Goal: Information Seeking & Learning: Learn about a topic

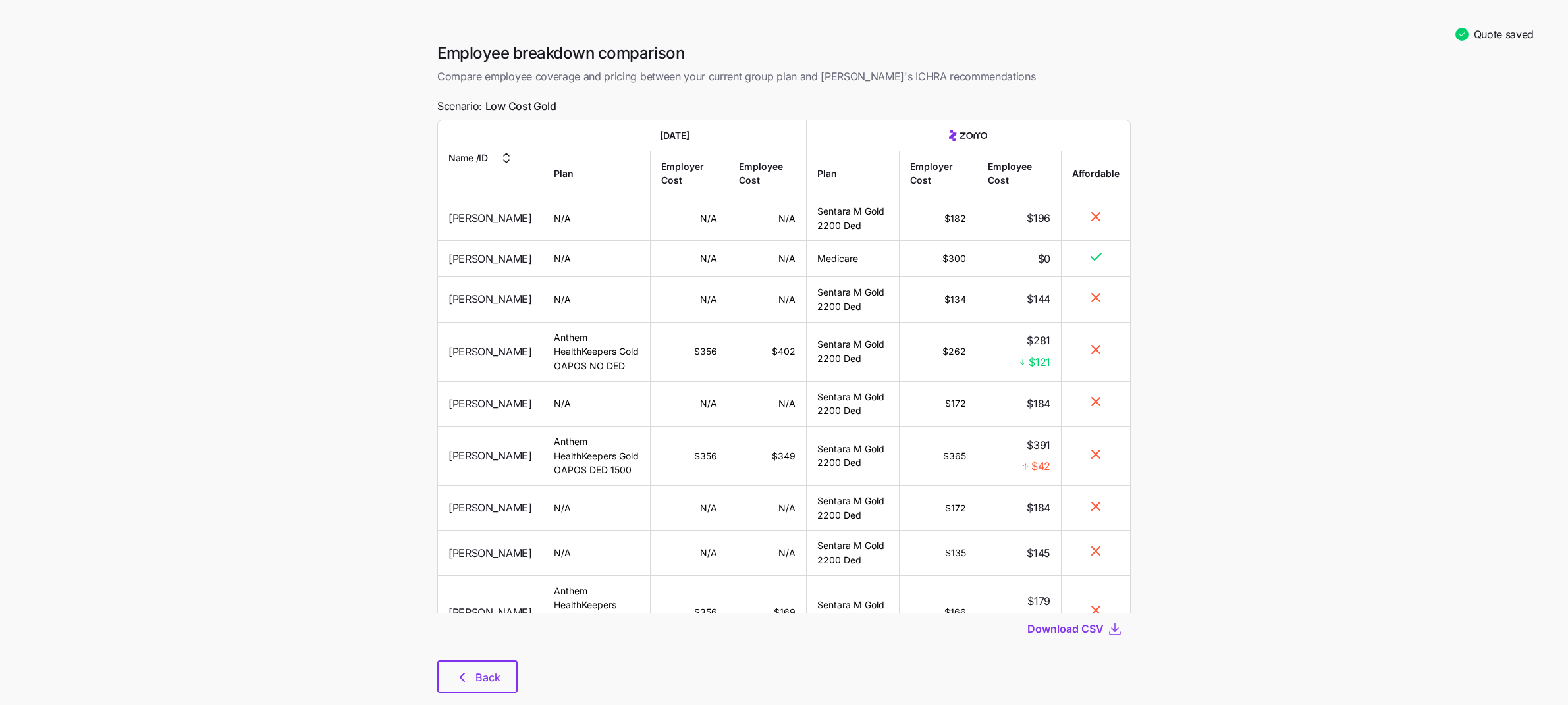
scroll to position [27, 0]
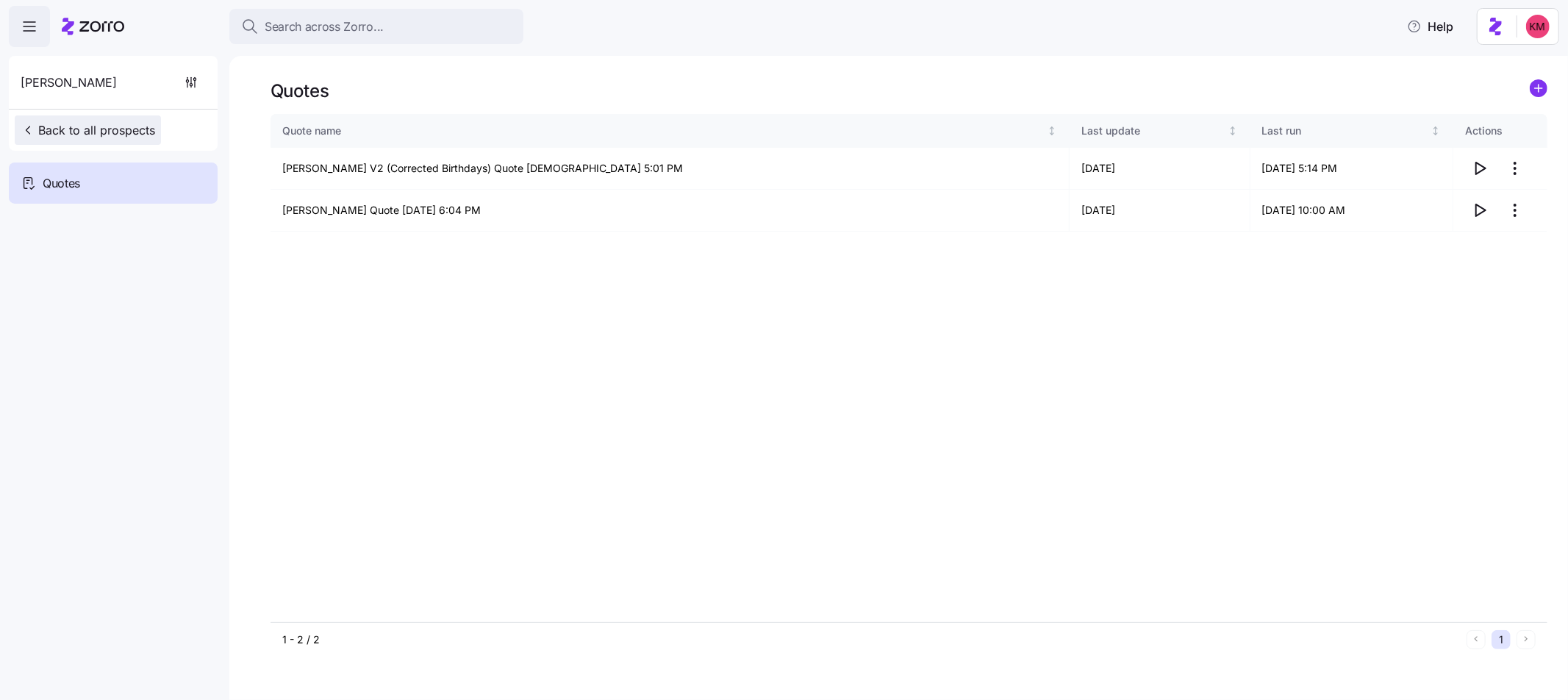
click at [103, 137] on span "Back to all prospects" at bounding box center [88, 130] width 135 height 18
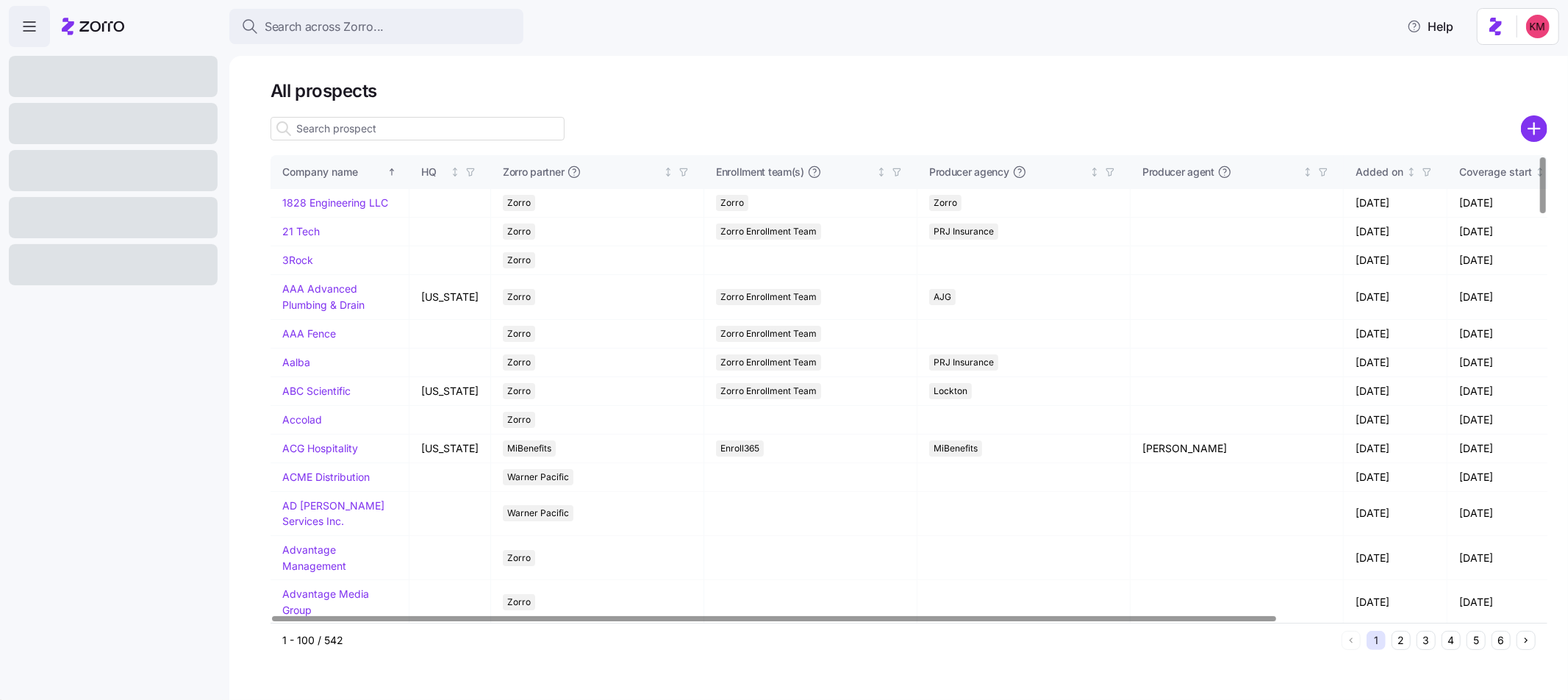
click at [317, 118] on input at bounding box center [418, 128] width 294 height 23
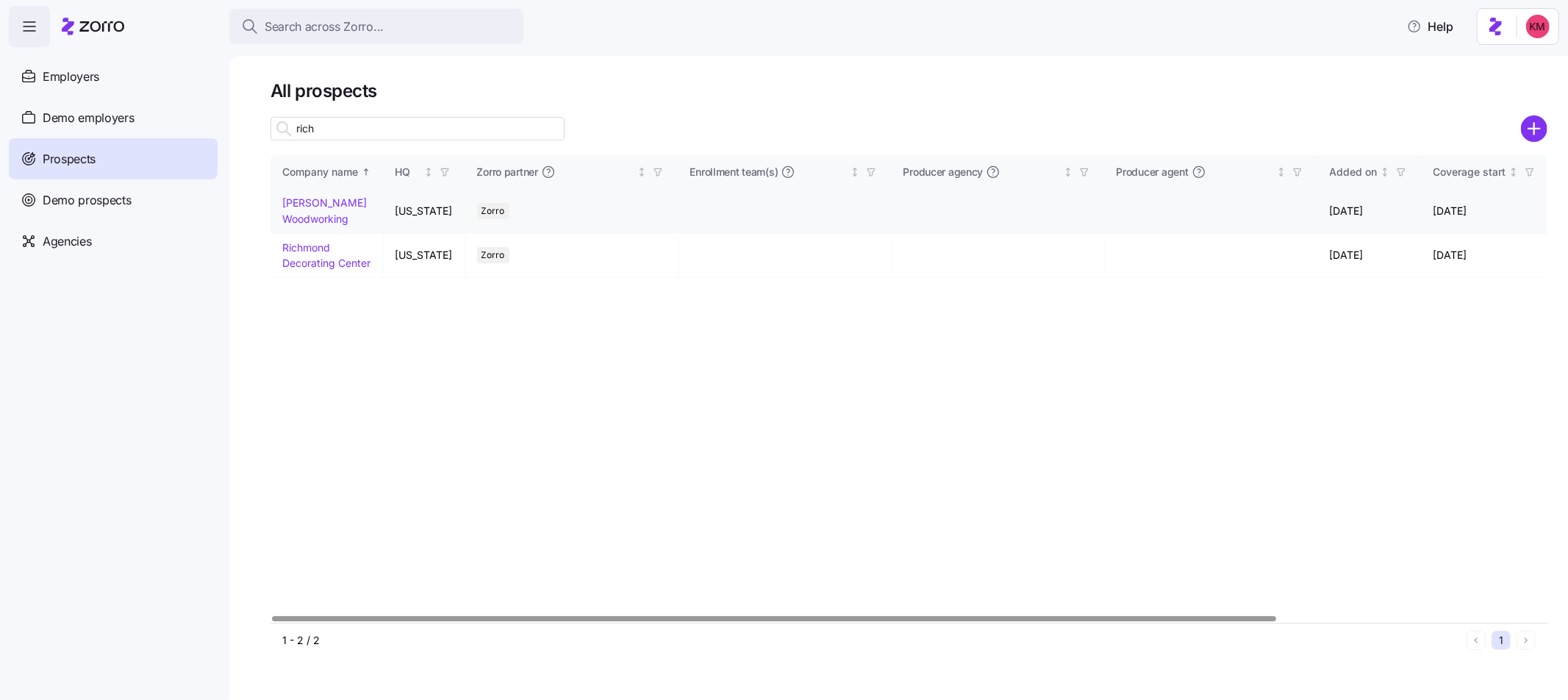
type input "rich"
click at [329, 219] on link "[PERSON_NAME] Woodworking" at bounding box center [325, 211] width 85 height 29
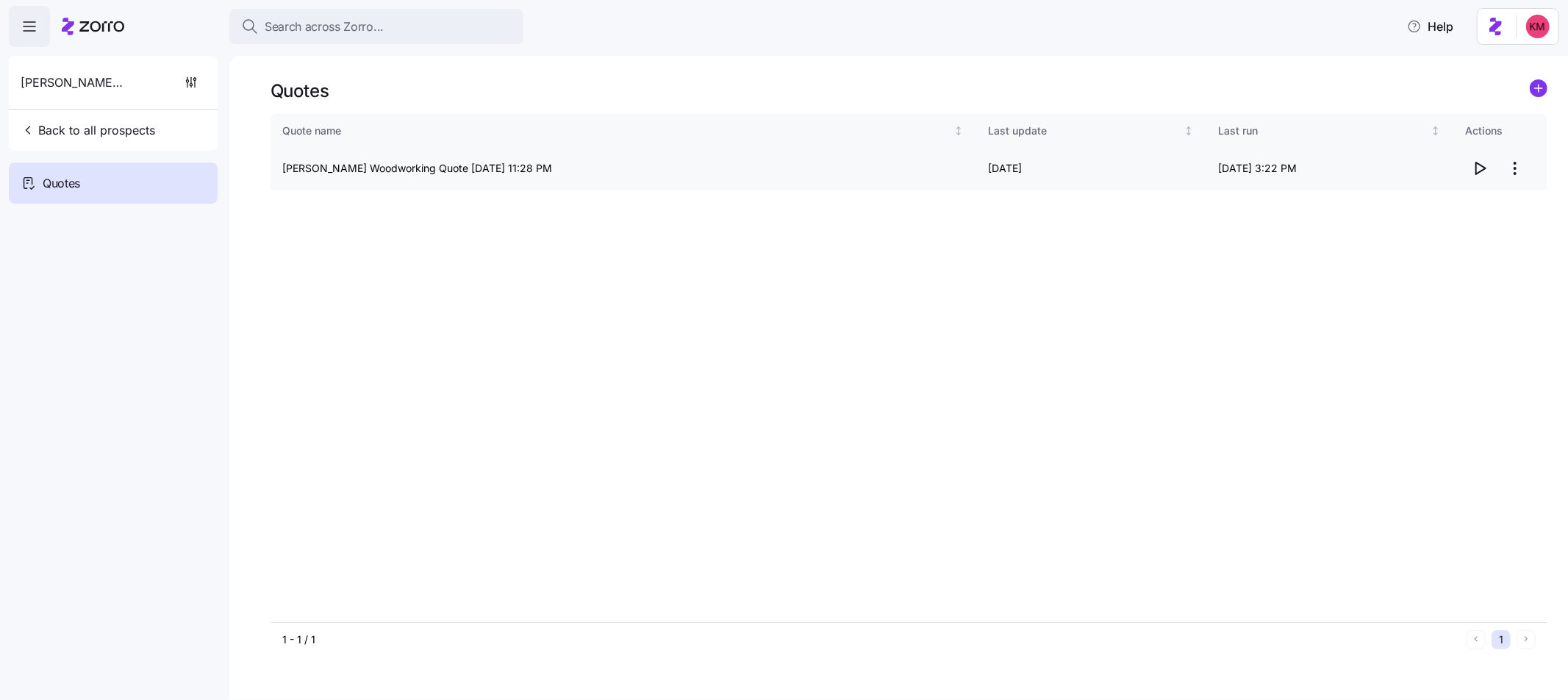
click at [1487, 170] on icon "button" at bounding box center [1480, 168] width 18 height 18
click at [301, 27] on span "Search across Zorro..." at bounding box center [324, 27] width 119 height 18
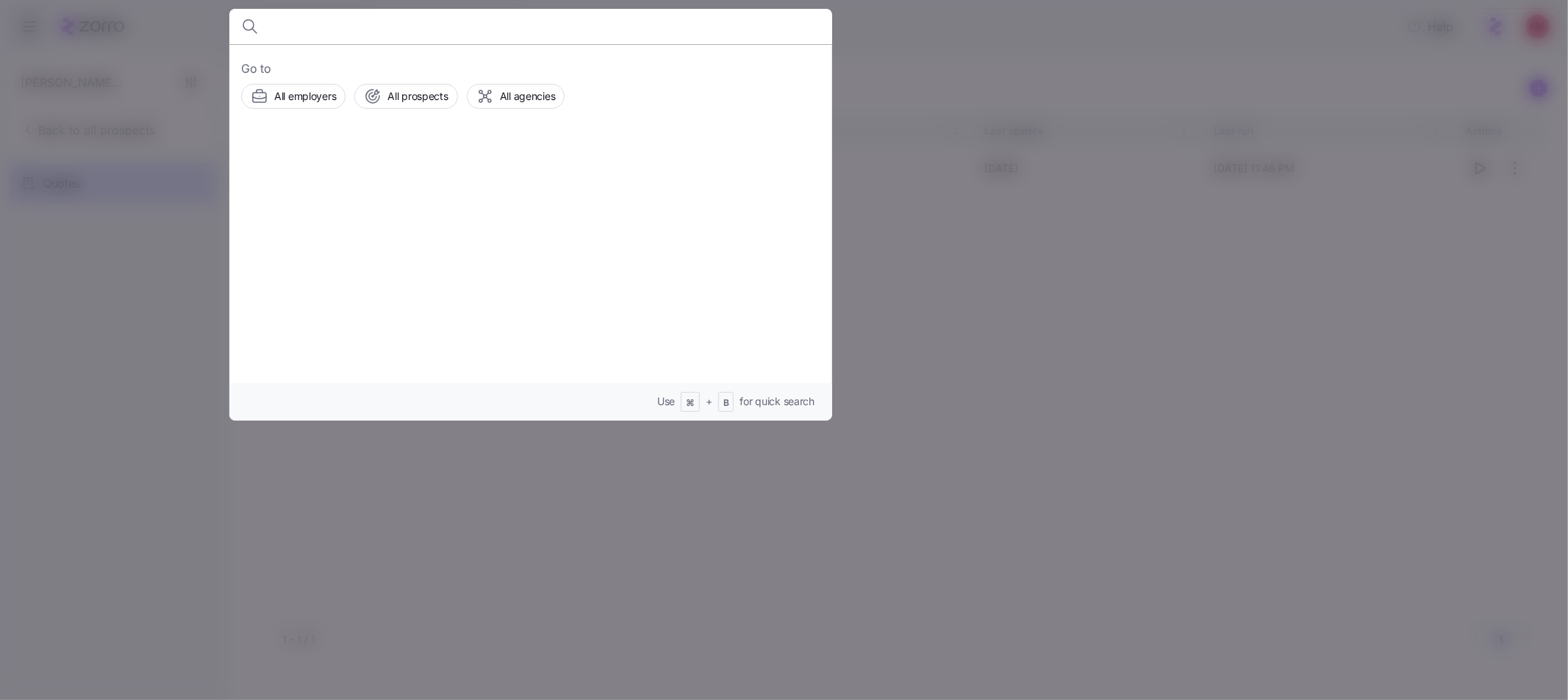
click at [514, 449] on div at bounding box center [784, 350] width 1568 height 700
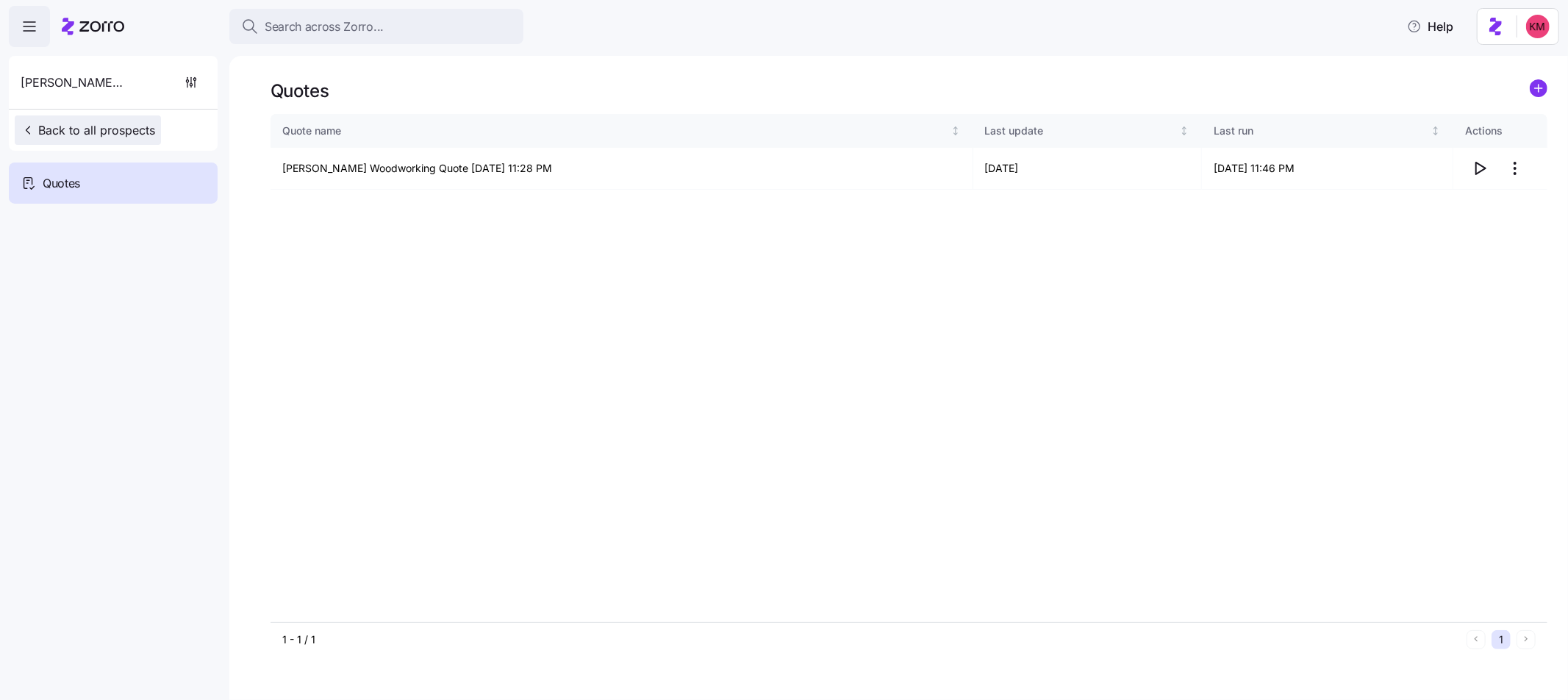
click at [114, 121] on span "Back to all prospects" at bounding box center [88, 130] width 135 height 18
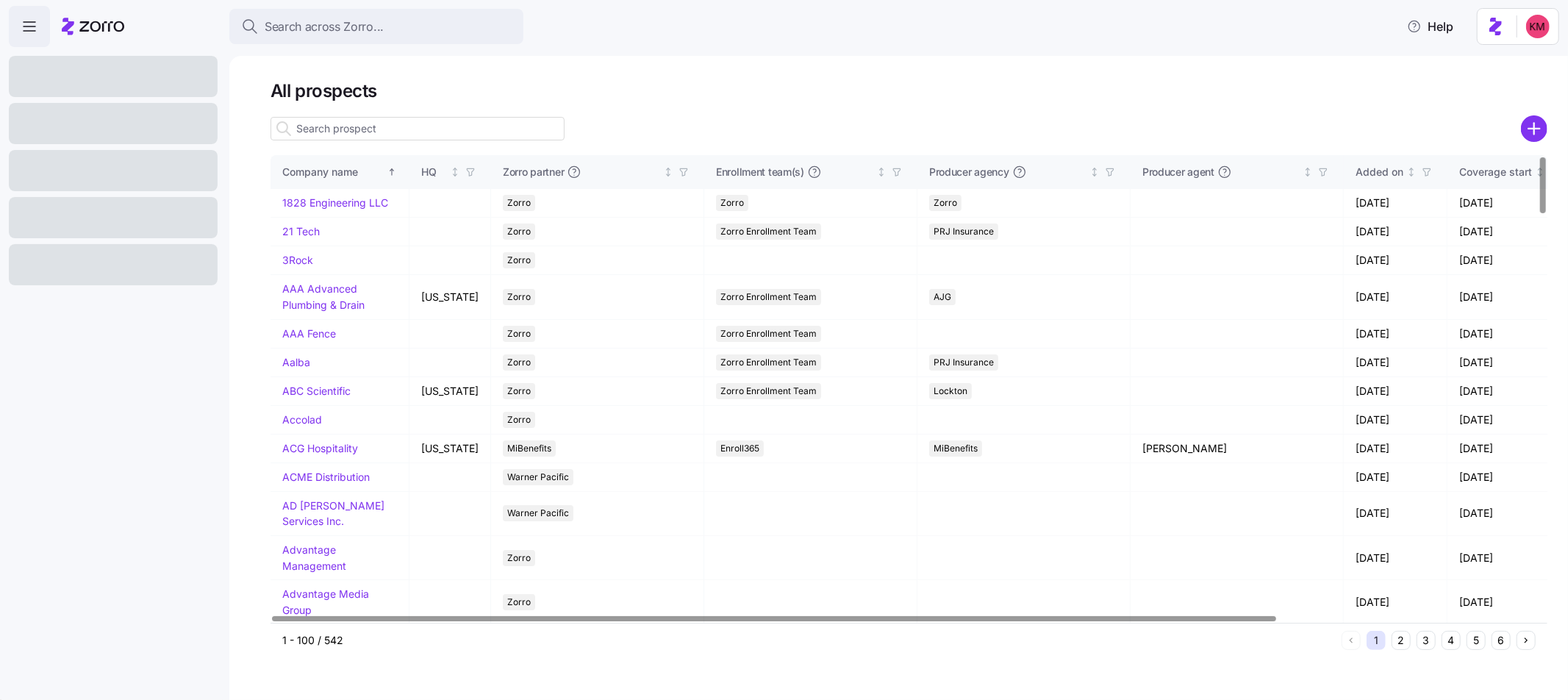
click at [349, 137] on input at bounding box center [418, 128] width 294 height 23
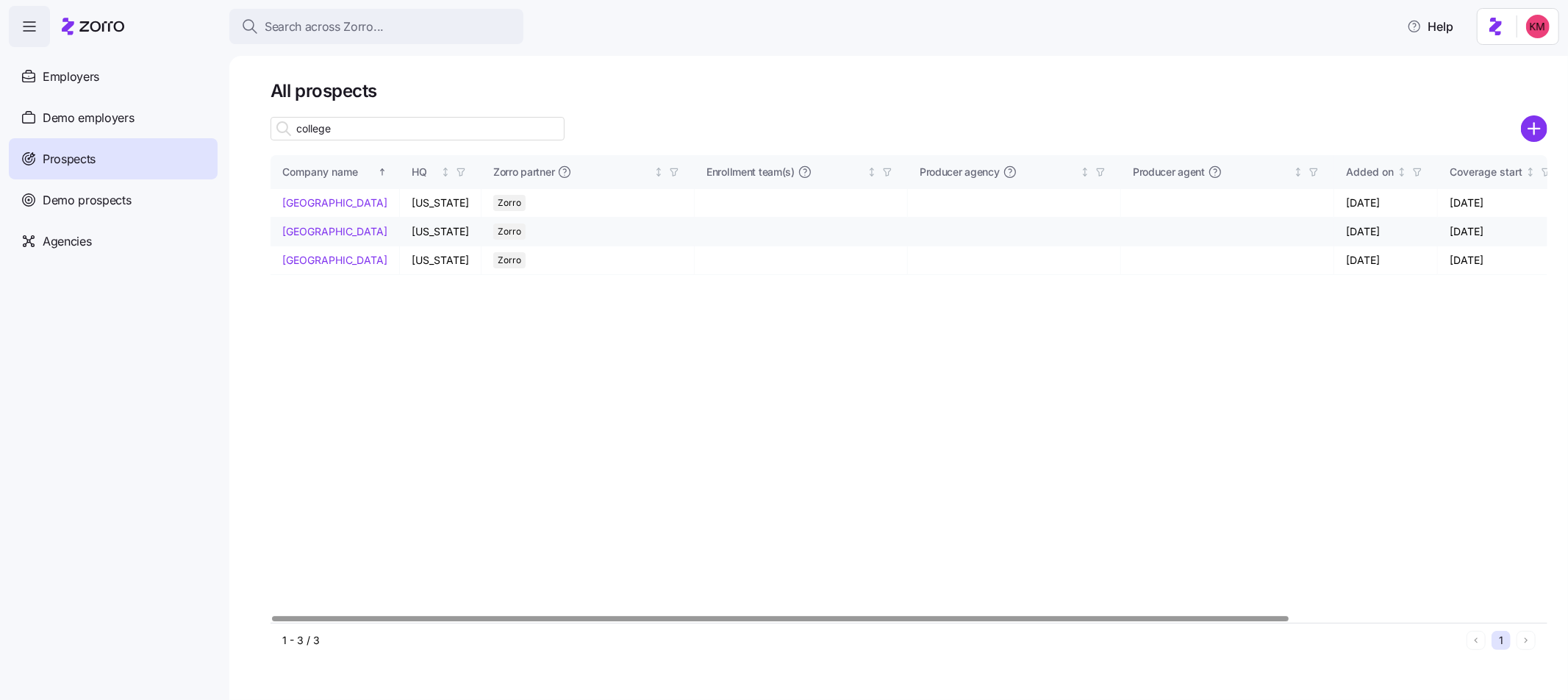
type input "college"
drag, startPoint x: 317, startPoint y: 247, endPoint x: 755, endPoint y: 117, distance: 456.9
click at [318, 237] on link "Champlain College" at bounding box center [335, 231] width 105 height 13
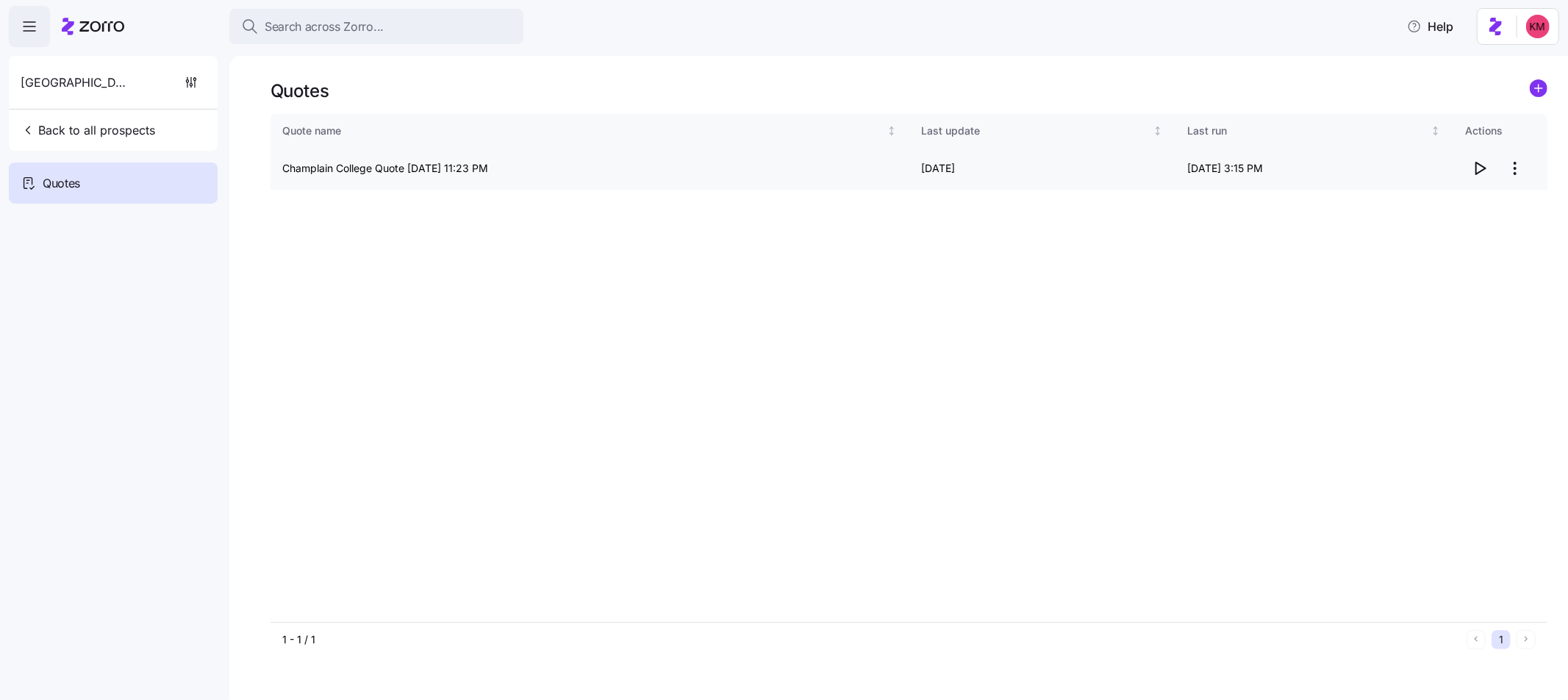
click at [1480, 169] on icon "button" at bounding box center [1480, 168] width 18 height 18
click at [96, 129] on span "Back to all prospects" at bounding box center [88, 130] width 135 height 18
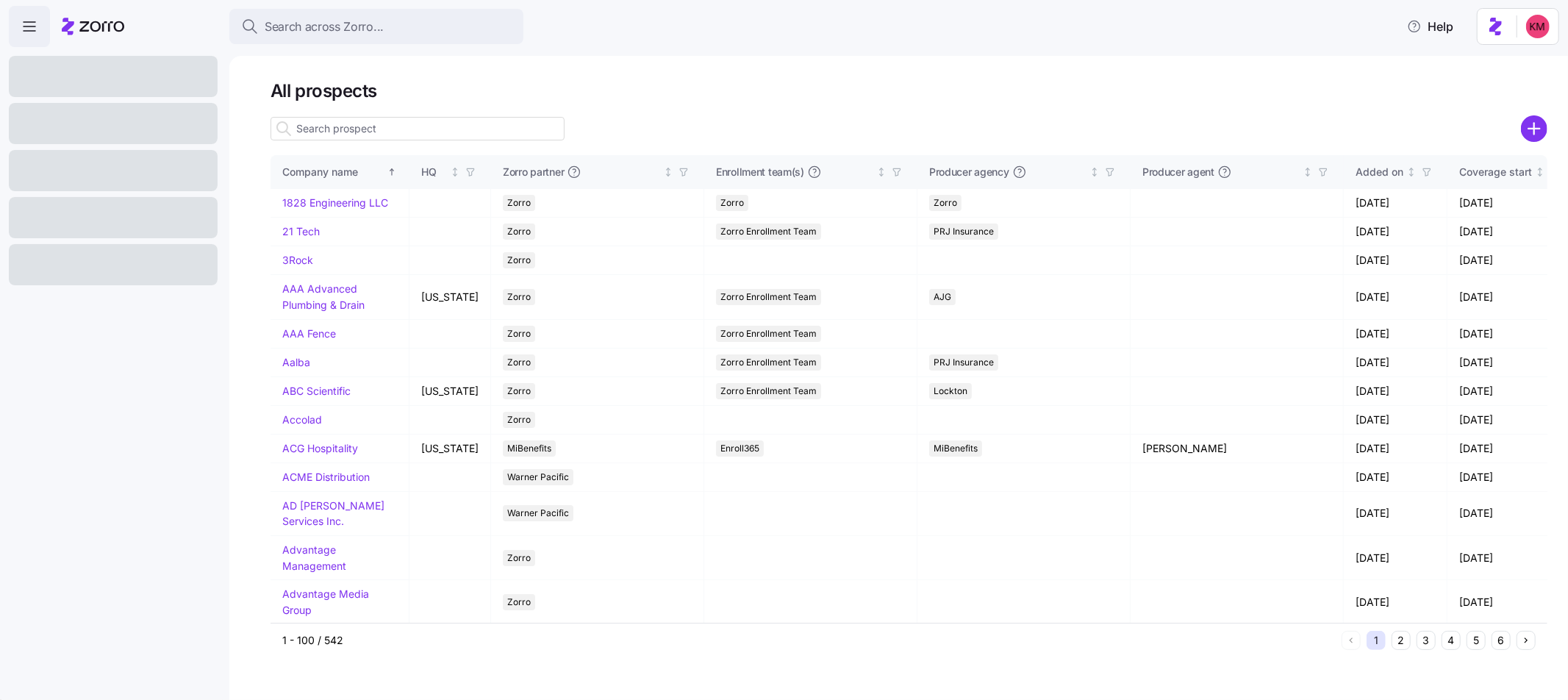
click at [444, 135] on input at bounding box center [418, 128] width 294 height 23
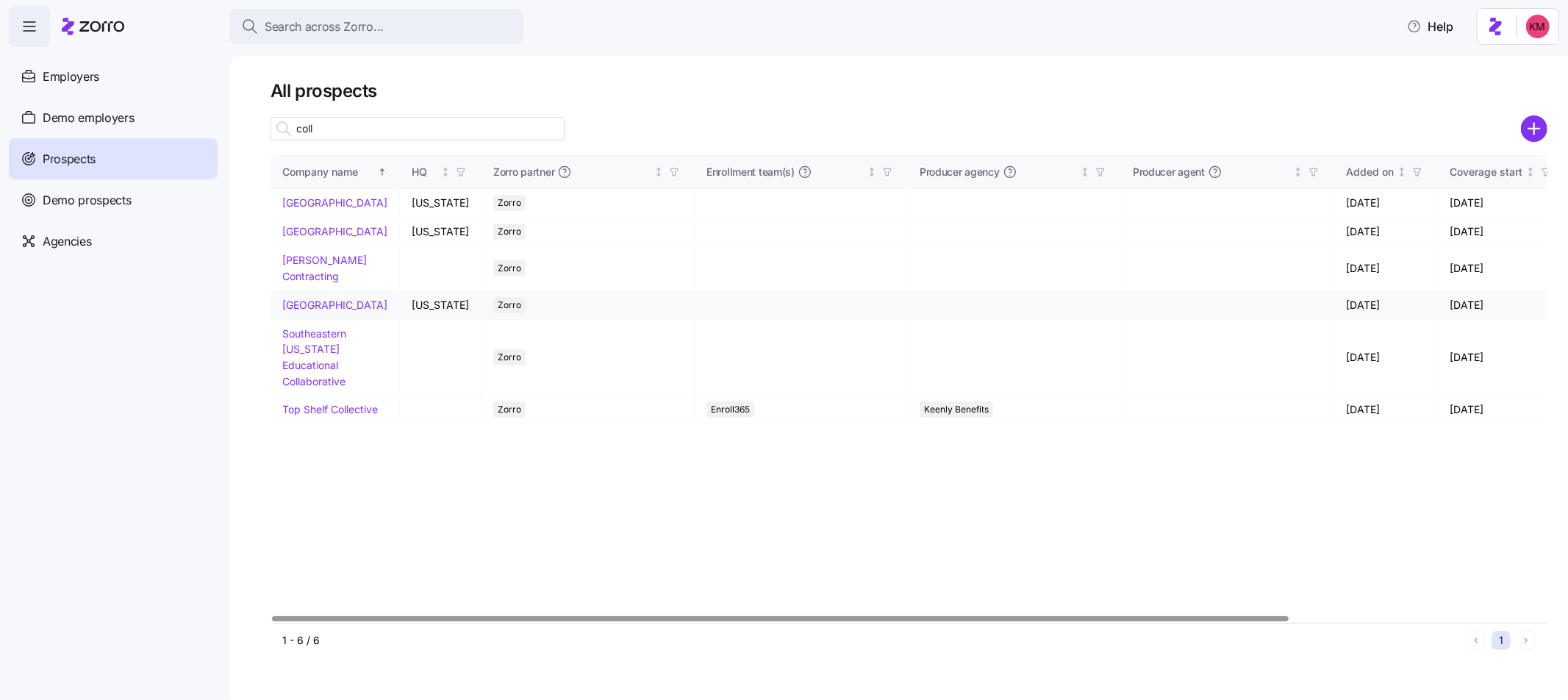
type input "coll"
click at [324, 320] on td "Saint Michael's College" at bounding box center [335, 305] width 129 height 29
drag, startPoint x: 324, startPoint y: 330, endPoint x: 1515, endPoint y: 198, distance: 1198.3
click at [323, 311] on link "Saint Michael's College" at bounding box center [335, 305] width 105 height 13
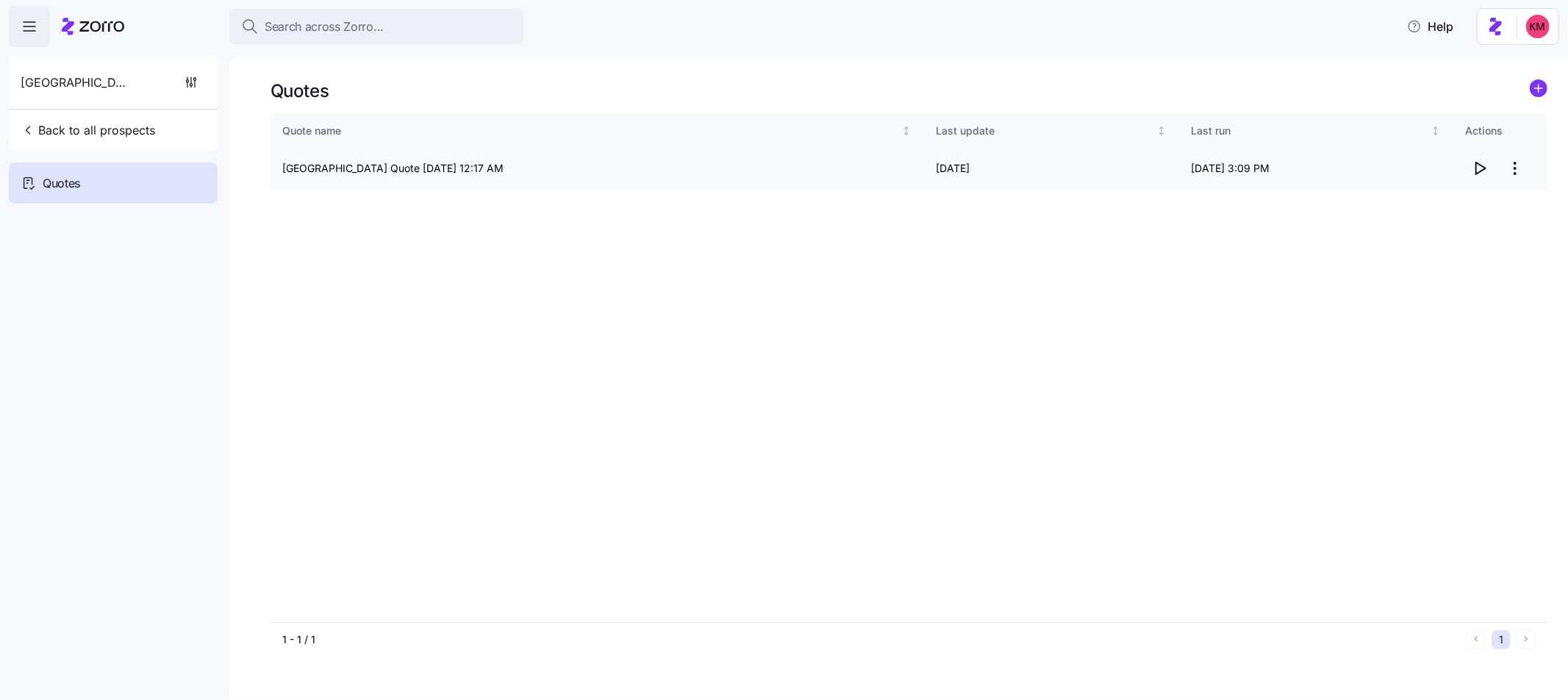
click at [1481, 171] on icon "button" at bounding box center [1481, 168] width 9 height 12
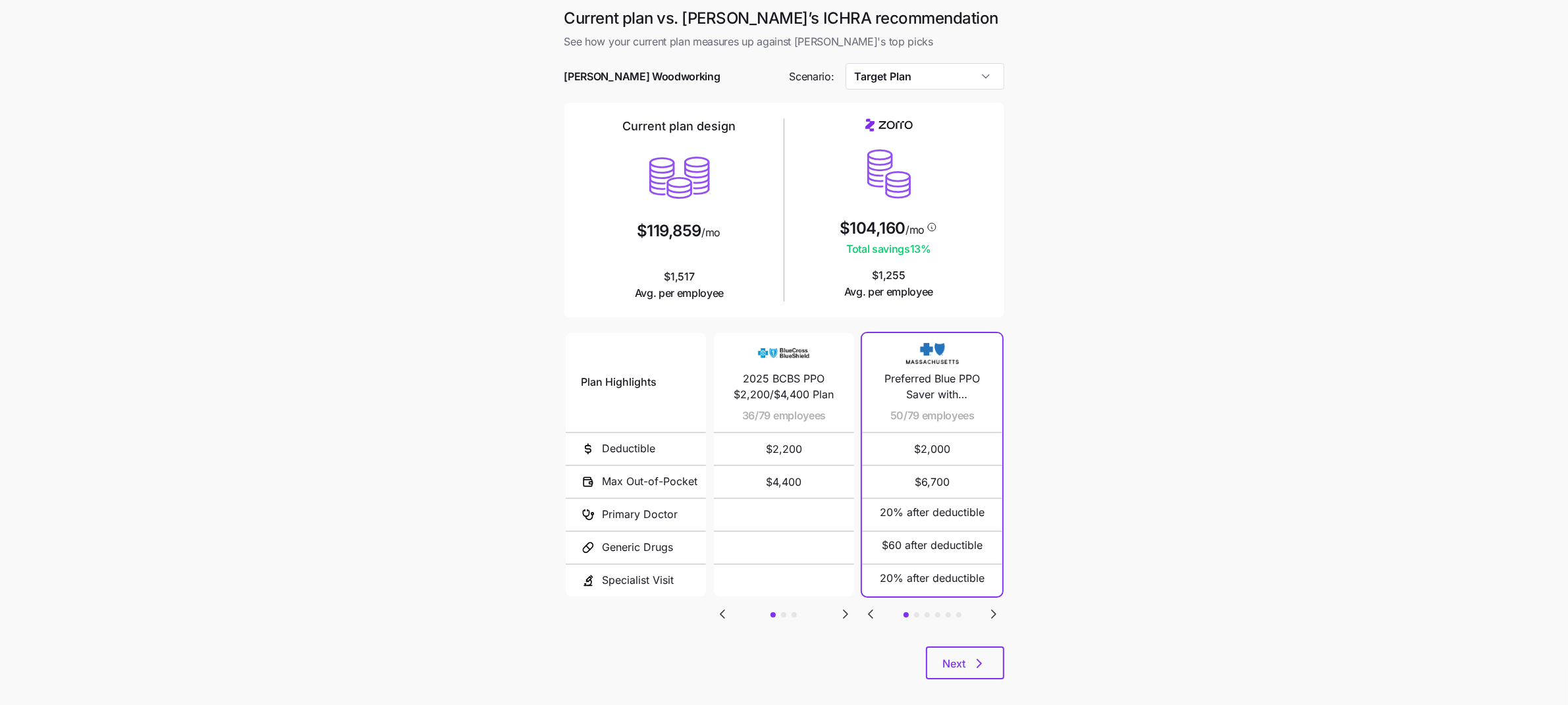
click at [961, 385] on span "Preferred Blue PPO Saver with Copayment" at bounding box center [932, 387] width 109 height 33
click at [949, 375] on span "Preferred Blue PPO Saver with Copayment" at bounding box center [932, 387] width 109 height 33
copy span "Preferred Blue PPO Saver with Copayment"
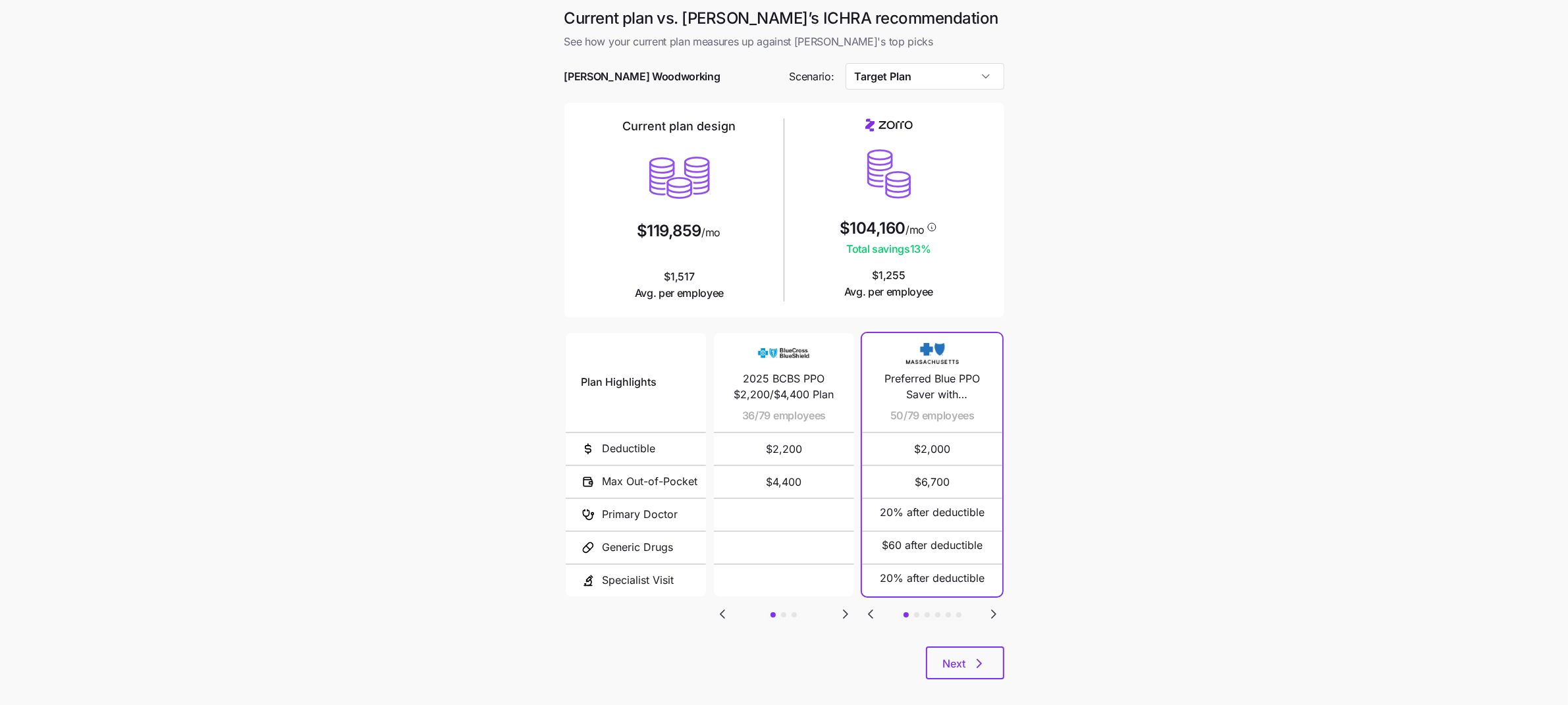
click at [922, 435] on span "$2,000" at bounding box center [932, 449] width 109 height 32
click at [942, 376] on span "Preferred Blue PPO Saver with Copayment" at bounding box center [932, 387] width 109 height 33
click at [928, 351] on img at bounding box center [932, 353] width 53 height 25
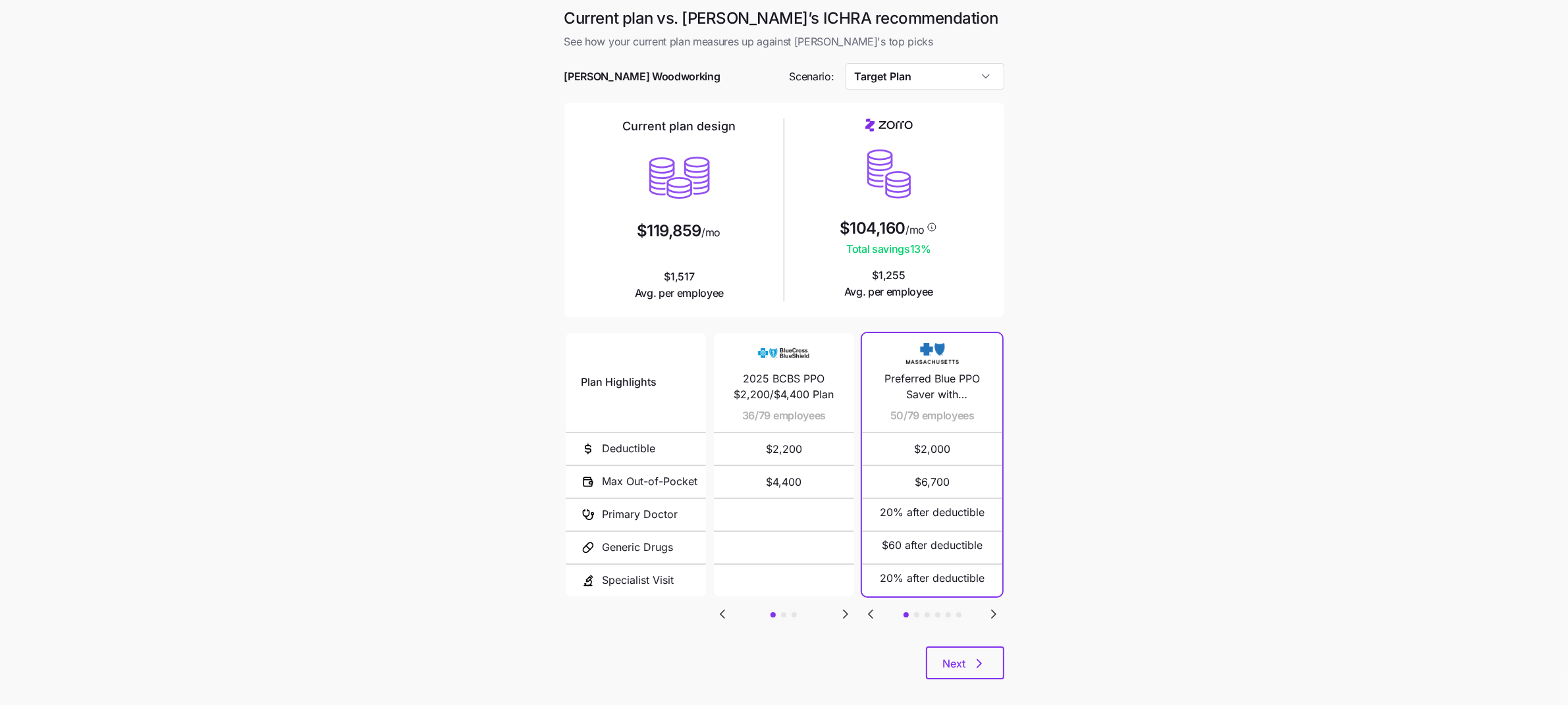
click at [1032, 603] on main "Current plan vs. Zorro’s ICHRA recommendation See how your current plan measure…" at bounding box center [784, 359] width 1568 height 718
click at [996, 615] on icon "Go to next slide" at bounding box center [994, 614] width 4 height 8
click at [872, 615] on icon "Go to previous slide" at bounding box center [871, 614] width 4 height 8
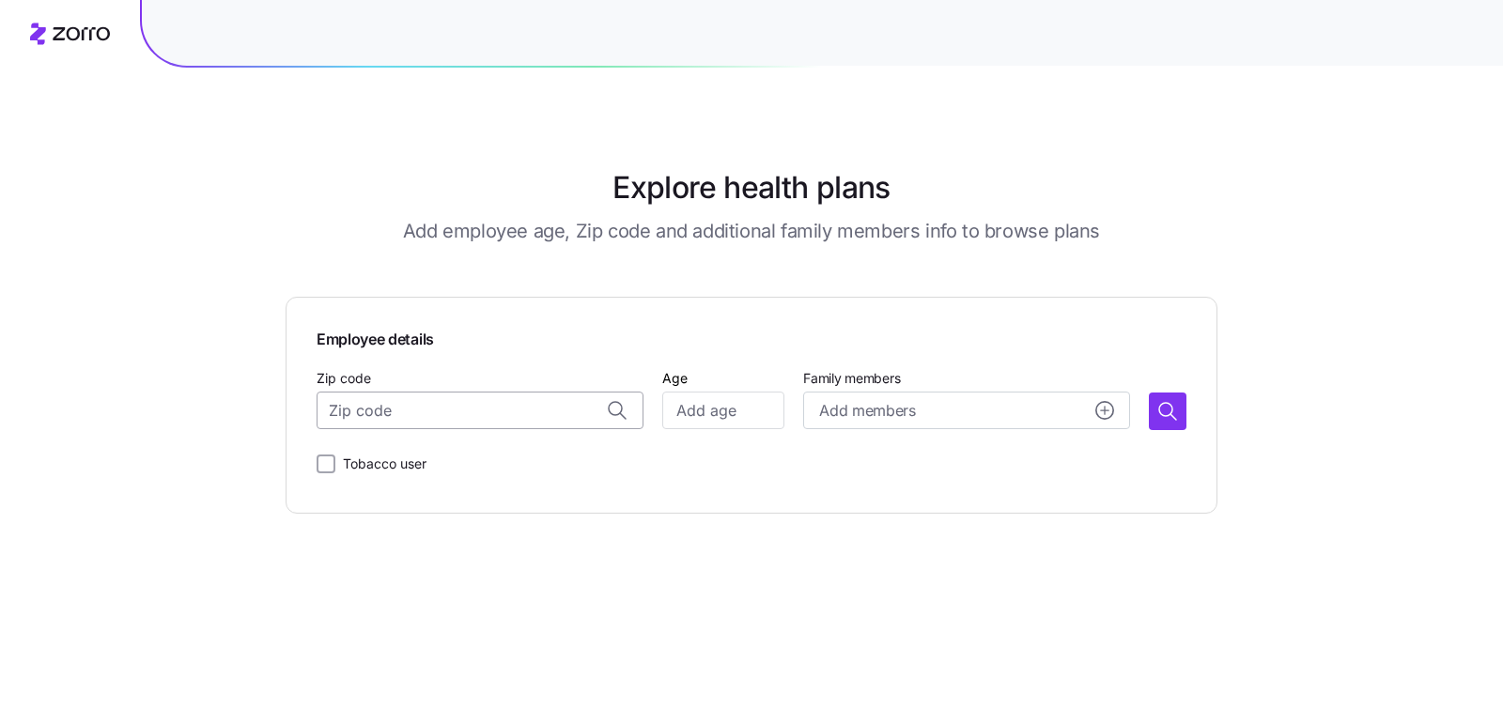
click at [553, 405] on input "Zip code" at bounding box center [479, 411] width 327 height 38
paste input "02151"
click at [501, 470] on span "02151, Suffolk County, MA" at bounding box center [498, 460] width 263 height 23
type input "02151, Suffolk County, MA"
click at [746, 408] on input "Age" at bounding box center [723, 411] width 122 height 38
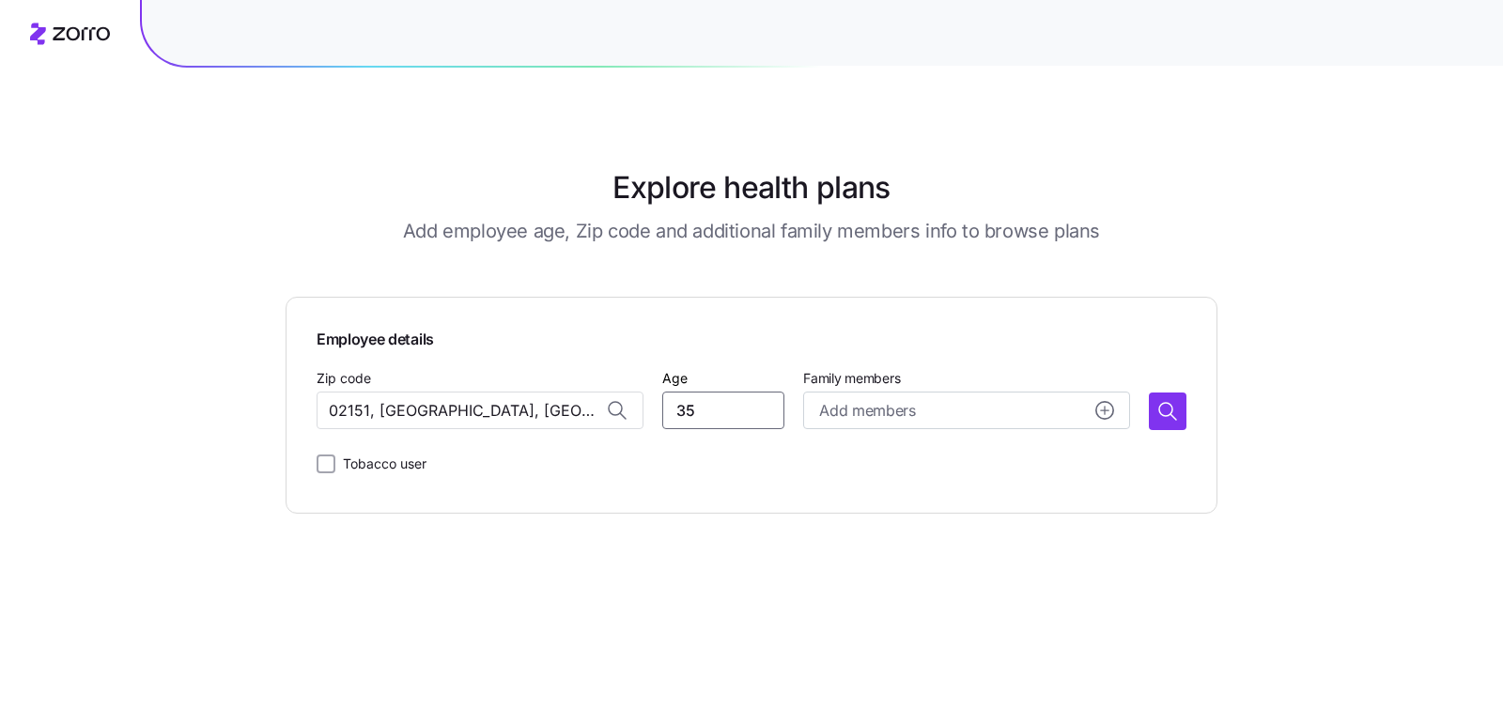
type input "35"
click at [1171, 407] on icon "button" at bounding box center [1167, 411] width 23 height 23
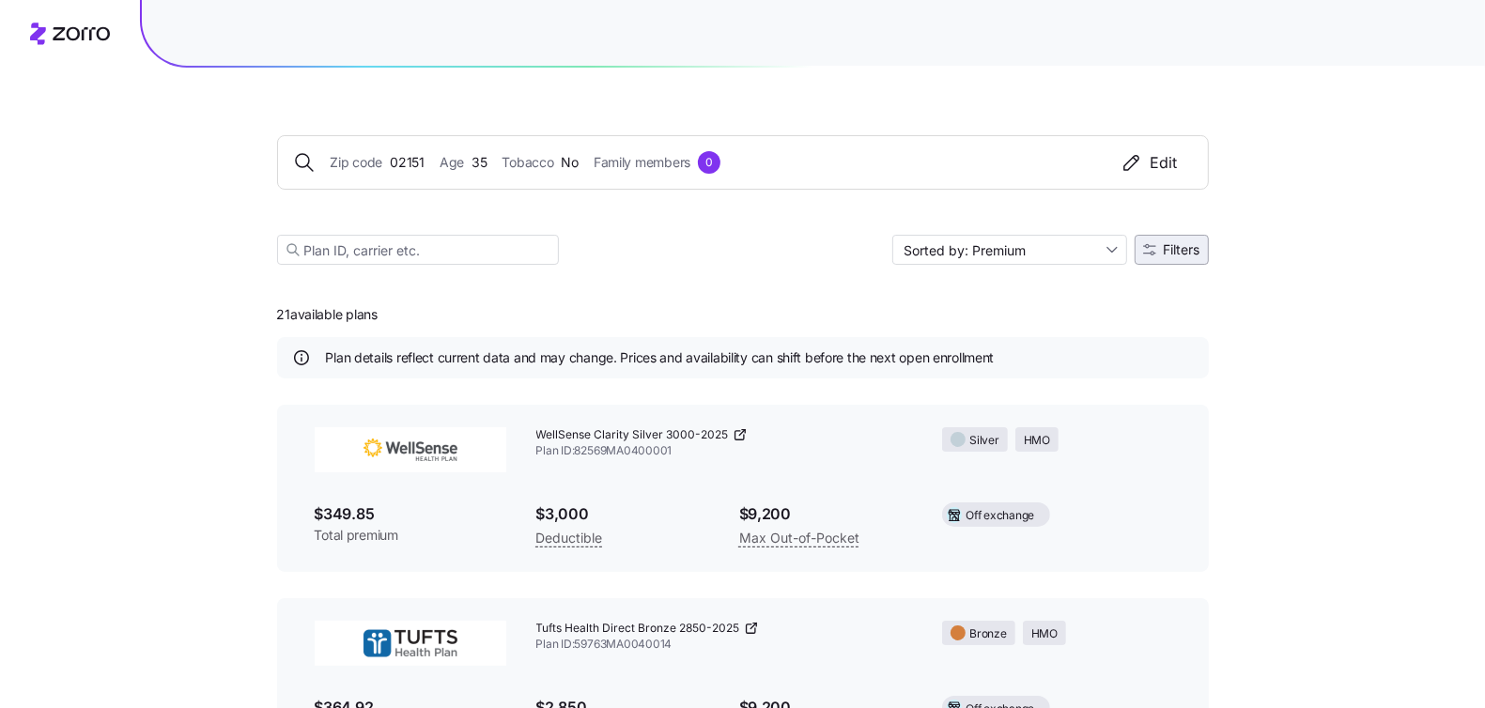
click at [1198, 237] on button "Filters" at bounding box center [1171, 250] width 74 height 30
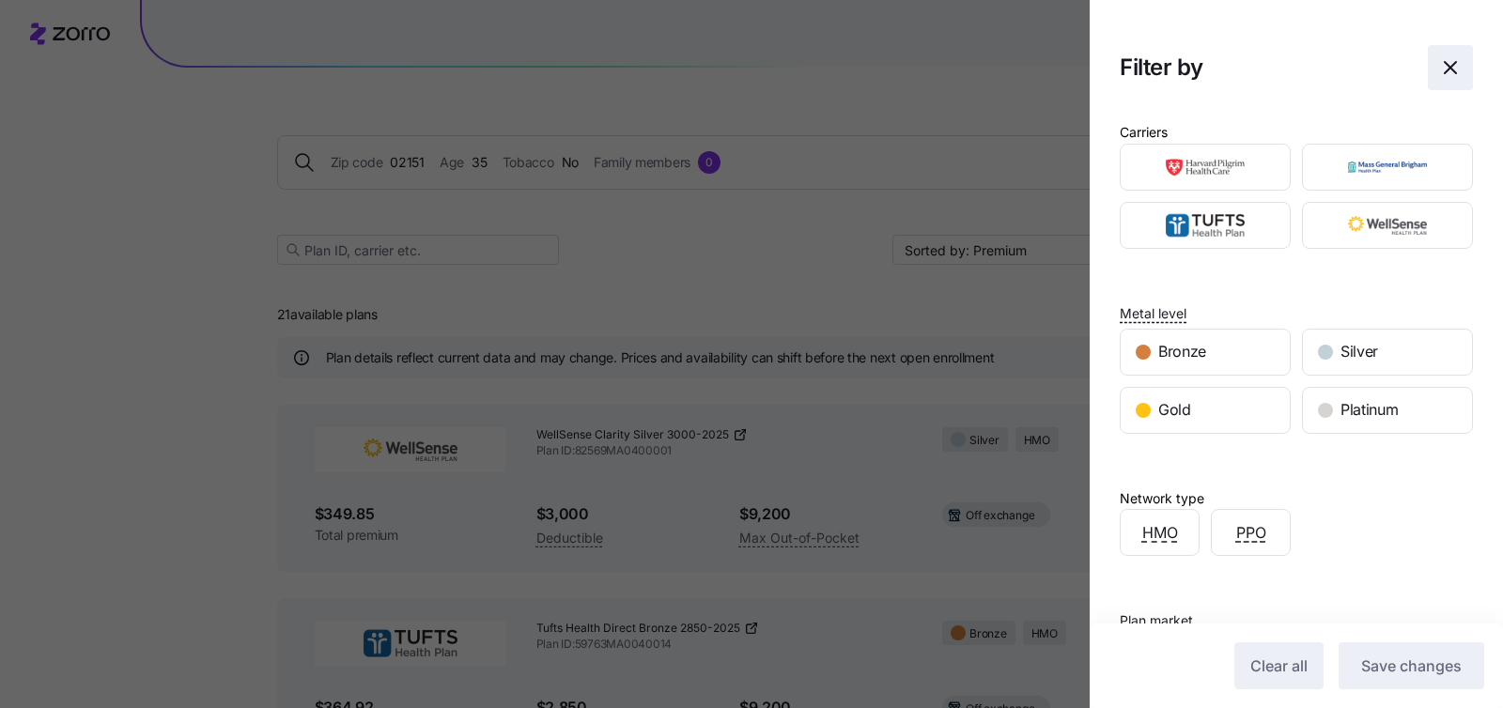
click at [1439, 59] on icon "button" at bounding box center [1450, 67] width 23 height 23
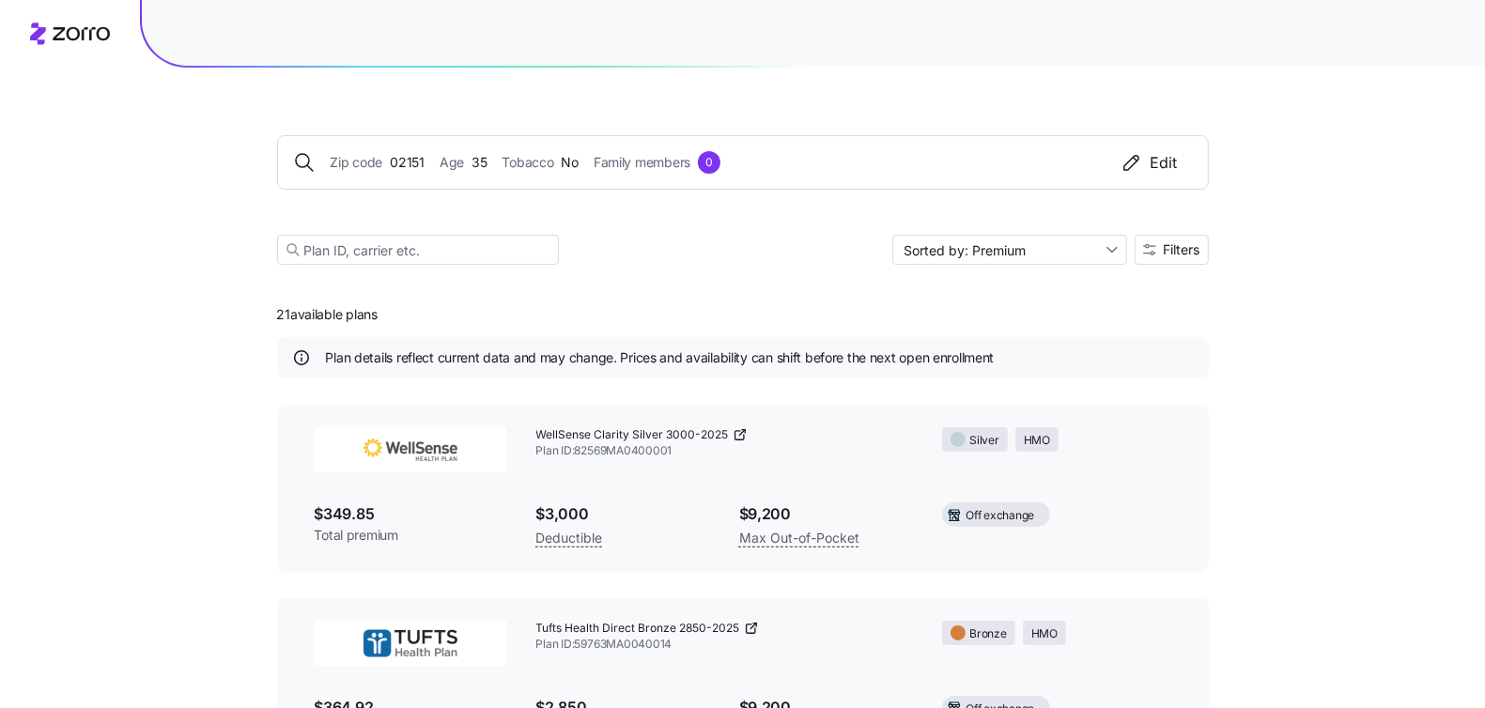
click at [409, 164] on span "02151" at bounding box center [407, 162] width 35 height 21
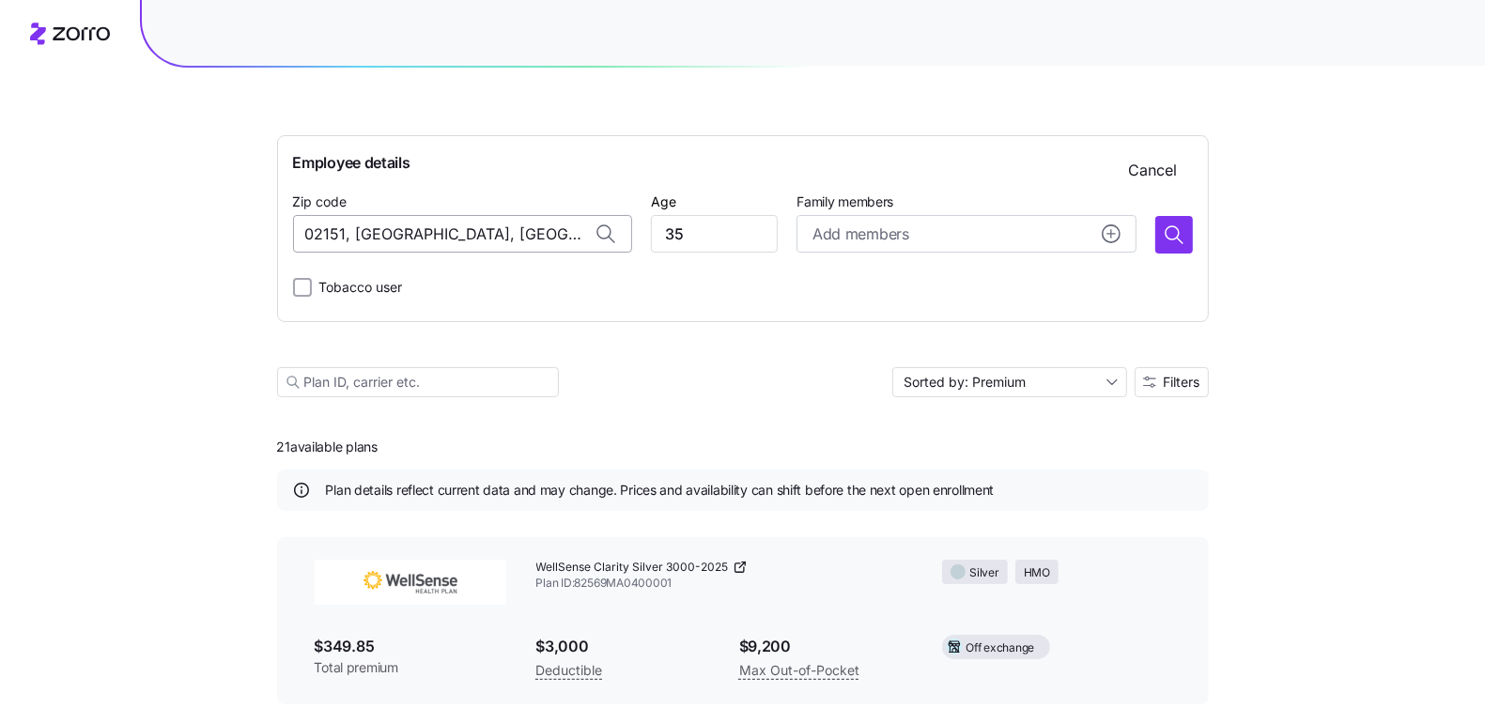
click at [396, 226] on input "02151, Suffolk County, MA" at bounding box center [462, 234] width 339 height 38
paste input "3079"
click at [417, 285] on span "03079, Rockingham County, NH" at bounding box center [480, 283] width 263 height 23
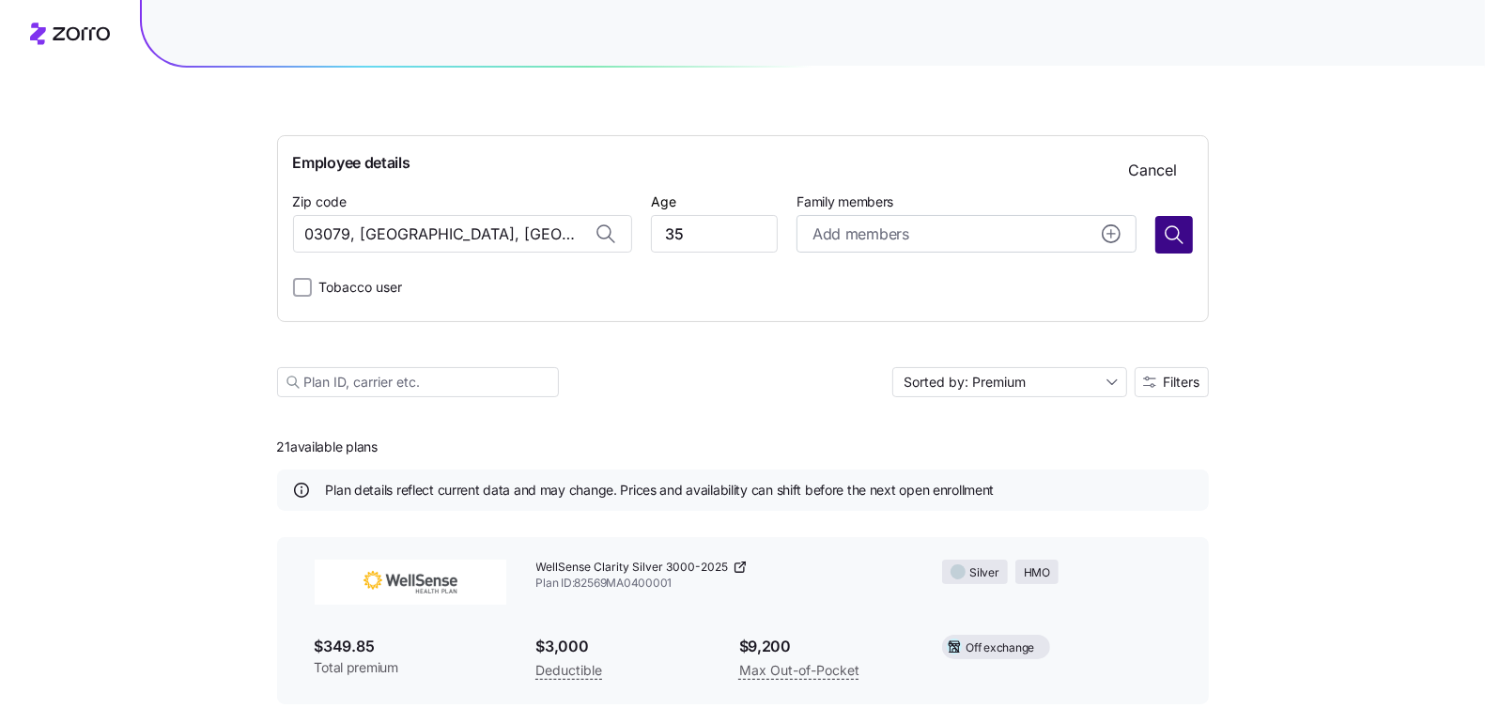
type input "03079, Rockingham County, NH"
click at [1176, 233] on icon "button" at bounding box center [1174, 235] width 23 height 23
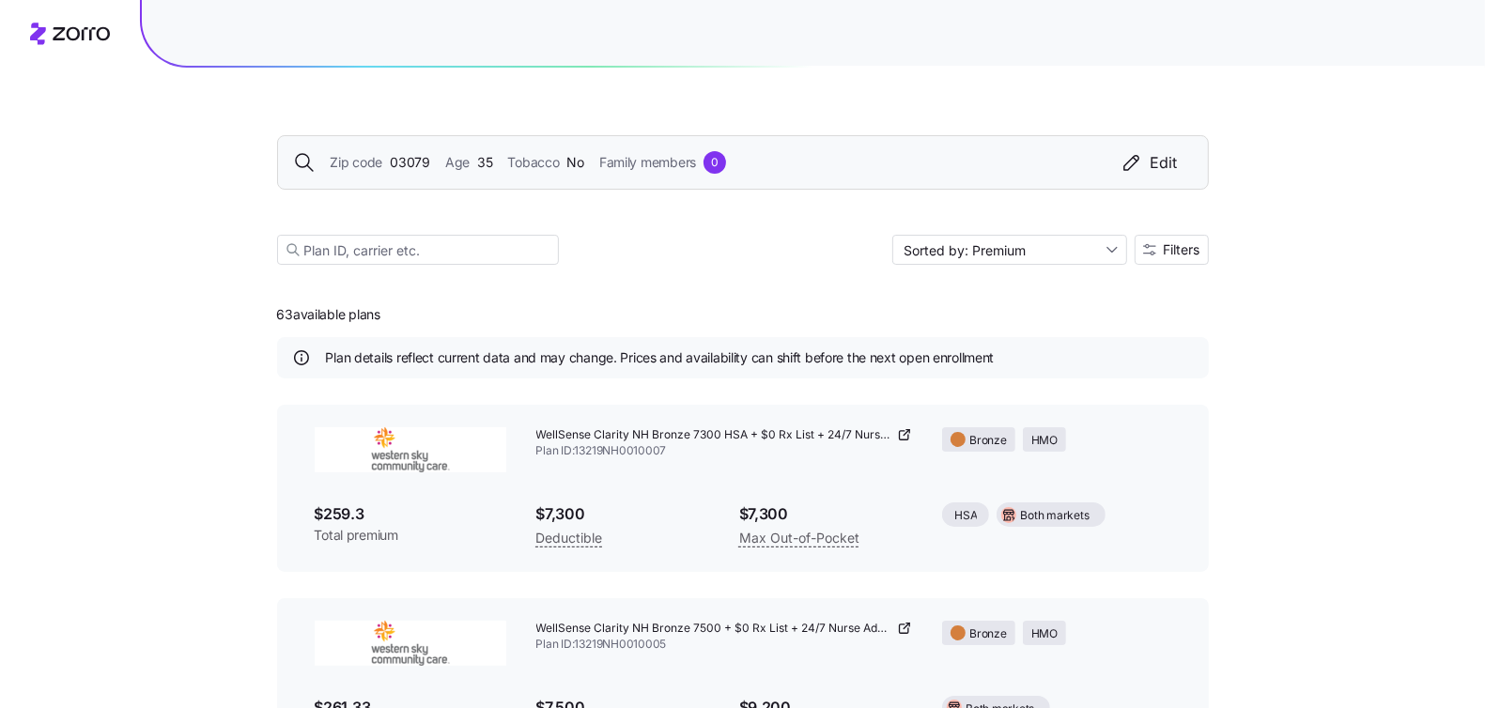
click at [448, 169] on span "Age" at bounding box center [457, 162] width 24 height 21
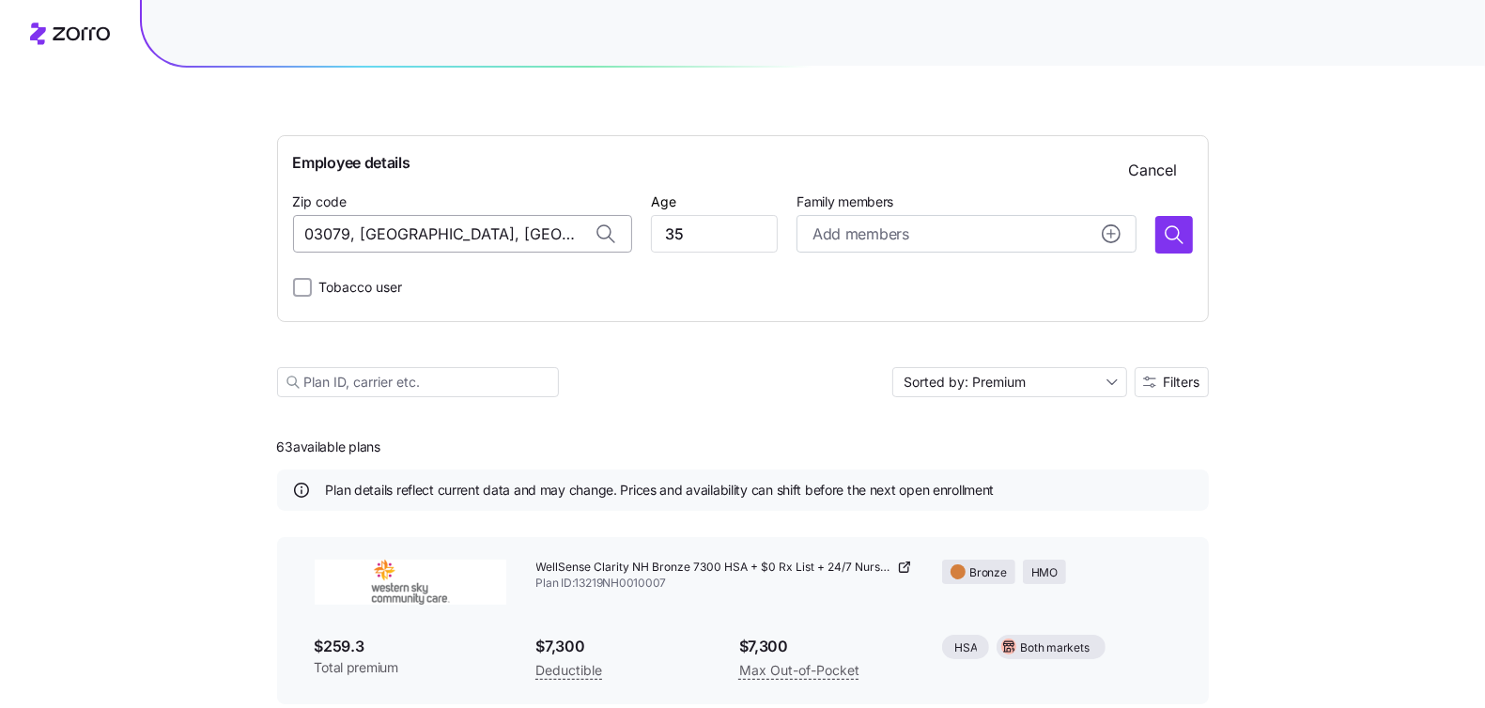
click at [446, 232] on input "03079, Rockingham County, NH" at bounding box center [462, 234] width 339 height 38
paste input "1844"
click at [503, 270] on div "01844, Essex County, MA" at bounding box center [484, 284] width 293 height 39
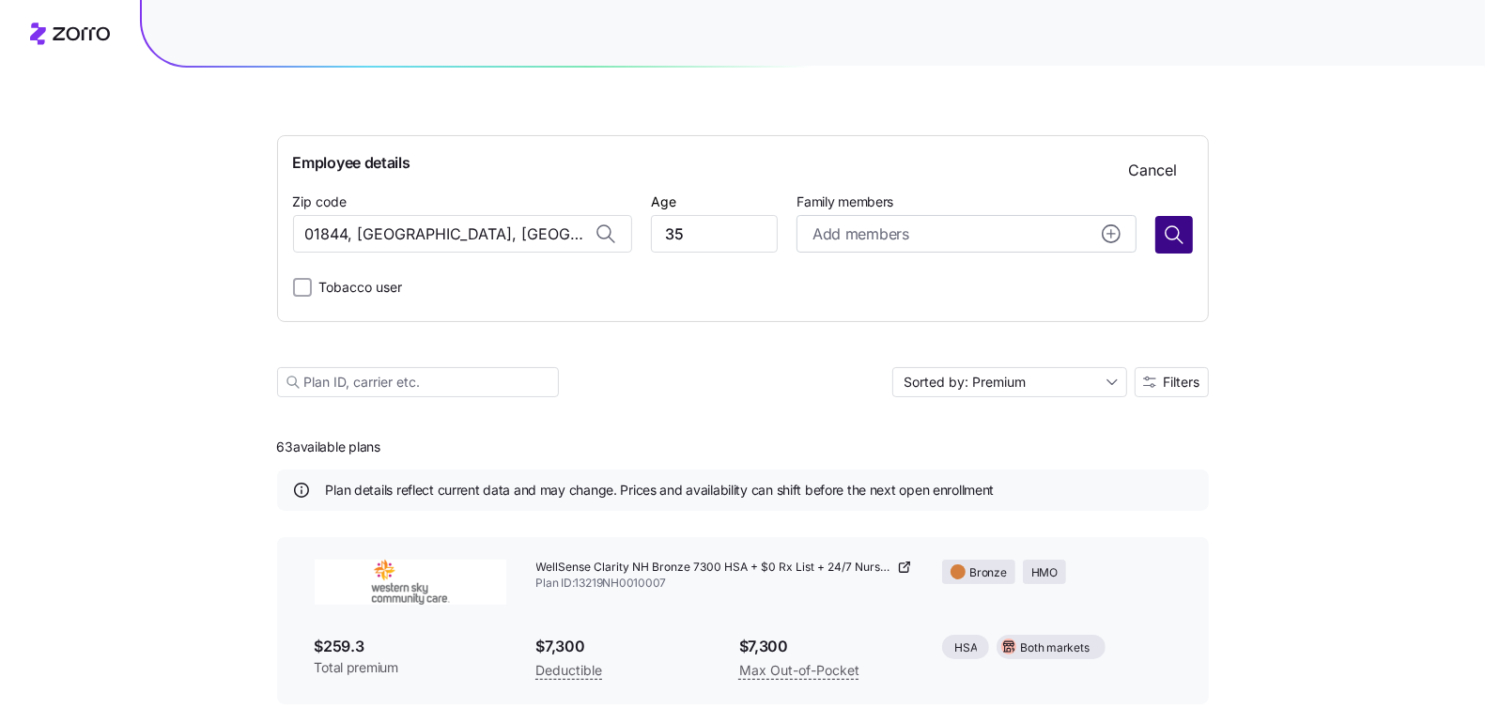
type input "01844, Essex County, MA"
click at [1180, 232] on icon "button" at bounding box center [1174, 235] width 23 height 23
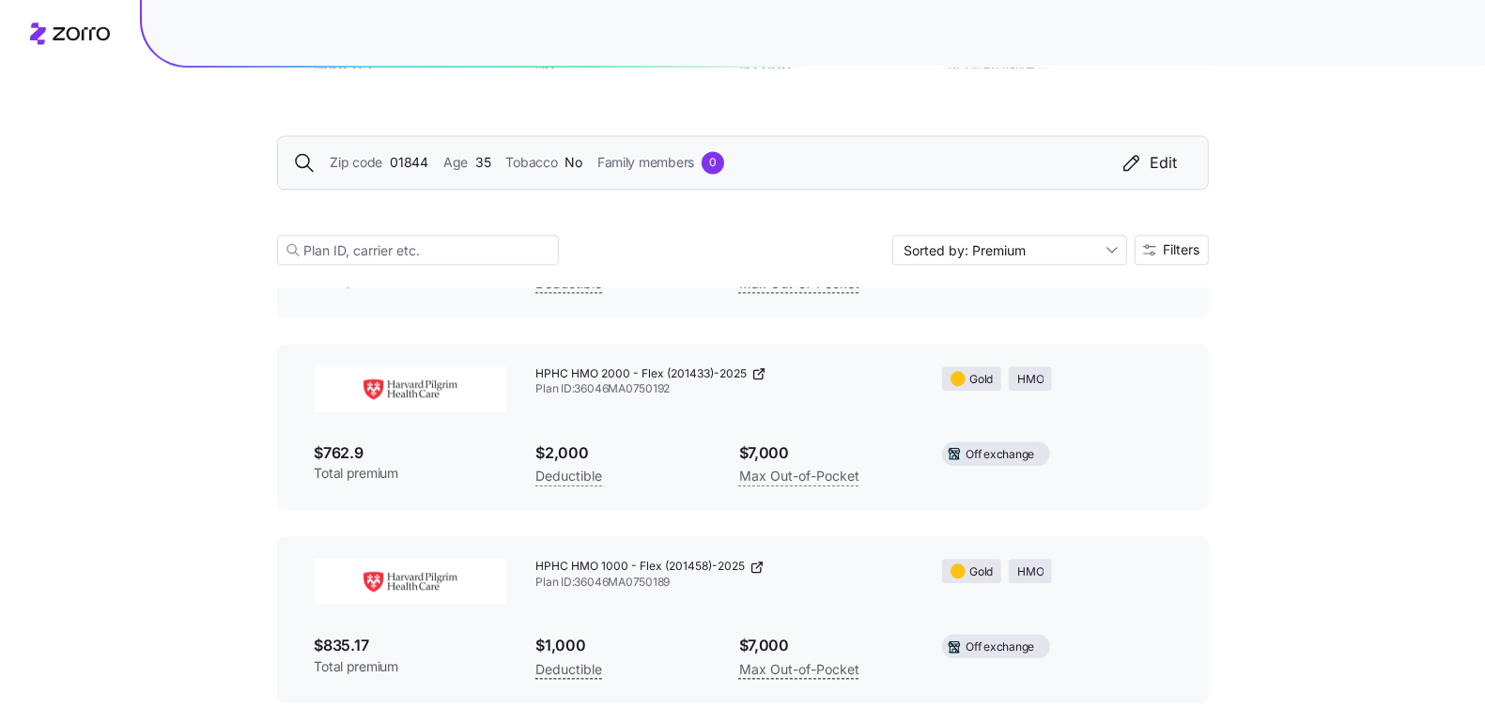
scroll to position [3759, 0]
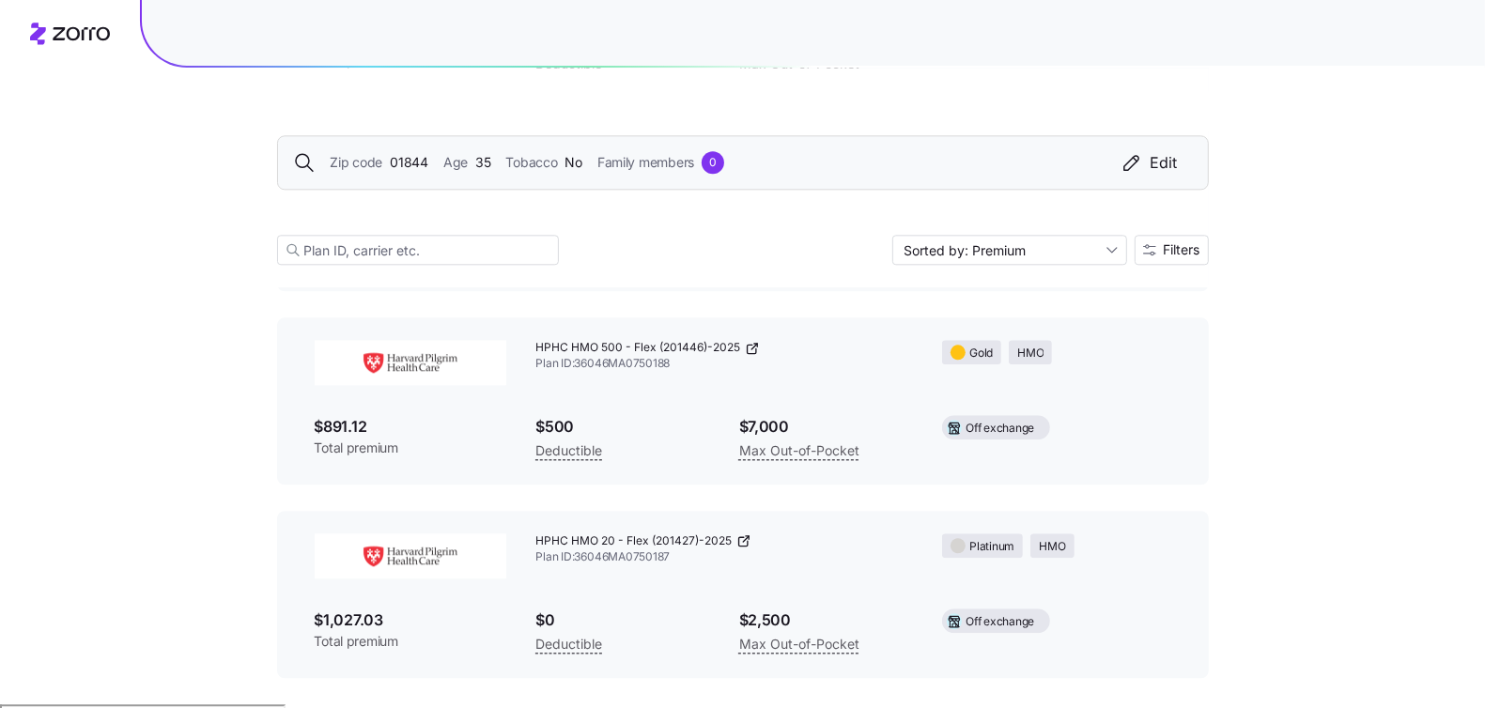
click at [410, 176] on div "Zip code 01844 Age 35 Tobacco No Family members 0 Edit" at bounding box center [743, 162] width 932 height 54
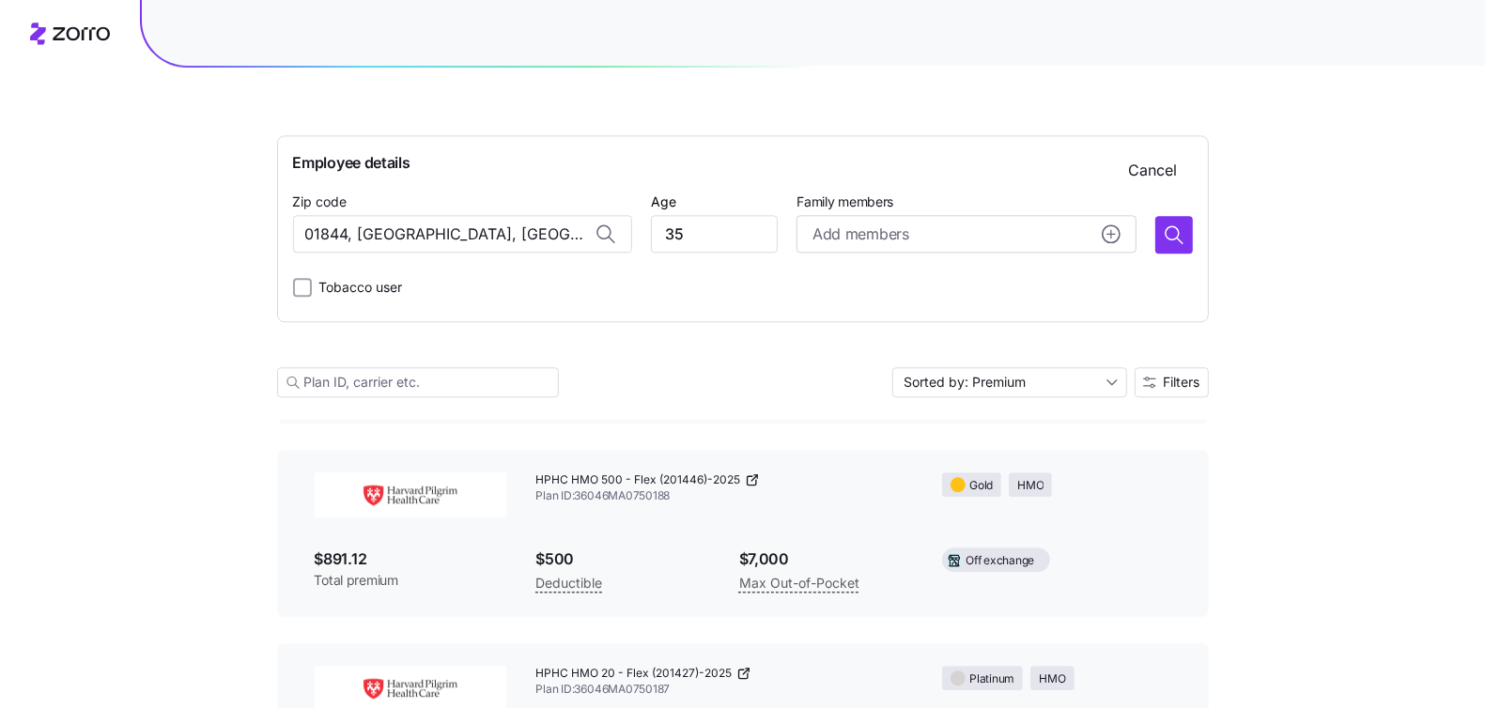
scroll to position [3891, 0]
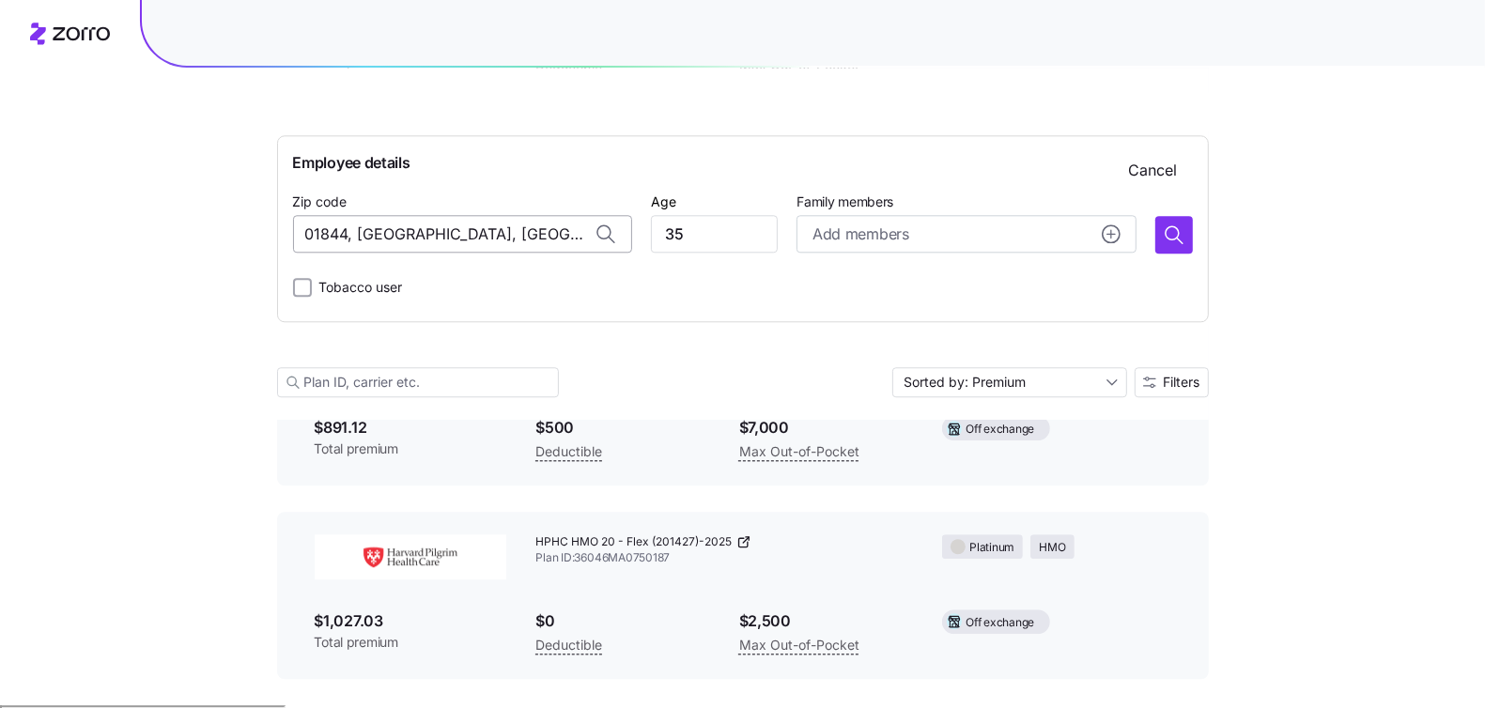
click at [378, 222] on input "01844, Essex County, MA" at bounding box center [462, 234] width 339 height 38
paste input "2151"
click at [471, 273] on span "02151, Suffolk County, MA" at bounding box center [480, 283] width 263 height 23
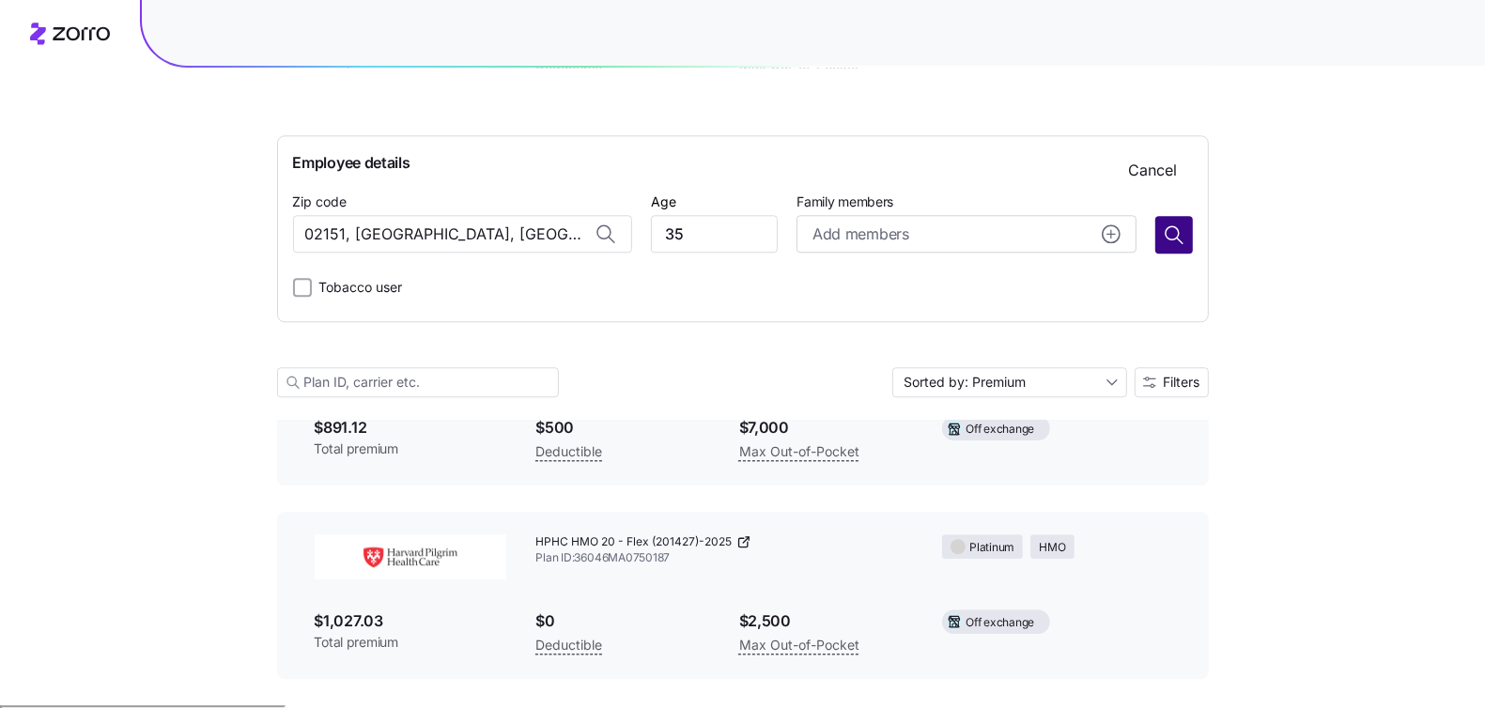
type input "02151, Suffolk County, MA"
click at [1188, 232] on button "button" at bounding box center [1174, 235] width 38 height 38
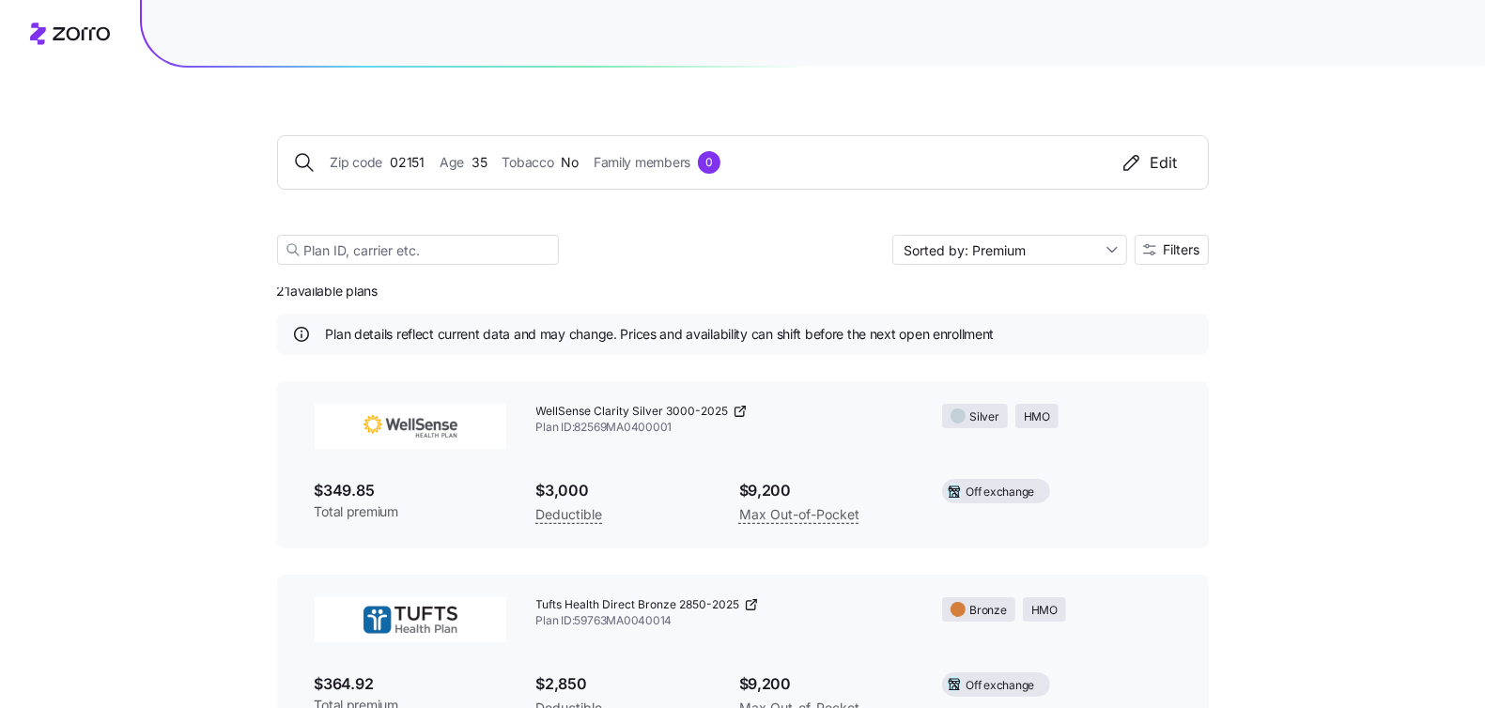
scroll to position [0, 0]
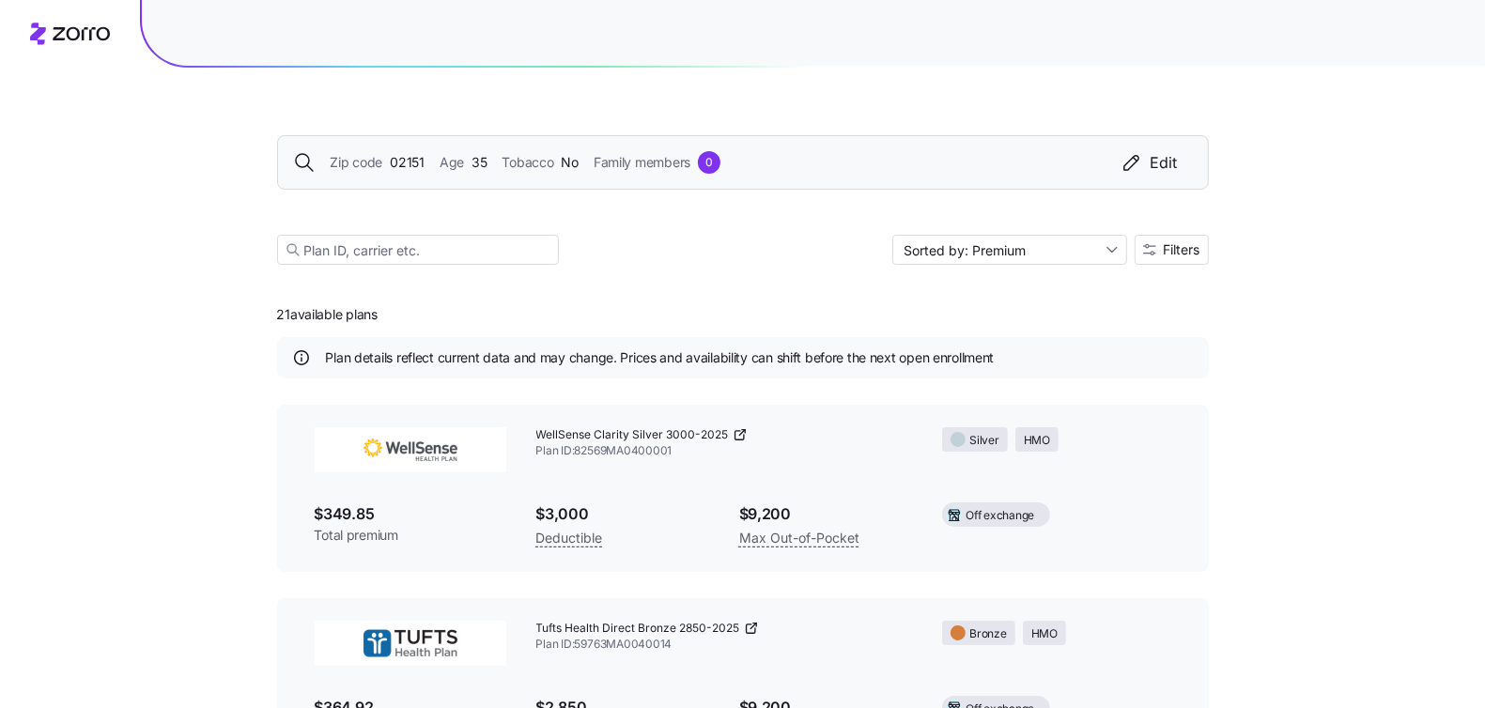
click at [510, 155] on span "Tobacco" at bounding box center [528, 162] width 52 height 21
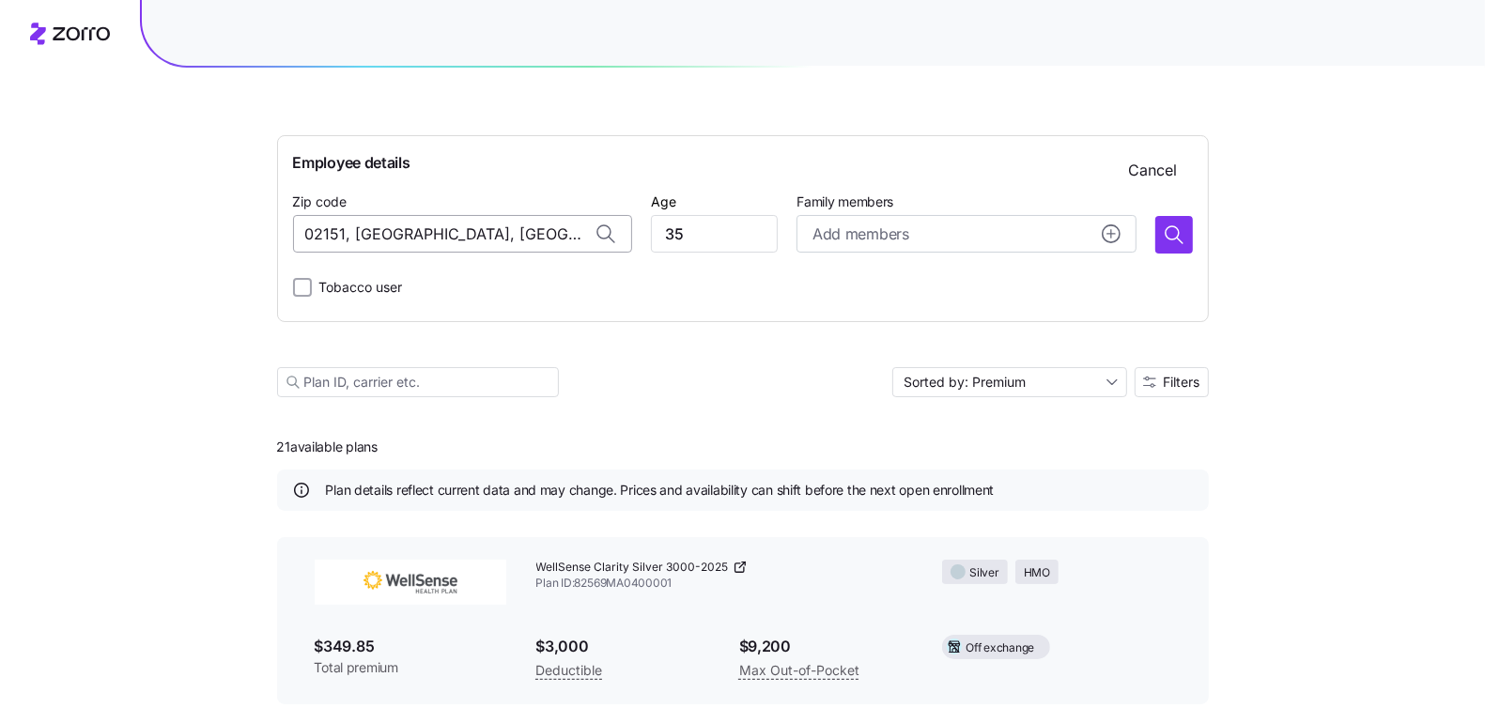
click at [388, 218] on input "02151, Suffolk County, MA" at bounding box center [462, 234] width 339 height 38
click at [393, 228] on input "02151, Suffolk County, MA" at bounding box center [462, 234] width 339 height 38
paste input
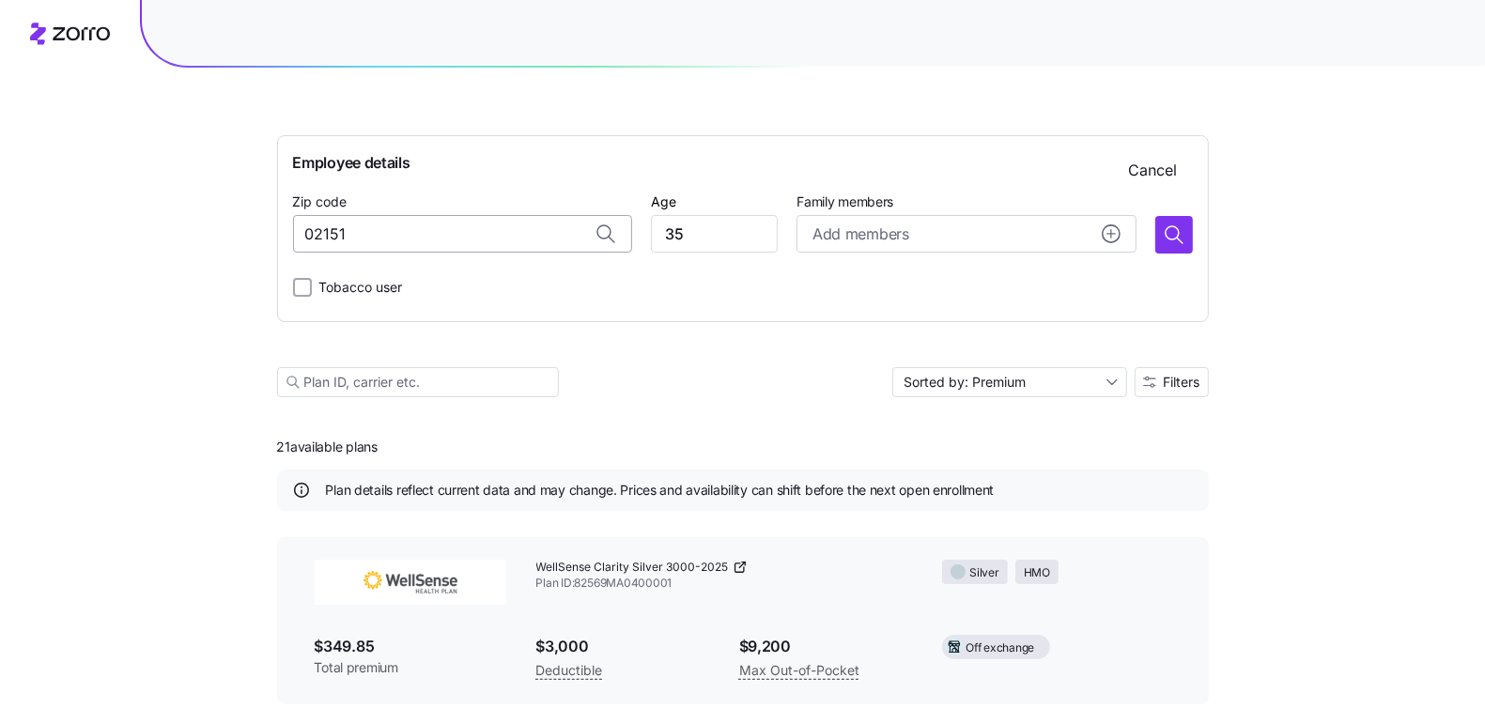
type input "02151, Suffolk County, MA"
click at [420, 273] on div "Tobacco user" at bounding box center [743, 288] width 900 height 38
click at [1164, 239] on icon "button" at bounding box center [1174, 235] width 23 height 23
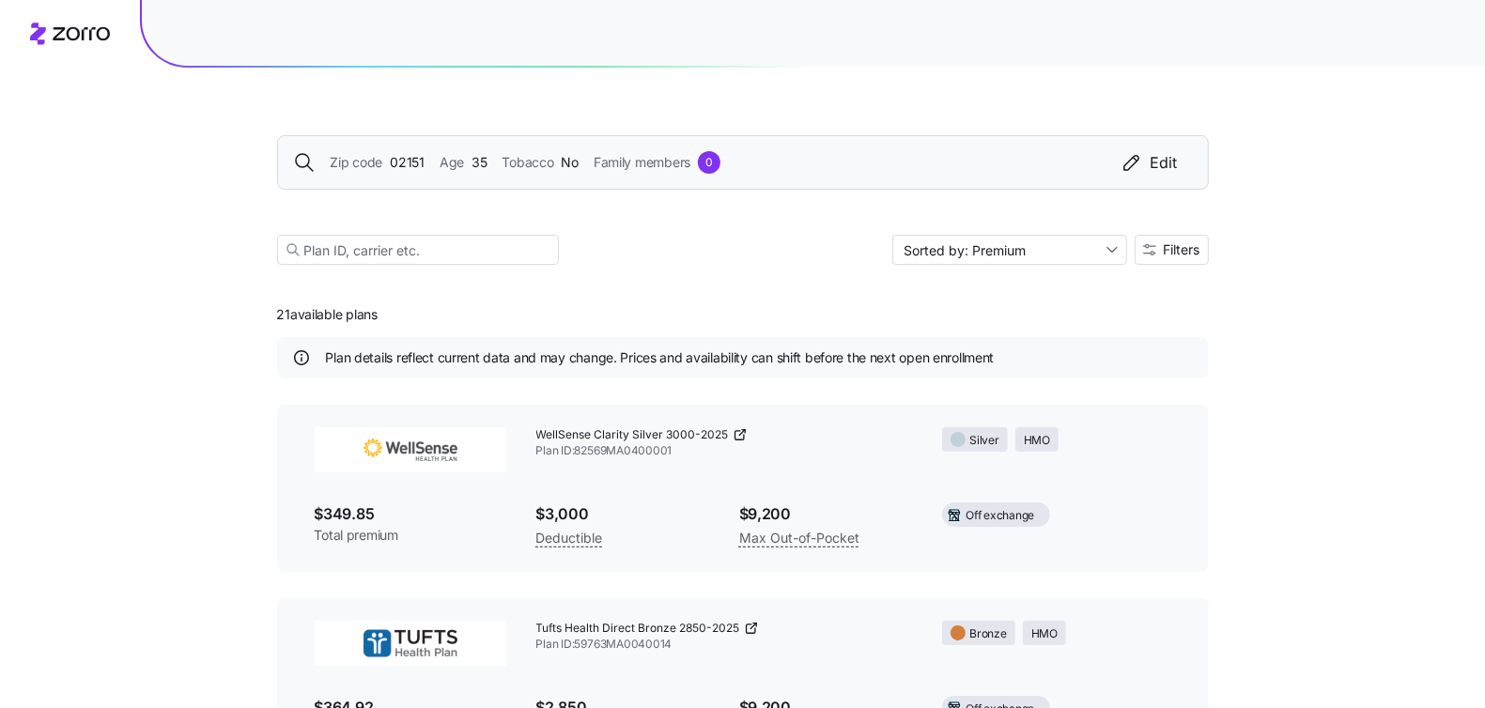
click at [426, 177] on div "Zip code 02151 Age 35 Tobacco No Family members 0 Edit" at bounding box center [743, 162] width 932 height 54
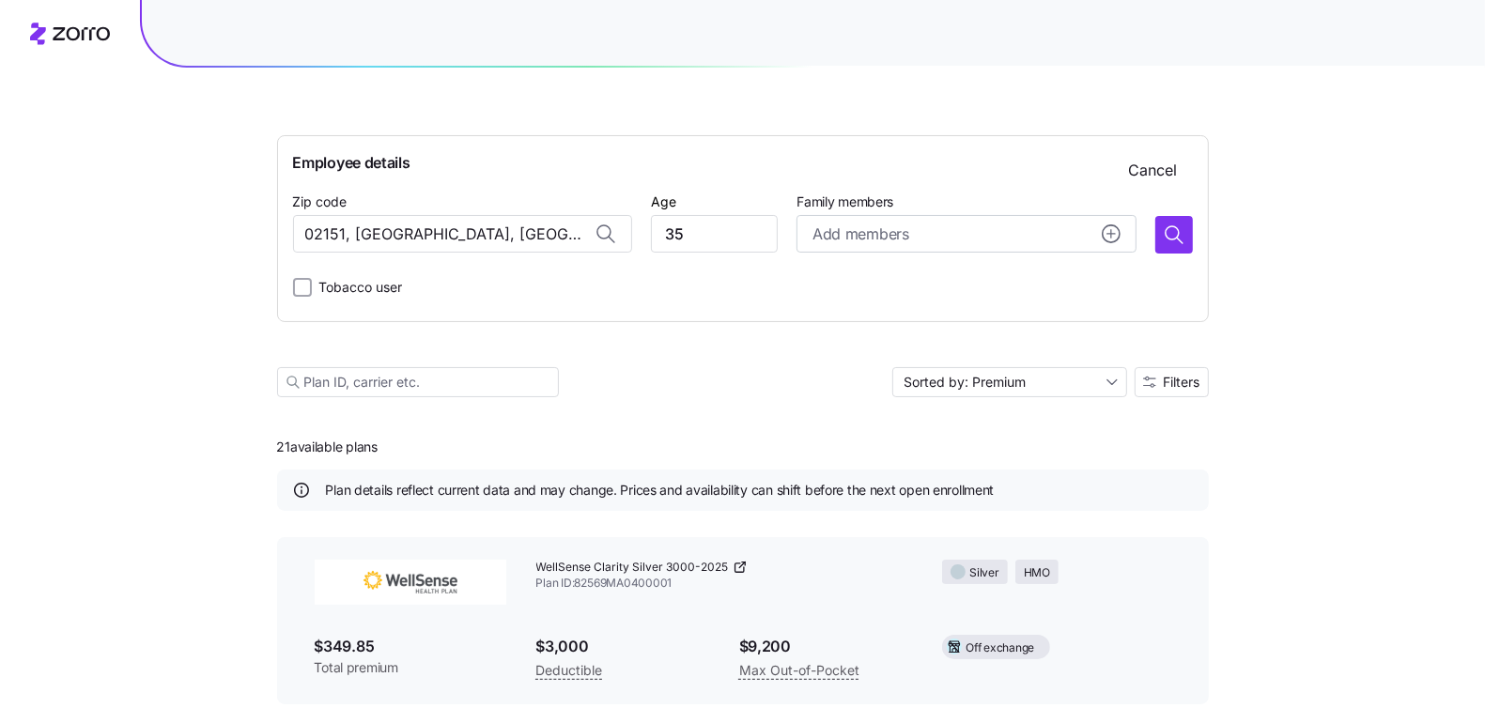
click at [430, 213] on div "Zip code 02151, Suffolk County, MA" at bounding box center [462, 222] width 339 height 64
click at [427, 228] on input "02151, Suffolk County, MA" at bounding box center [462, 234] width 339 height 38
click at [427, 229] on input "02151, Suffolk County, MA" at bounding box center [462, 234] width 339 height 38
paste input "1844"
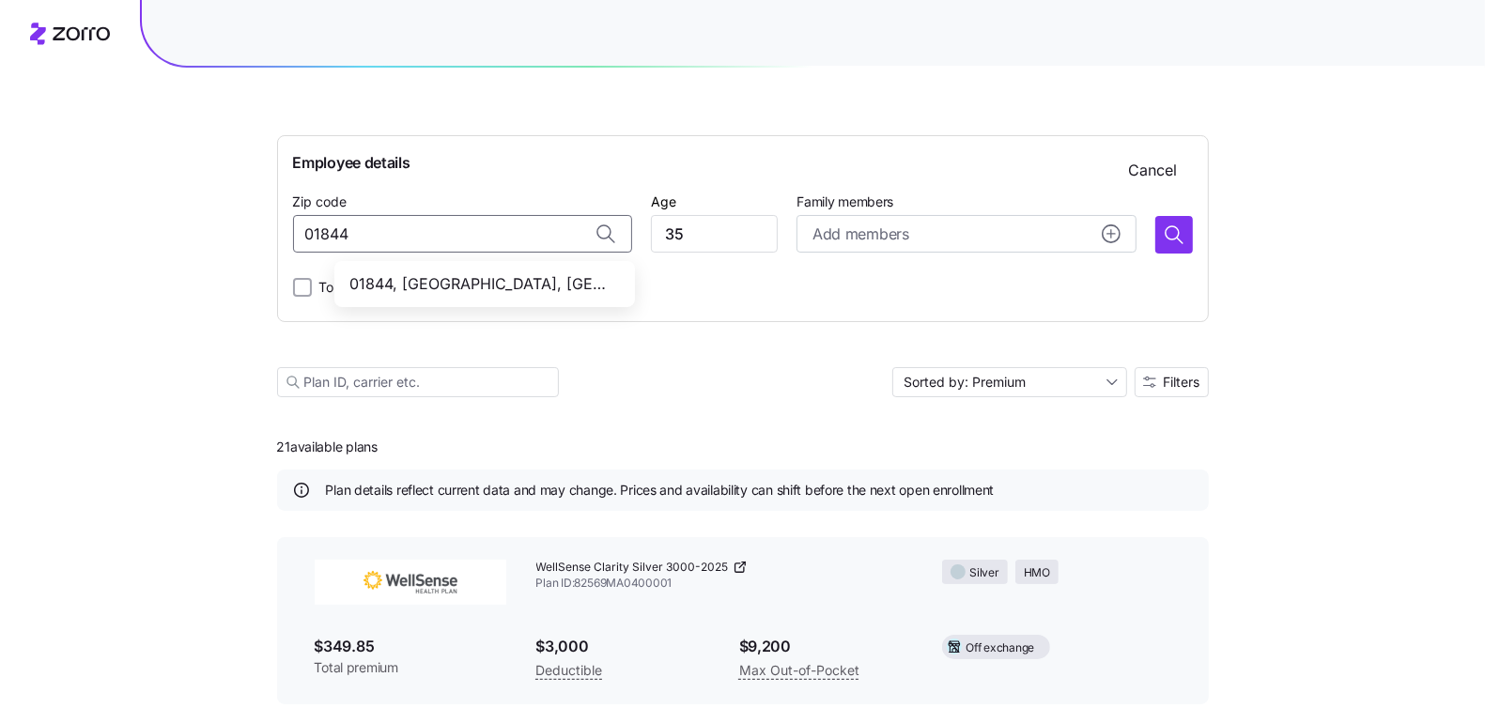
click at [524, 281] on span "01844, Essex County, MA" at bounding box center [480, 283] width 263 height 23
type input "01844, Essex County, MA"
click at [1182, 224] on icon "button" at bounding box center [1174, 235] width 23 height 23
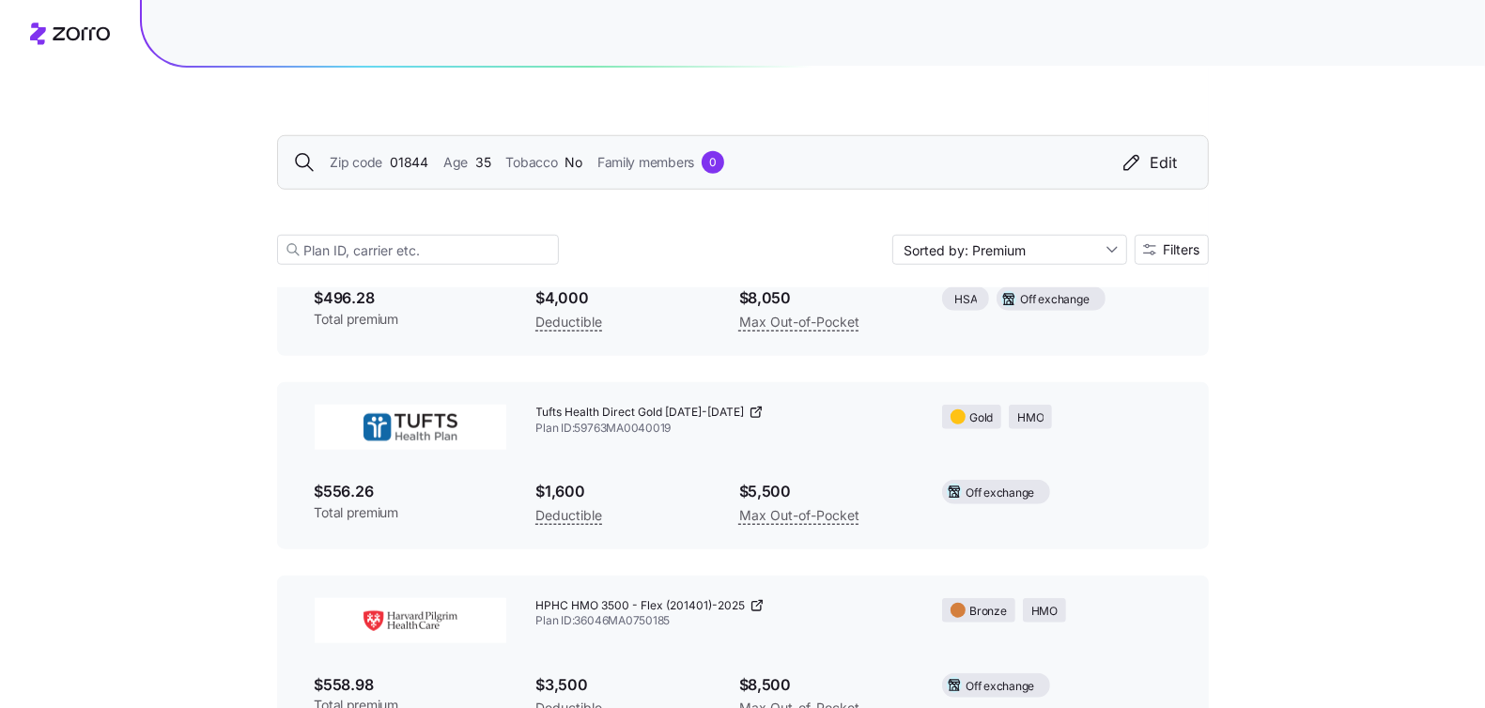
scroll to position [1160, 0]
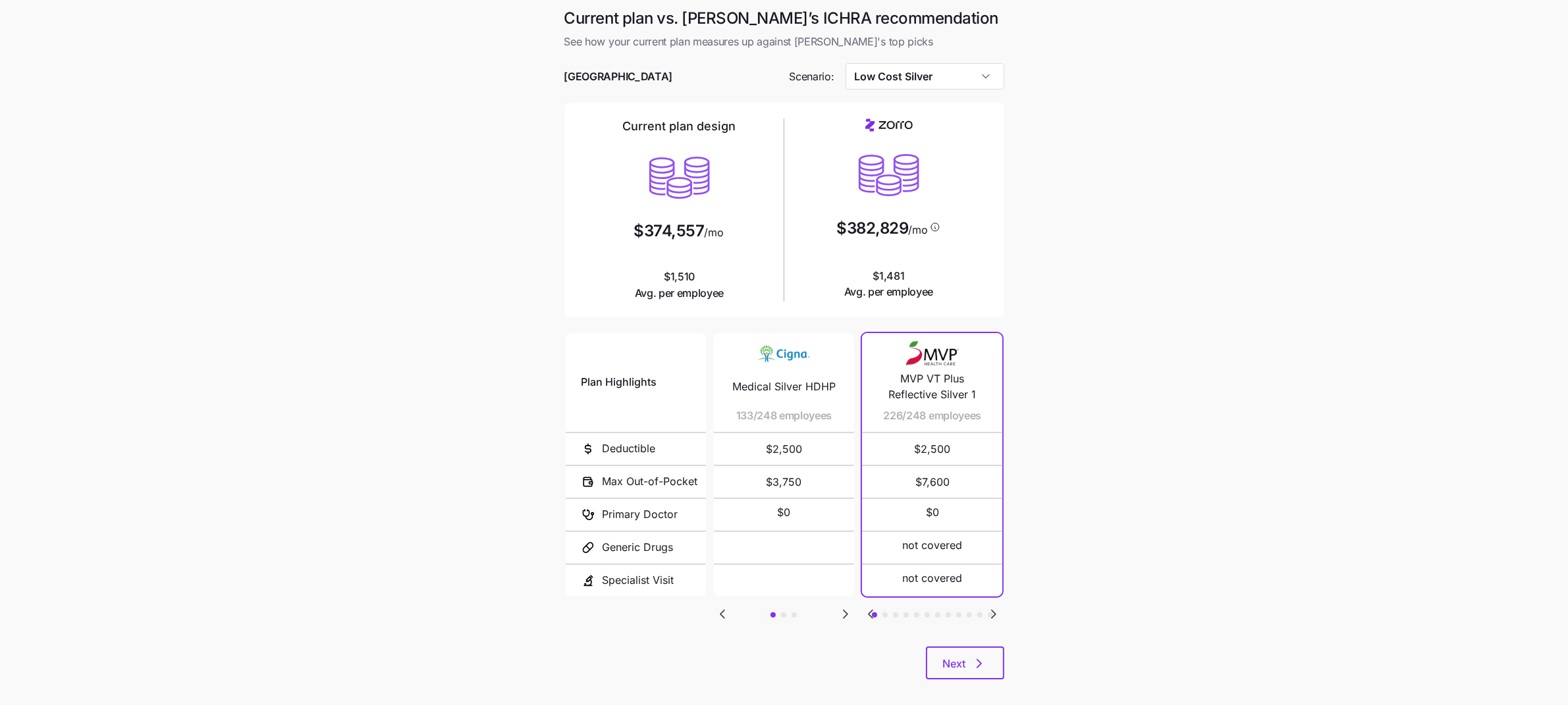
click at [1248, 355] on main "Current plan vs. Zorro’s ICHRA recommendation See how your current plan measure…" at bounding box center [784, 359] width 1568 height 718
click at [582, 77] on span "Champlain College" at bounding box center [619, 76] width 109 height 16
copy span "Champlain"
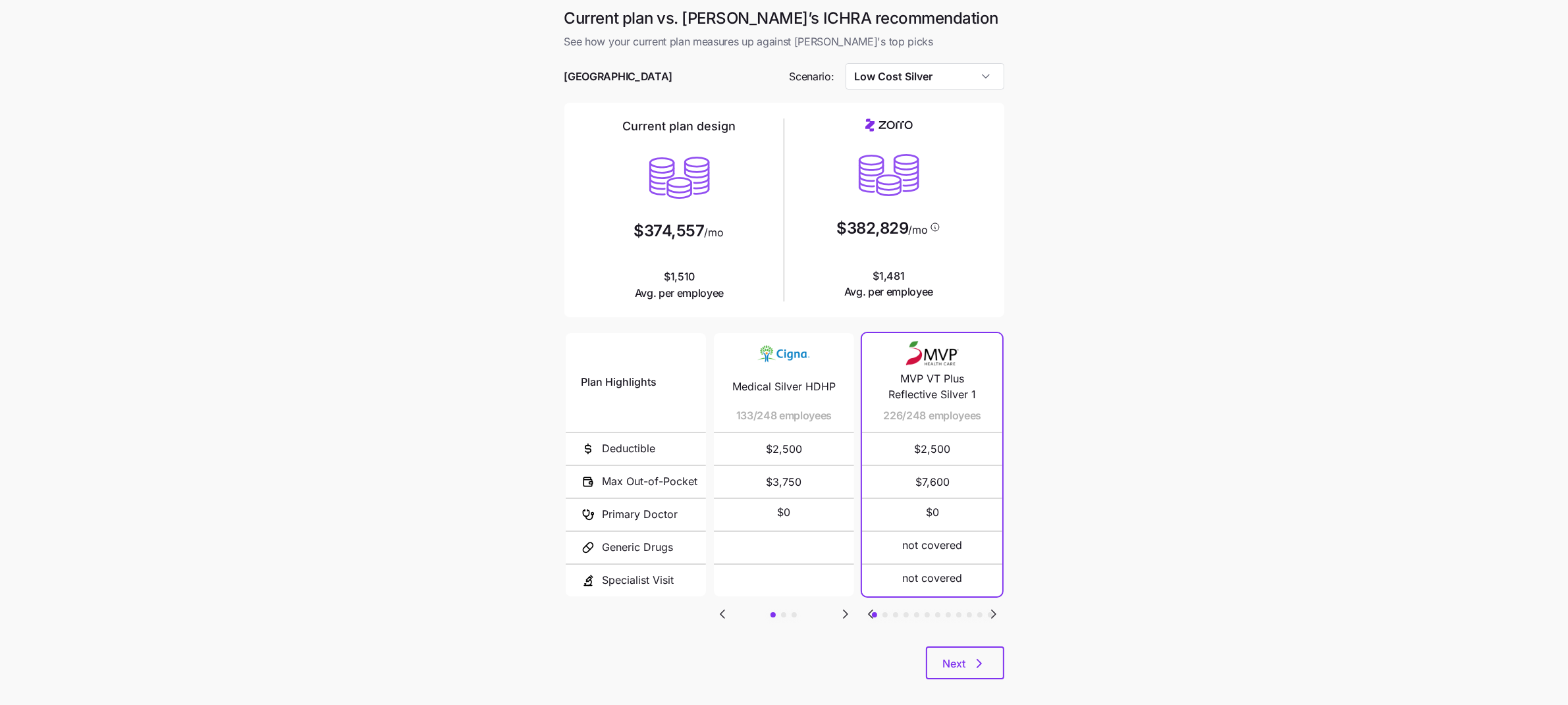
click at [1119, 479] on main "Current plan vs. Zorro’s ICHRA recommendation See how your current plan measure…" at bounding box center [784, 359] width 1568 height 718
click at [968, 656] on span "Next" at bounding box center [965, 663] width 44 height 16
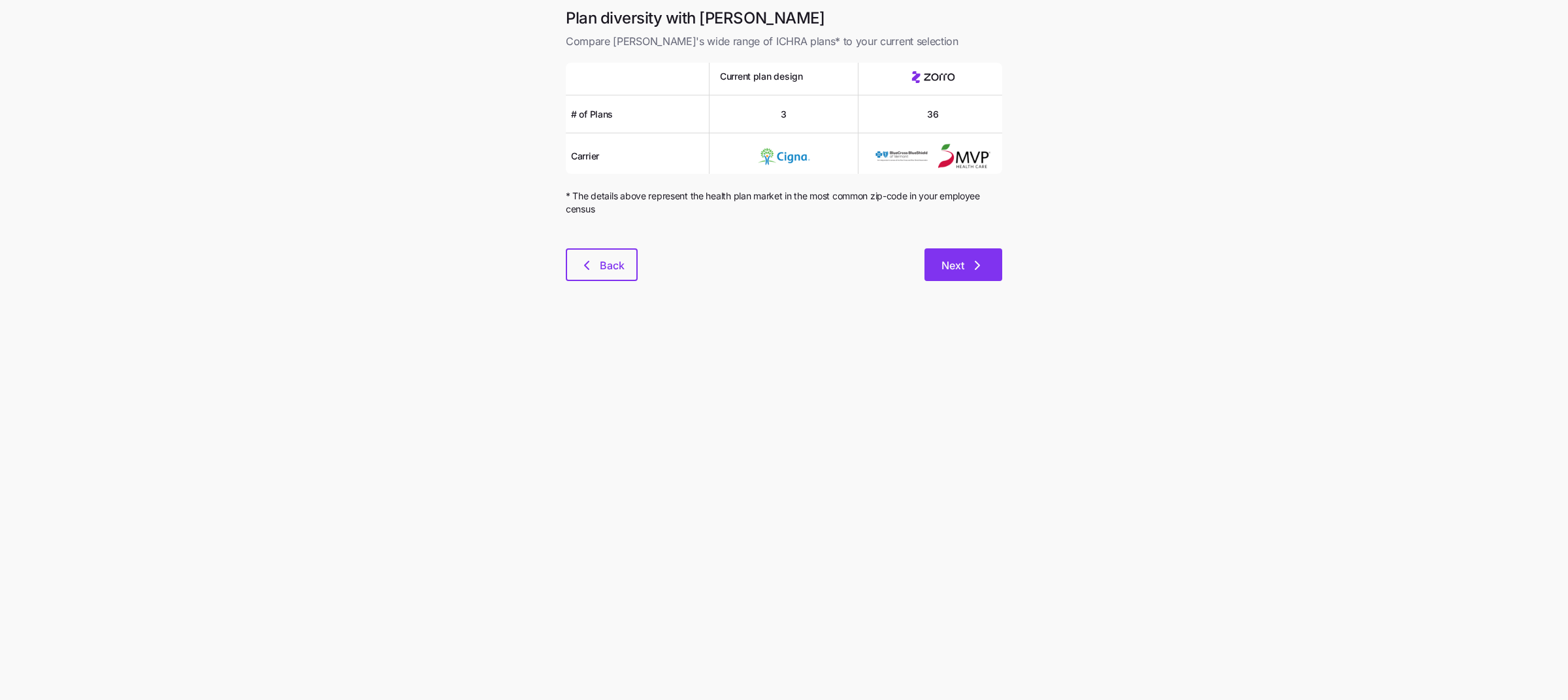
click at [964, 266] on span "Next" at bounding box center [952, 265] width 23 height 16
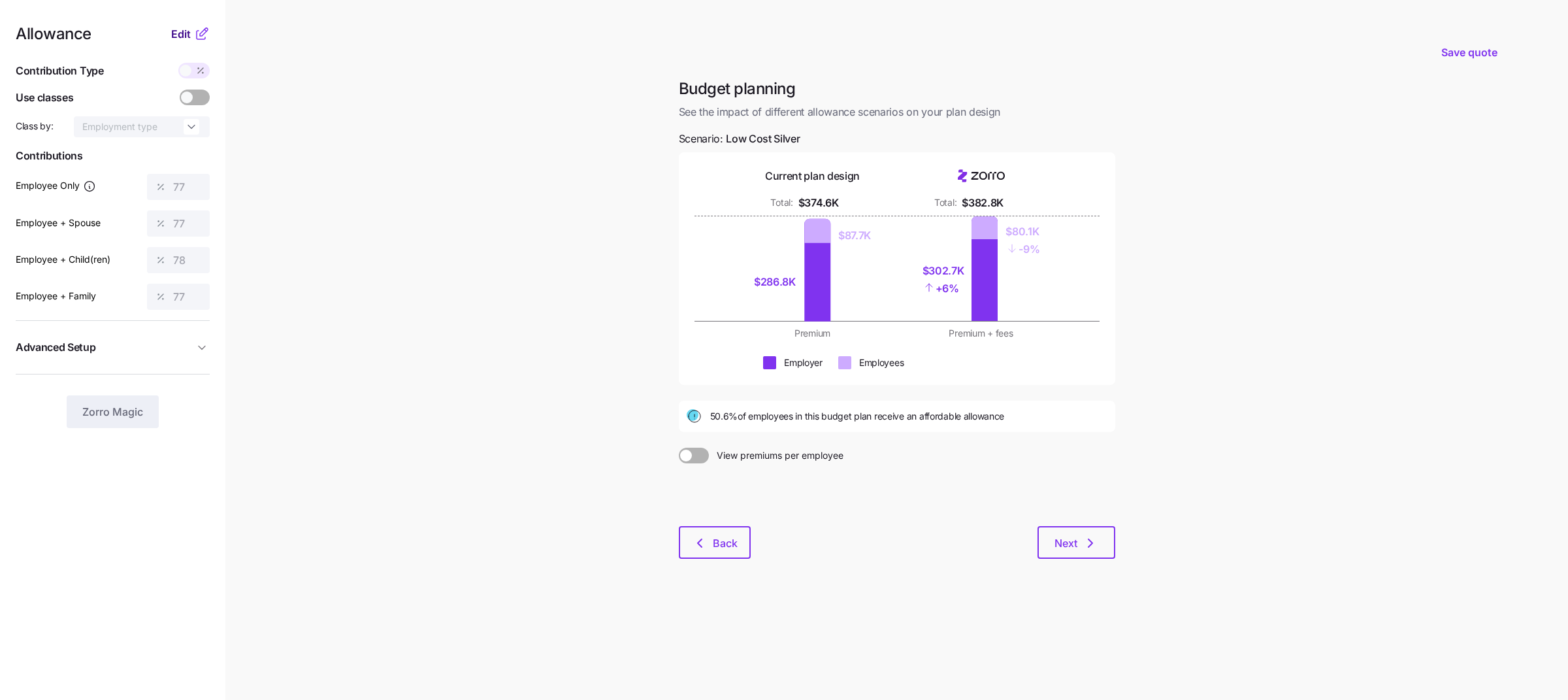
click at [180, 38] on span "Edit" at bounding box center [181, 34] width 19 height 16
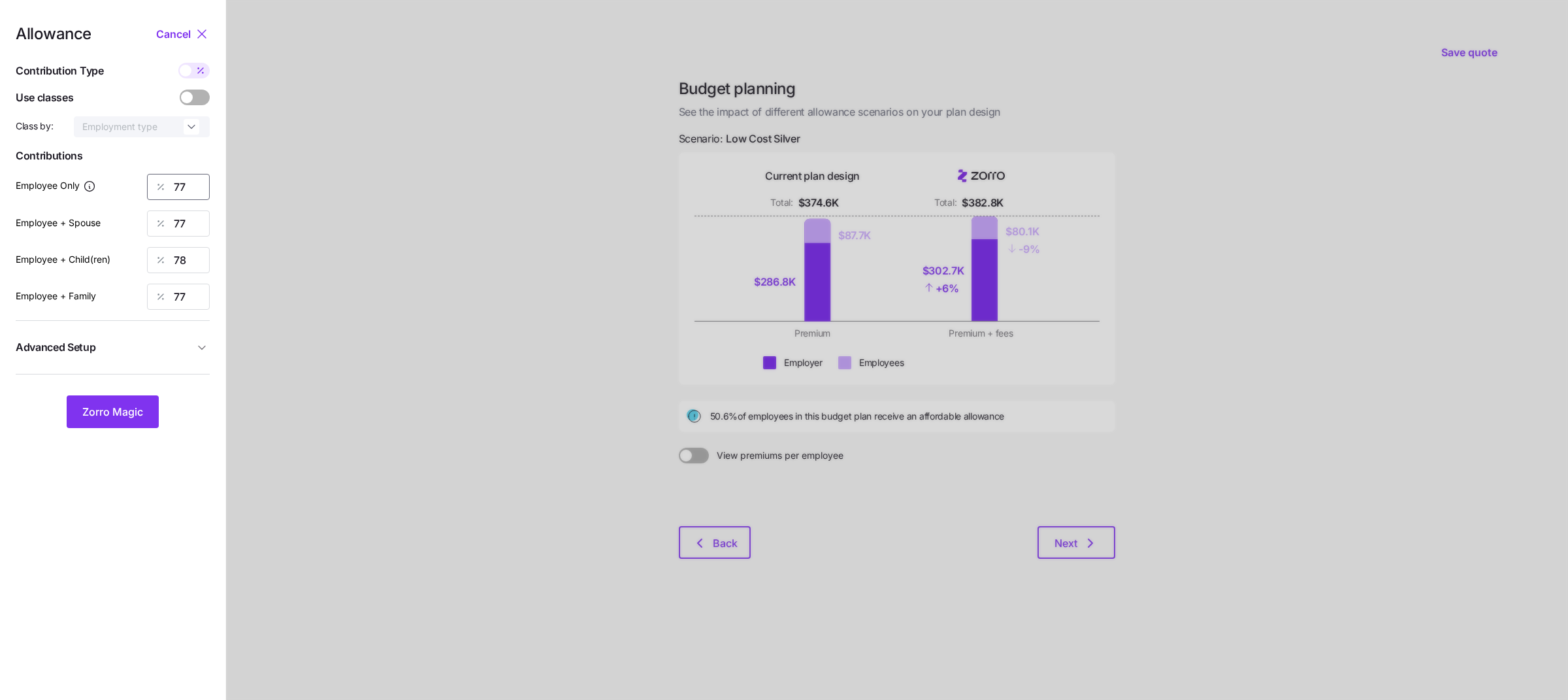
click at [177, 184] on input "77" at bounding box center [178, 187] width 63 height 26
type input "73"
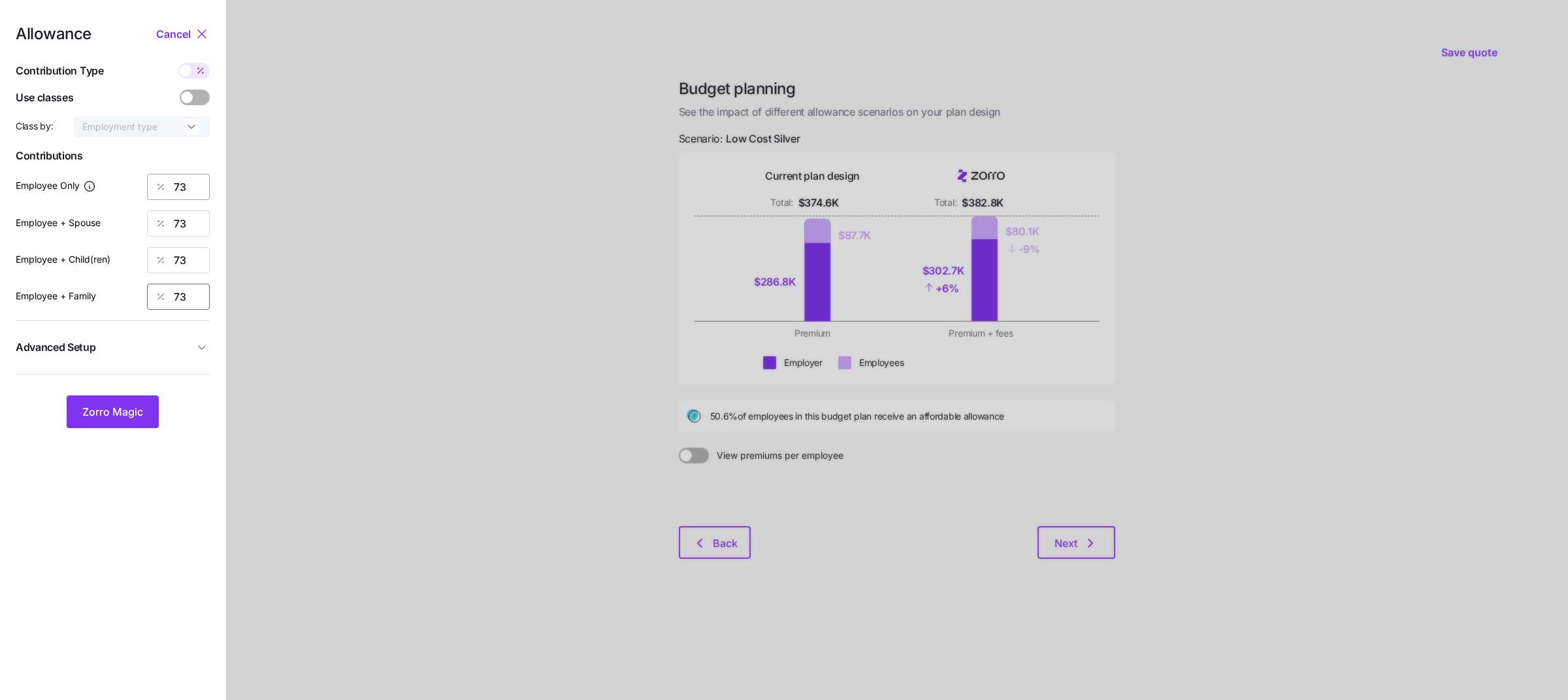
type input "73"
click at [173, 341] on span "Advanced Setup" at bounding box center [105, 347] width 178 height 16
click at [127, 477] on span "Zorro Magic" at bounding box center [112, 480] width 61 height 16
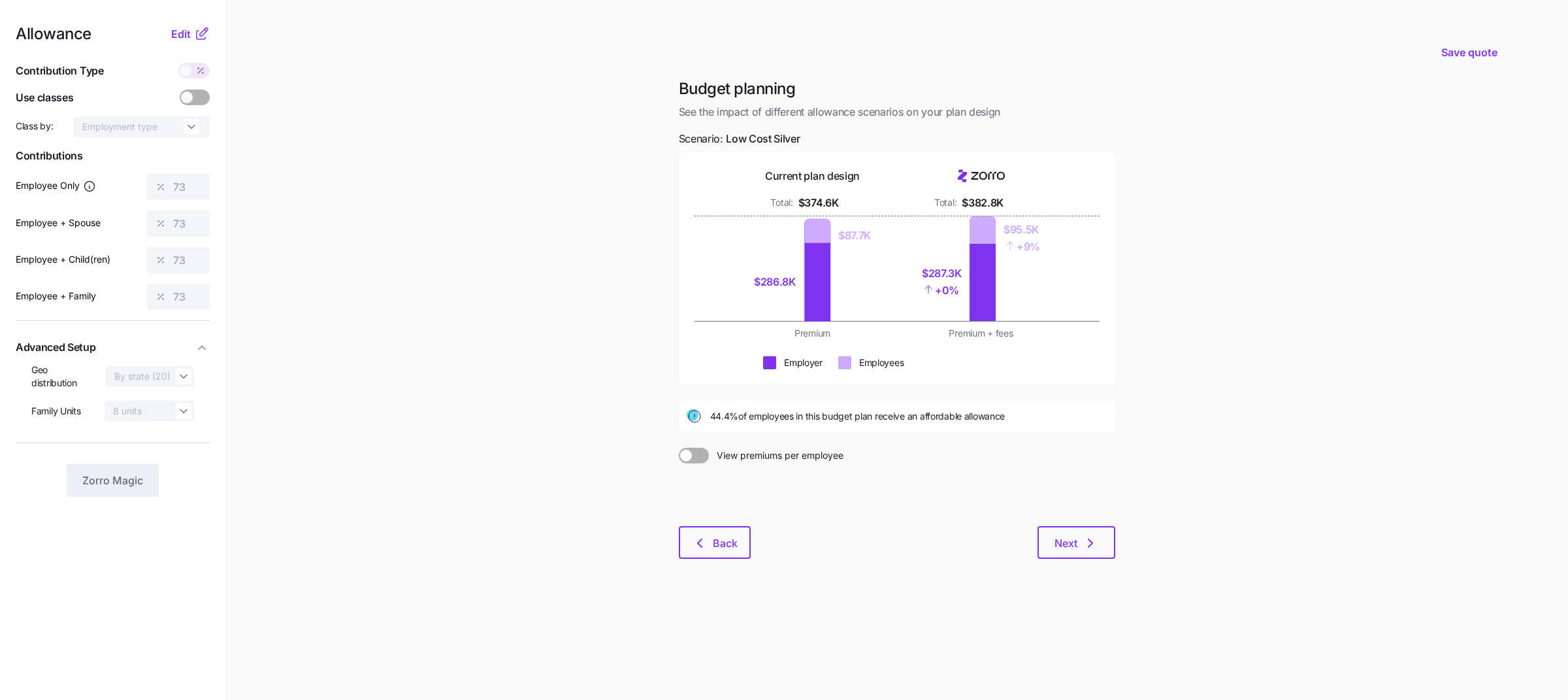
click at [547, 426] on main "Save quote Budget planning See the impact of different allowance scenarios on y…" at bounding box center [784, 350] width 1568 height 700
click at [686, 528] on button "Back" at bounding box center [714, 542] width 72 height 33
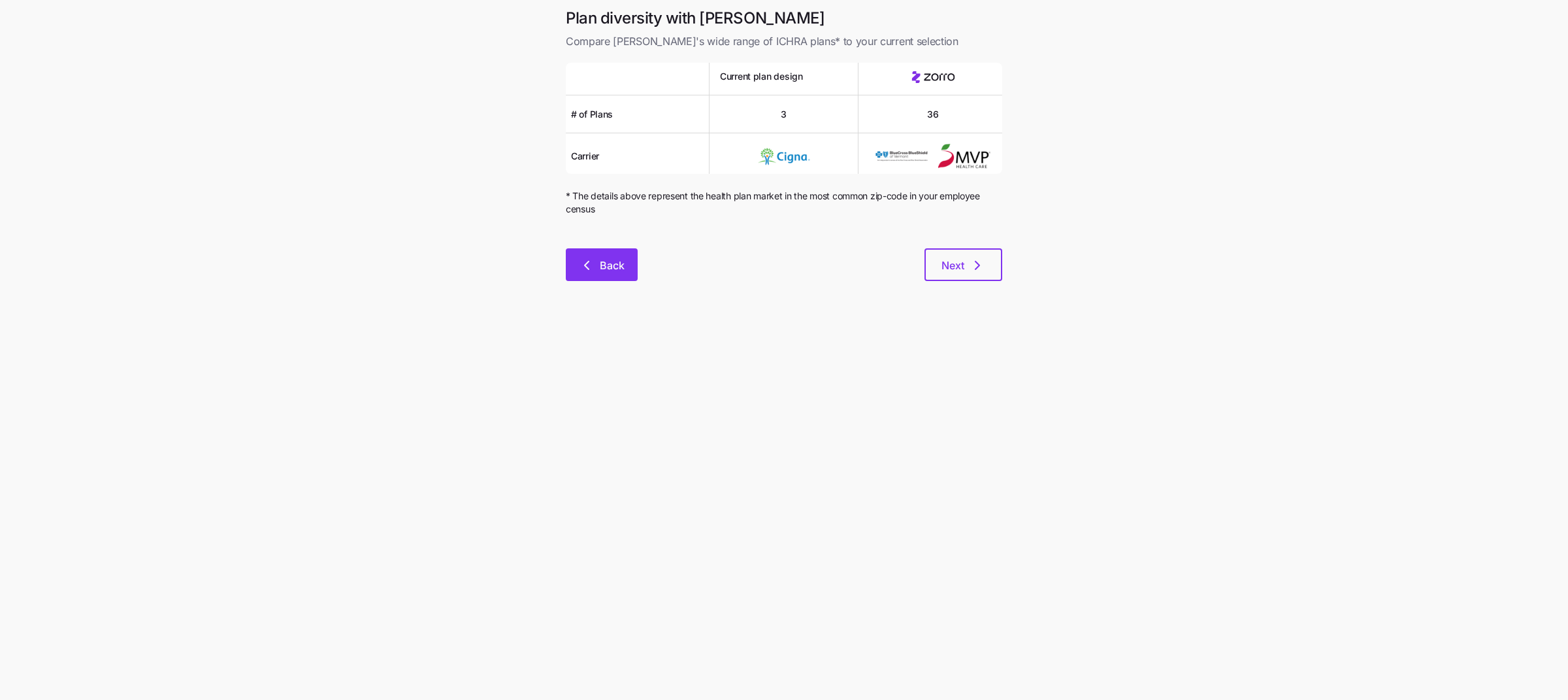
click at [606, 271] on span "Back" at bounding box center [612, 265] width 25 height 16
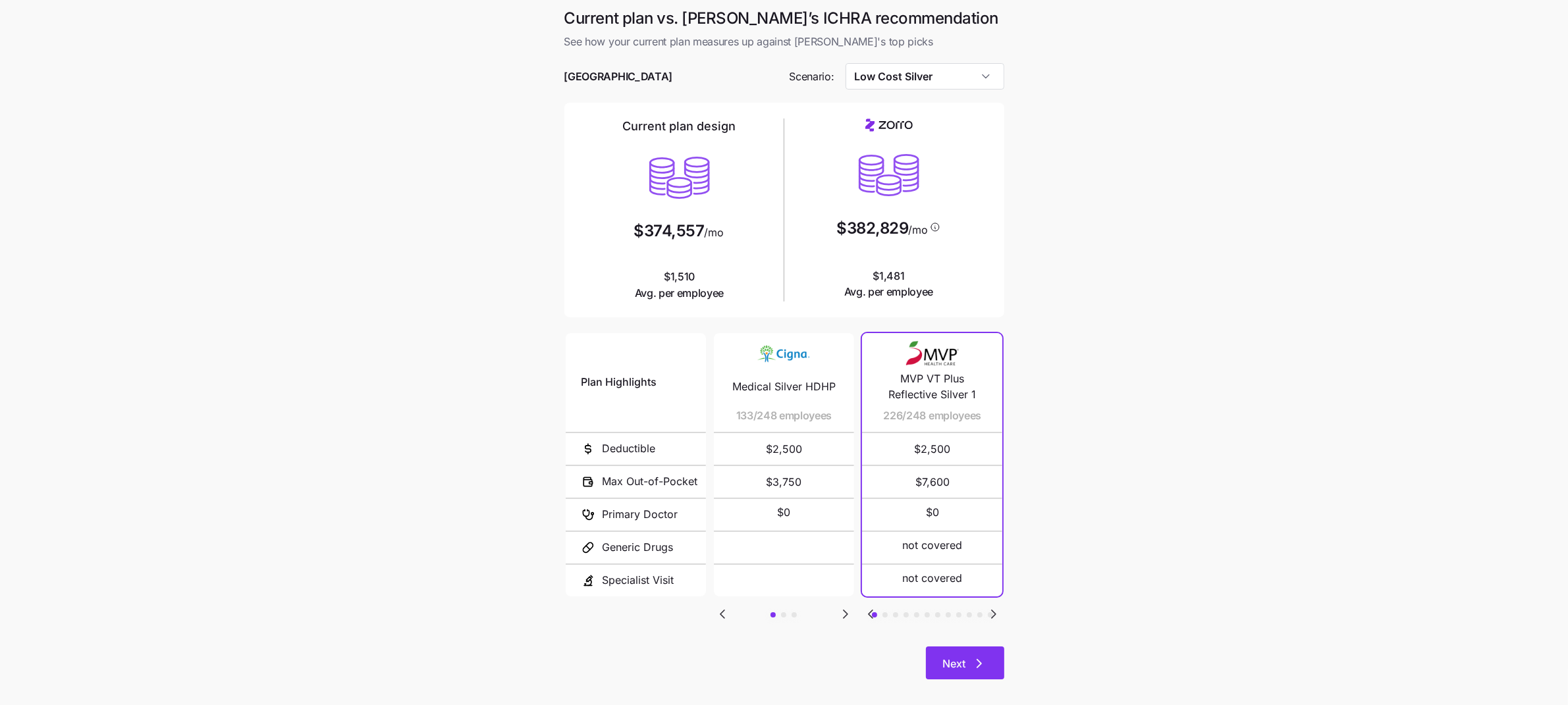
click at [962, 655] on span "Next" at bounding box center [954, 663] width 23 height 16
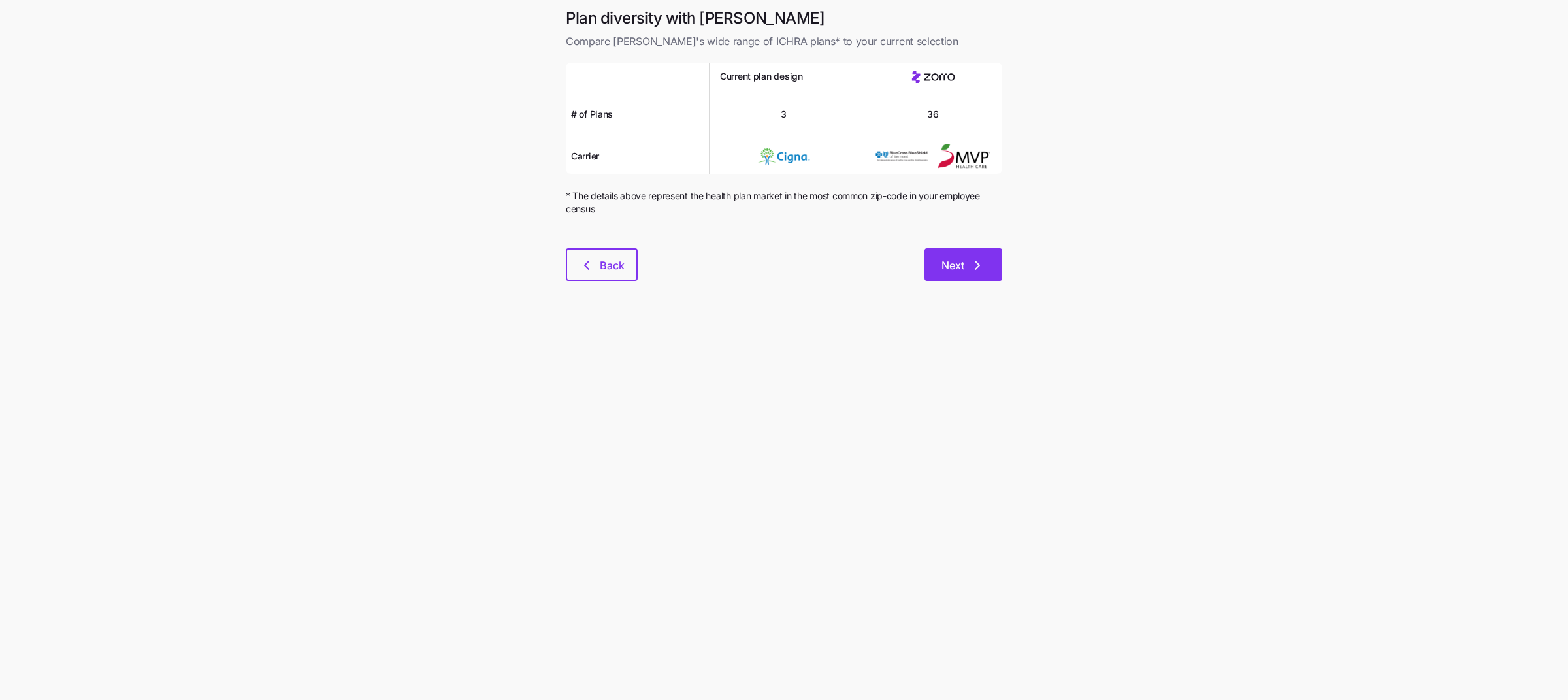
click at [967, 262] on span "Next" at bounding box center [963, 265] width 44 height 16
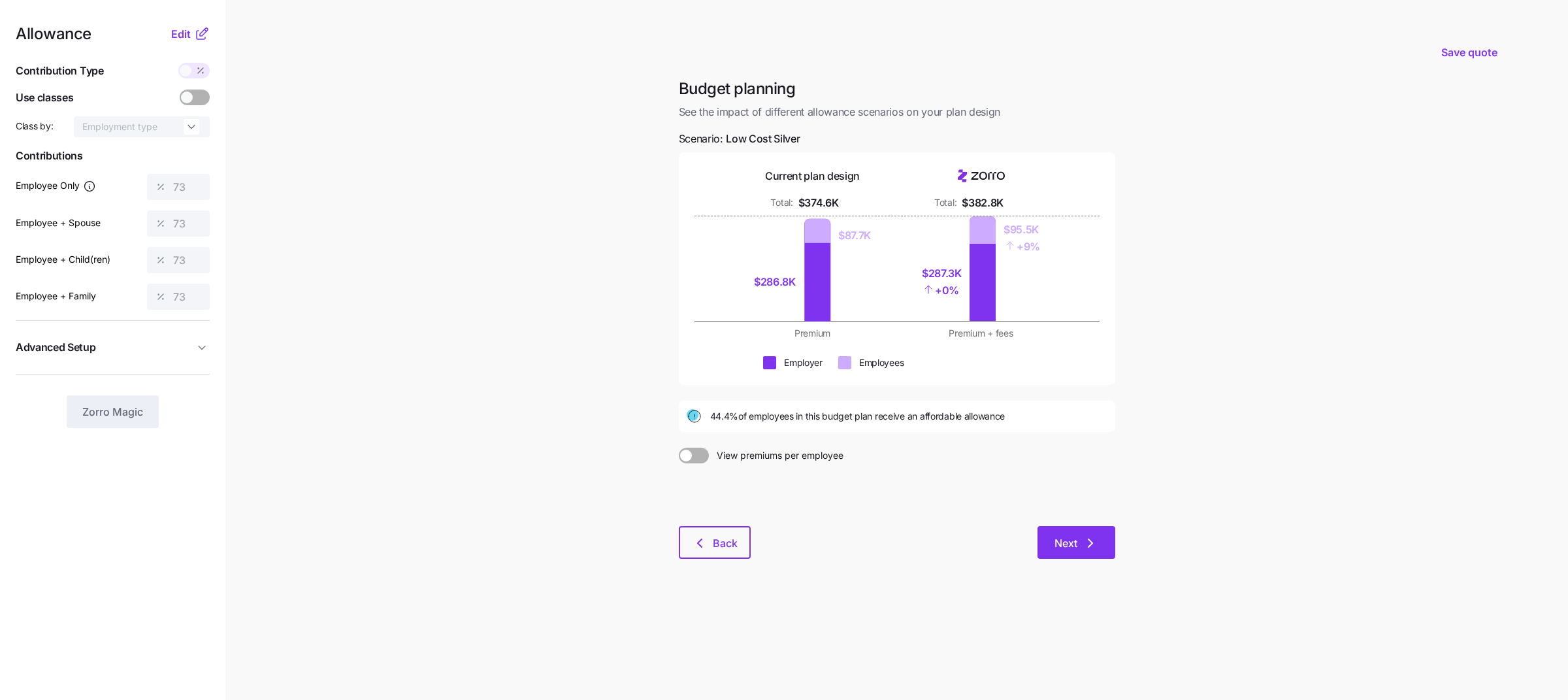
click at [1080, 555] on button "Next" at bounding box center [1076, 542] width 78 height 33
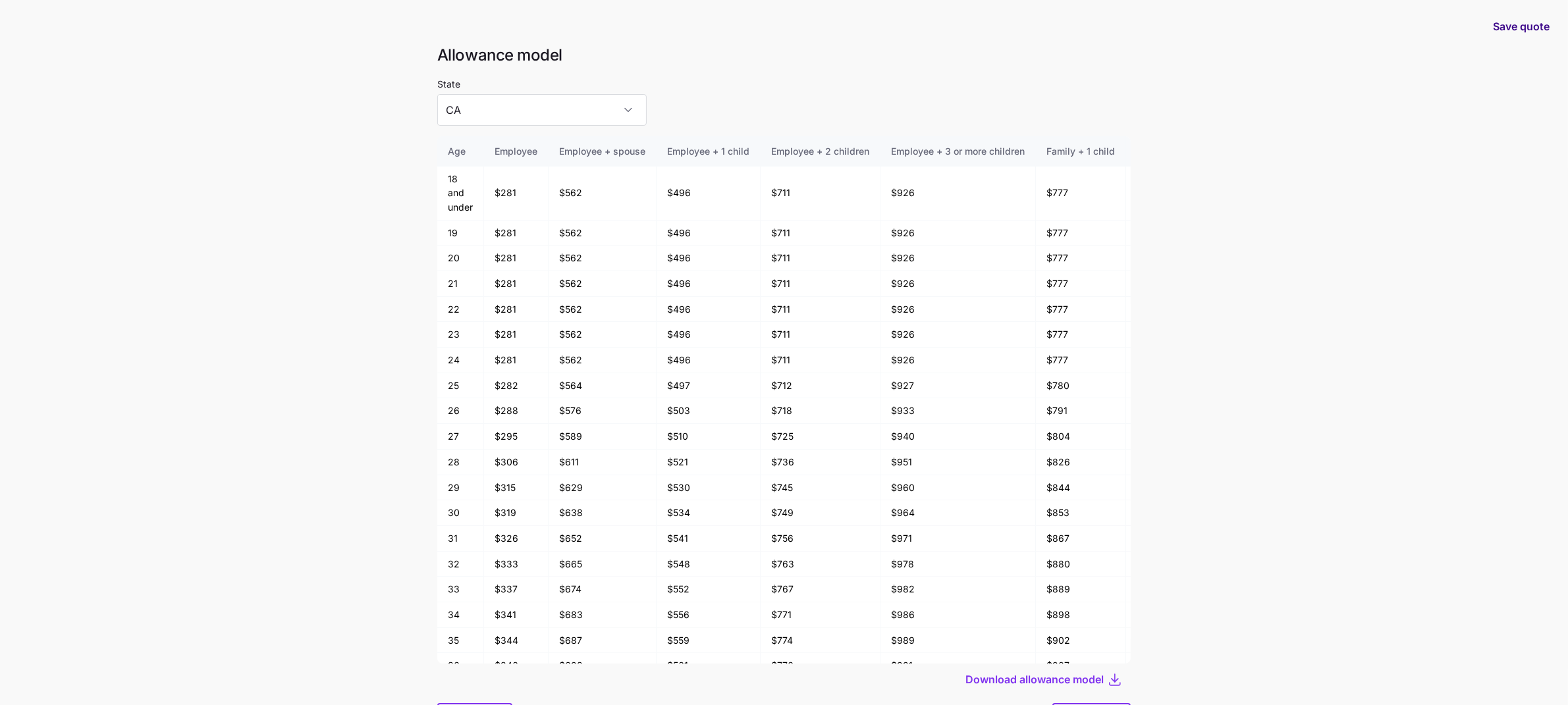
click at [1503, 27] on span "Save quote" at bounding box center [1521, 26] width 57 height 16
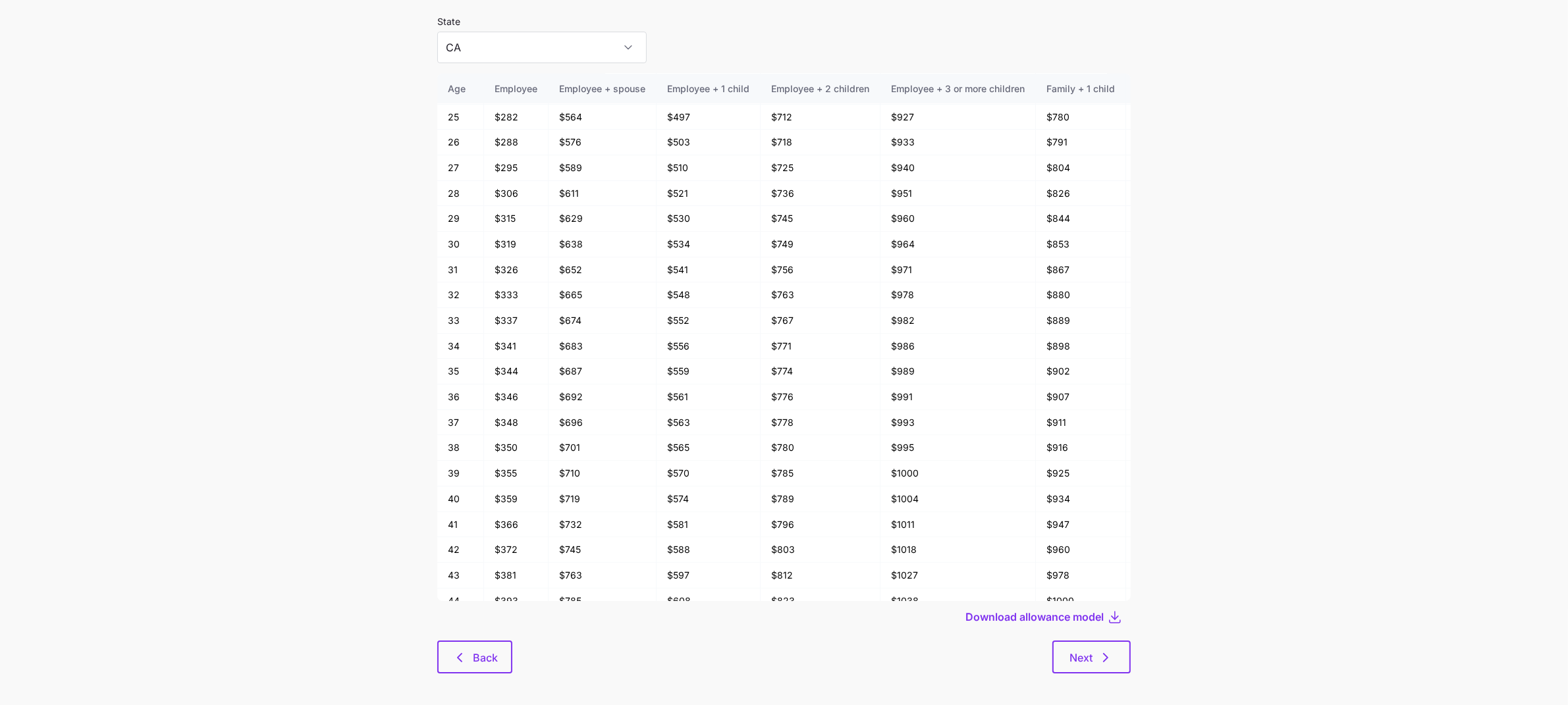
scroll to position [68, 0]
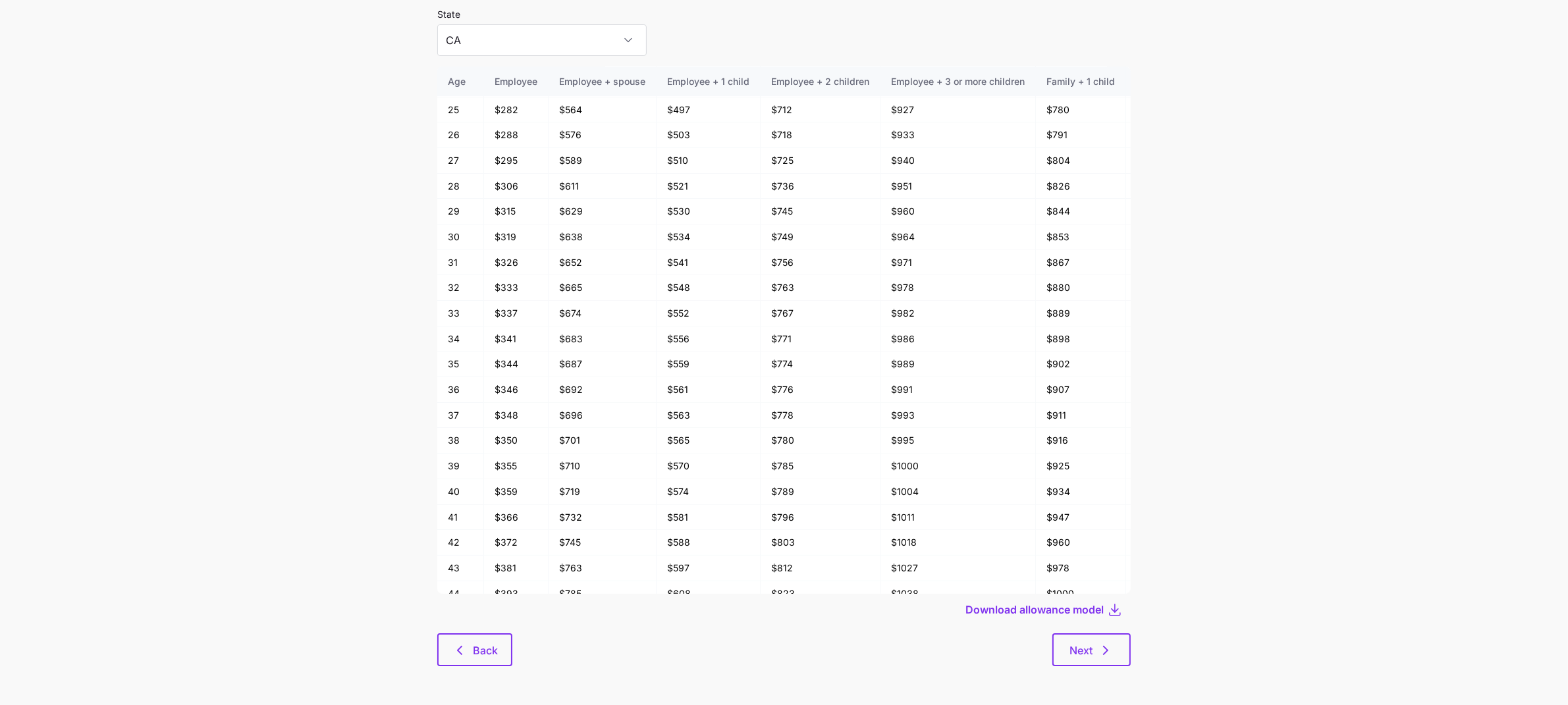
click at [473, 666] on div "Allowance model State CA Age Employee Employee + spouse Employee + 1 child Empl…" at bounding box center [784, 328] width 715 height 707
click at [473, 650] on span "Back" at bounding box center [485, 650] width 25 height 16
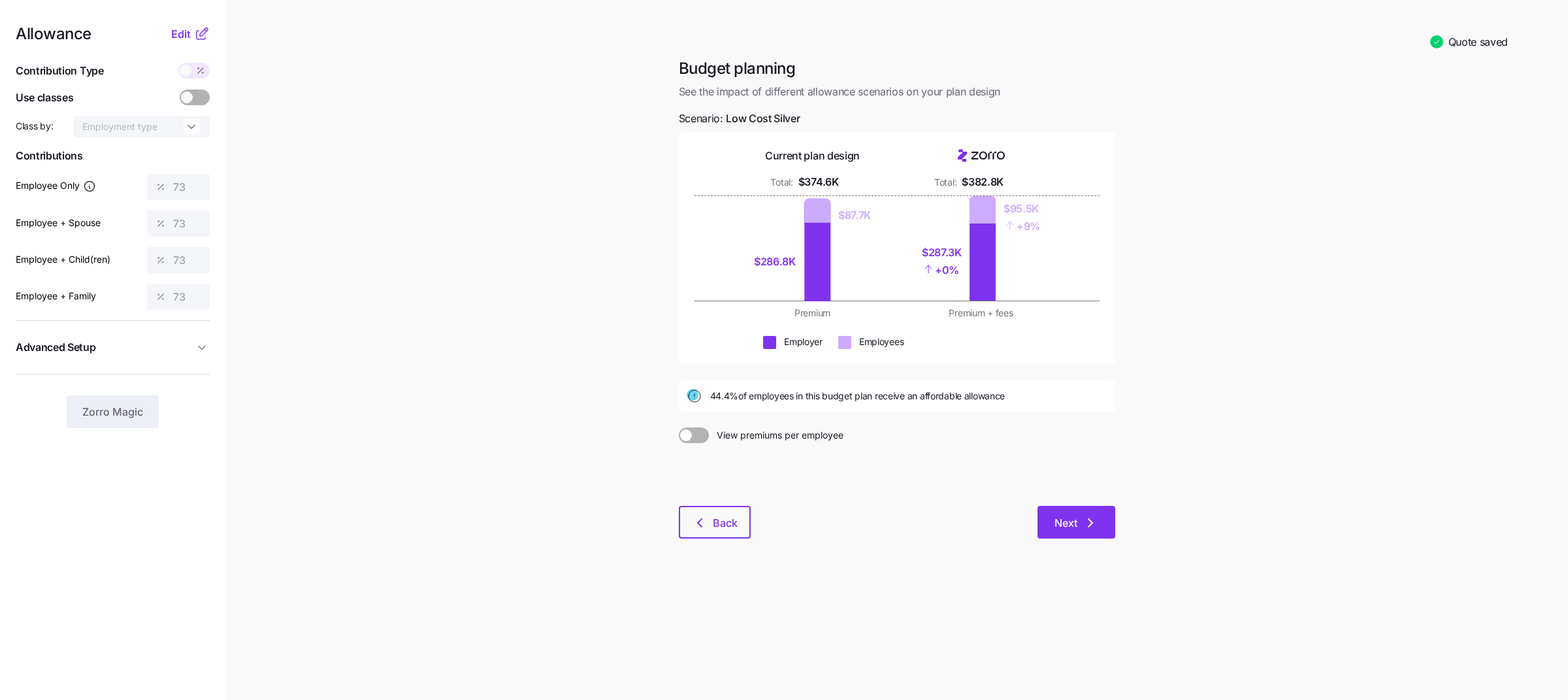
click at [1060, 525] on span "Next" at bounding box center [1066, 523] width 23 height 16
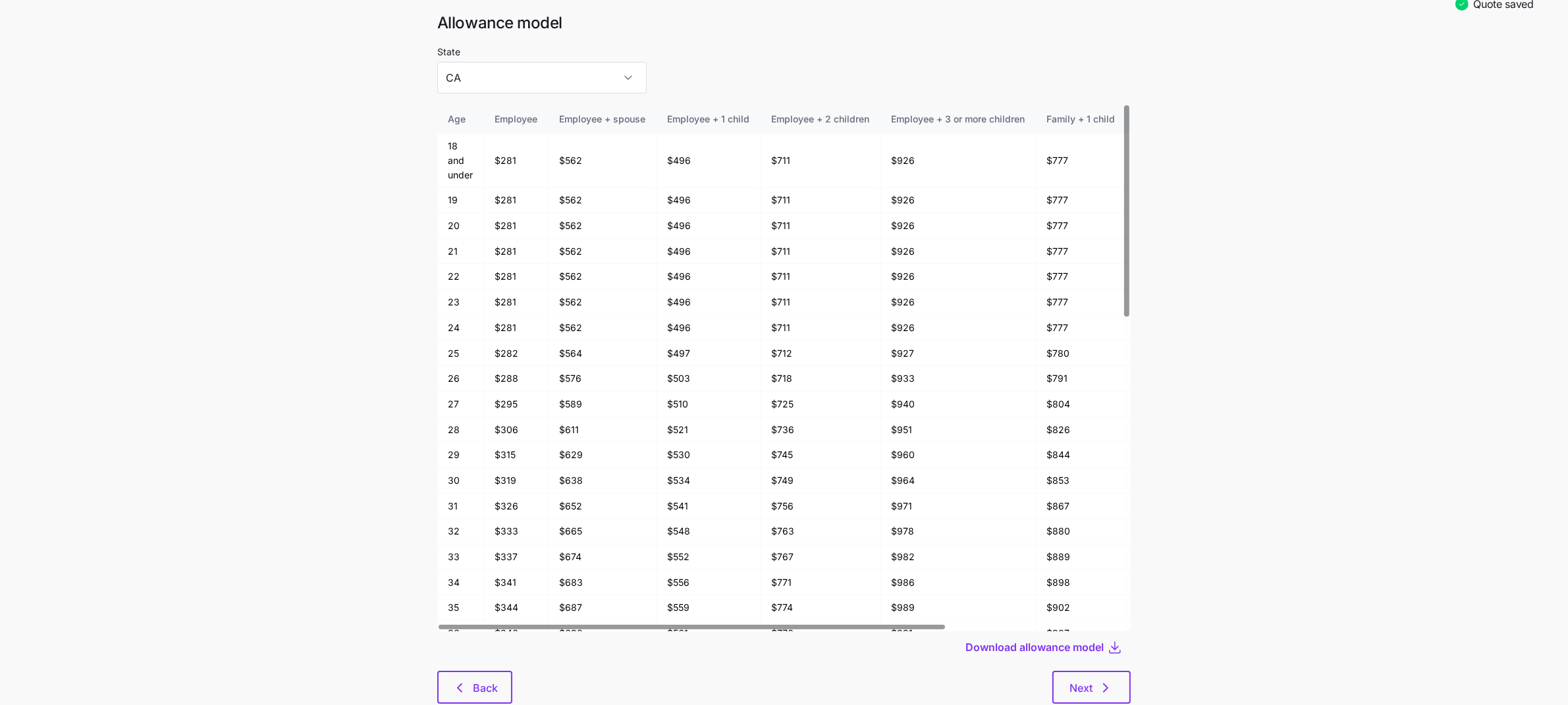
scroll to position [68, 0]
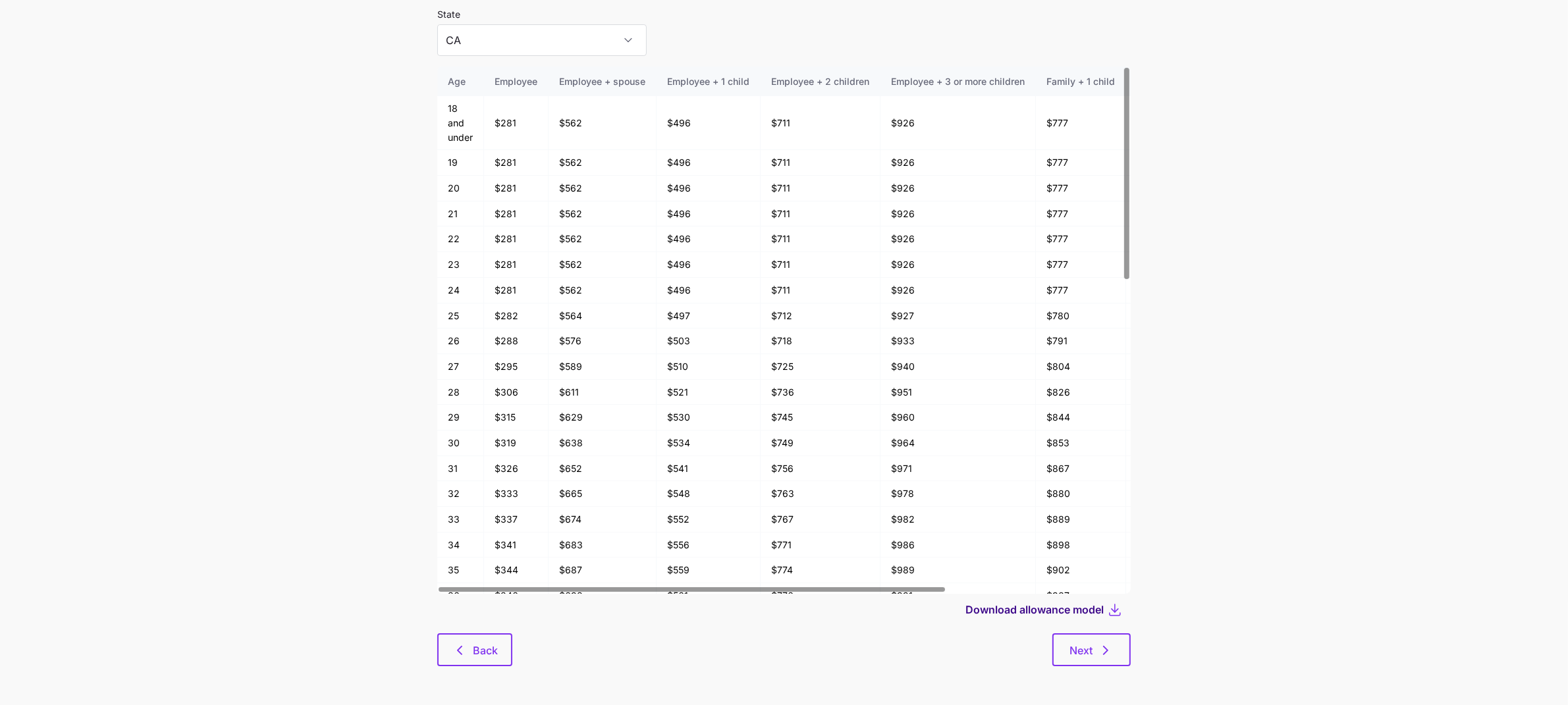
click at [1073, 605] on span "Download allowance model" at bounding box center [1034, 609] width 138 height 16
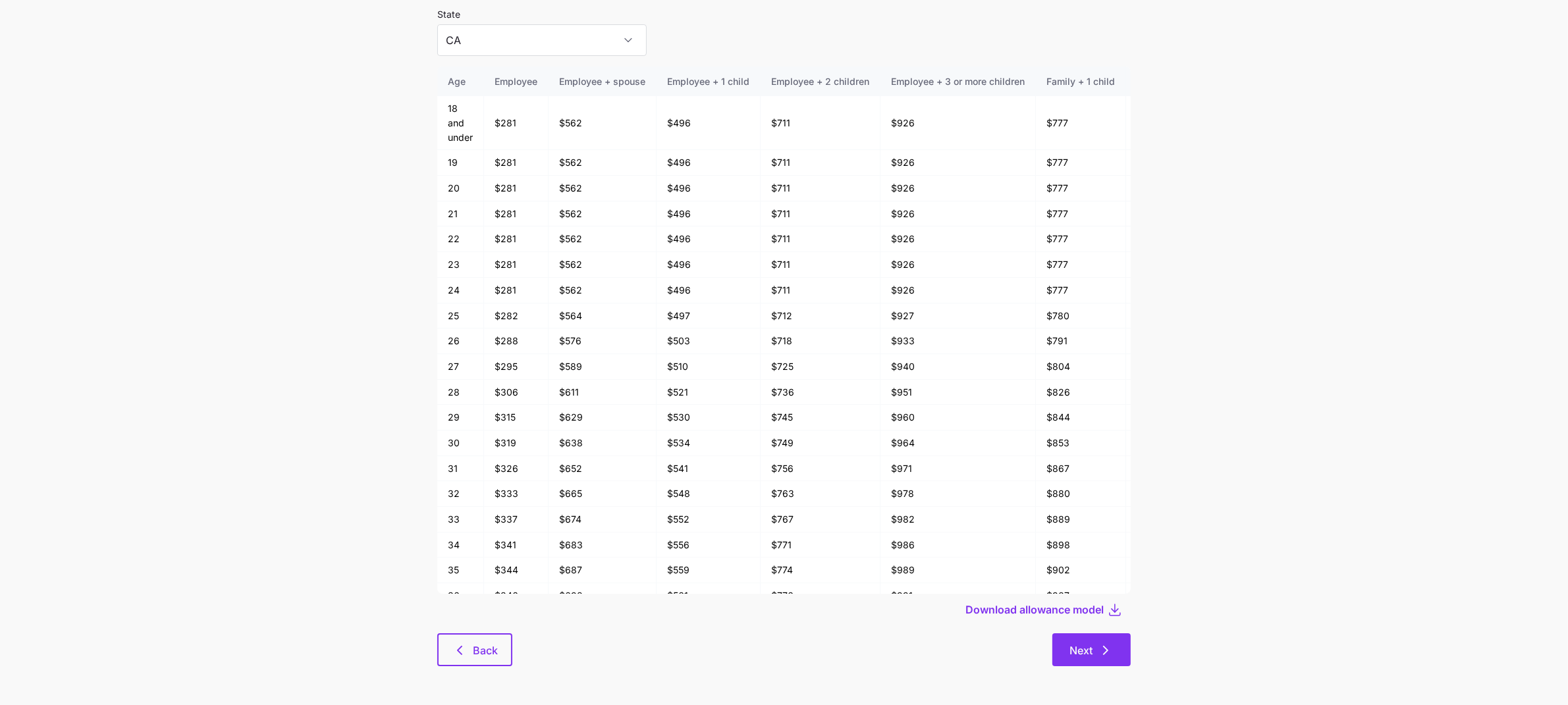
click at [1088, 645] on span "Next" at bounding box center [1081, 650] width 23 height 16
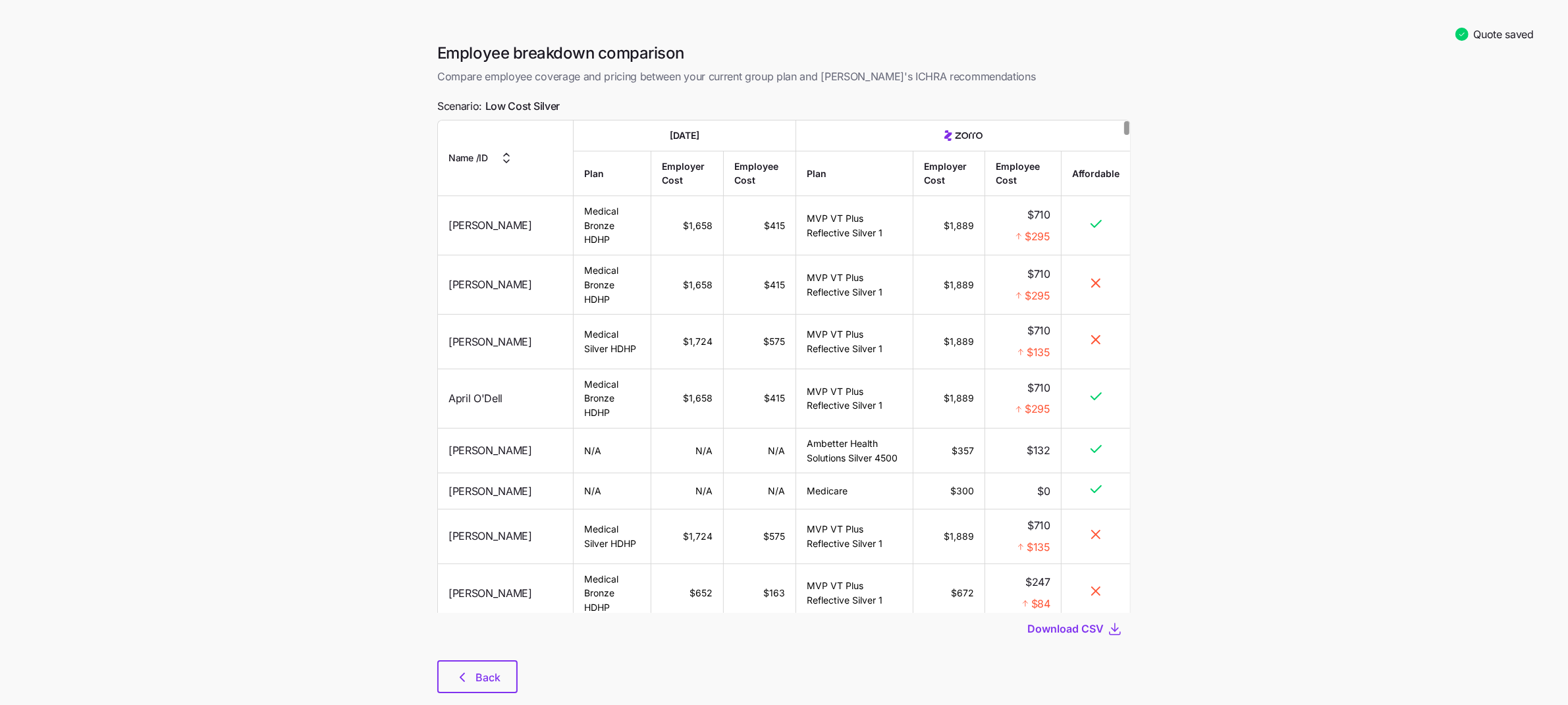
click at [1049, 639] on div "Download CSV" at bounding box center [784, 628] width 694 height 32
click at [1049, 633] on span "Download CSV" at bounding box center [1065, 629] width 76 height 16
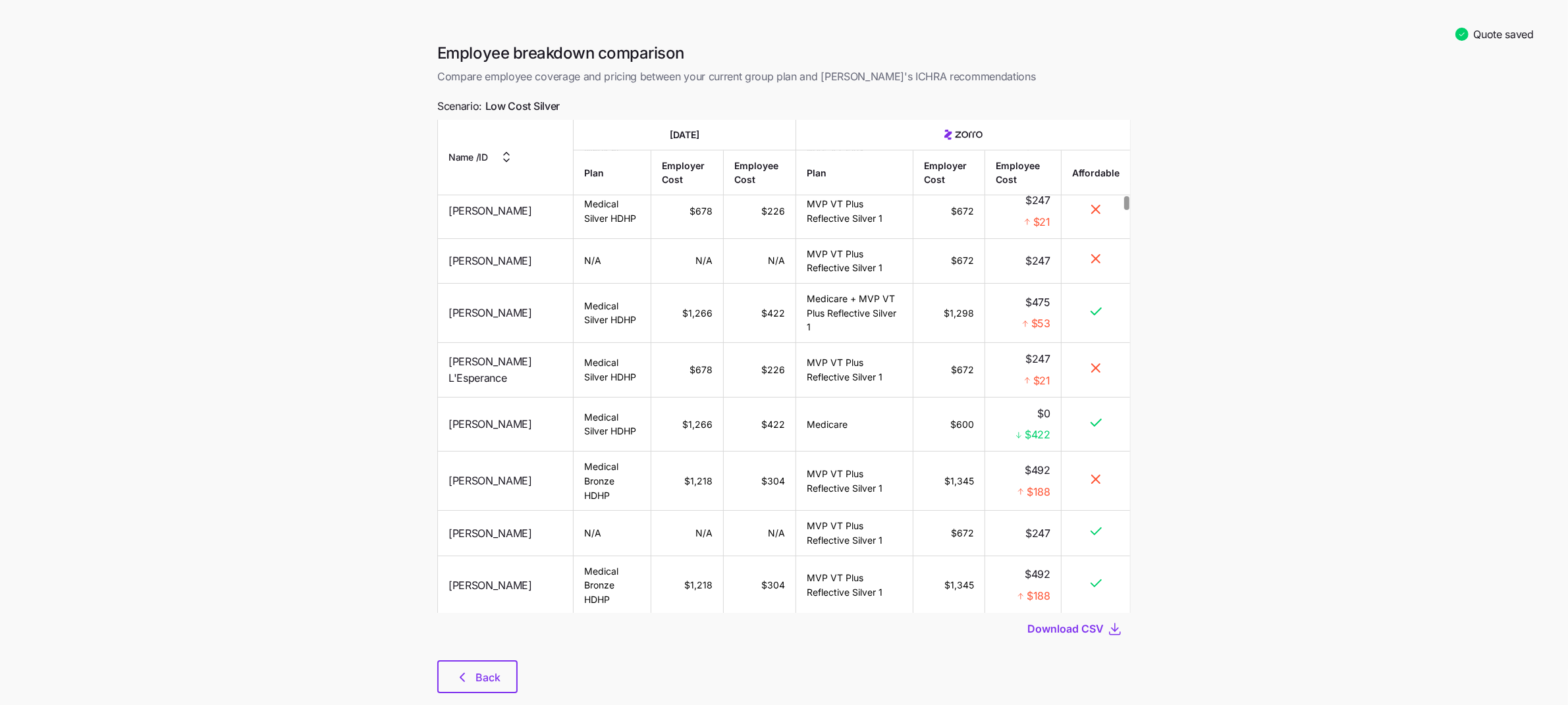
scroll to position [3437, 0]
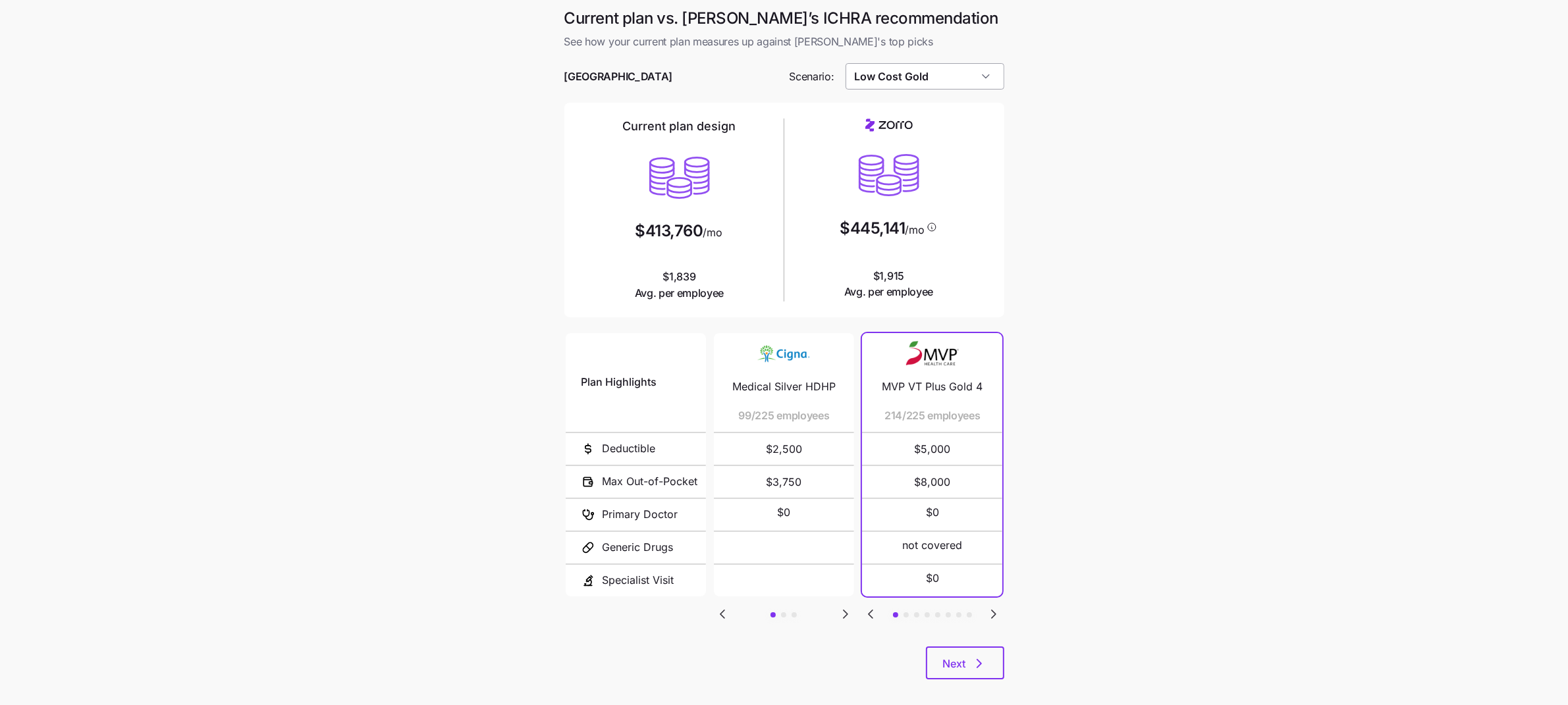
click at [969, 81] on input "Low Cost Gold" at bounding box center [925, 76] width 158 height 27
click at [942, 229] on div "Target Plan" at bounding box center [924, 236] width 148 height 25
type input "Target Plan"
click at [935, 381] on span "BCBSVT [US_STATE] Preferred Silver Reflective Plan" at bounding box center [932, 387] width 109 height 33
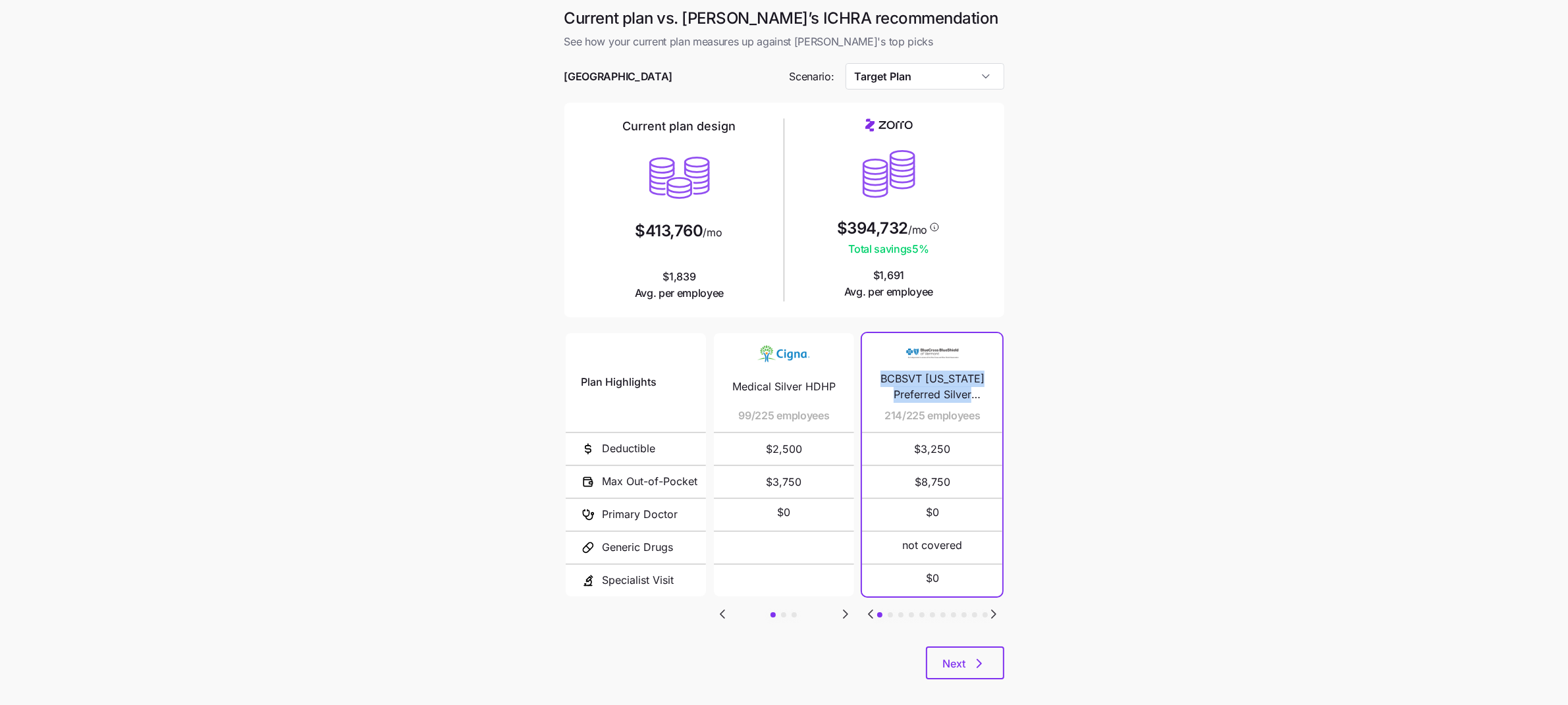
click at [935, 381] on span "BCBSVT [US_STATE] Preferred Silver Reflective Plan" at bounding box center [932, 387] width 109 height 33
copy span "BCBSVT [US_STATE] Preferred Silver Reflective Plan"
click at [626, 80] on span "[GEOGRAPHIC_DATA]" at bounding box center [619, 76] width 109 height 16
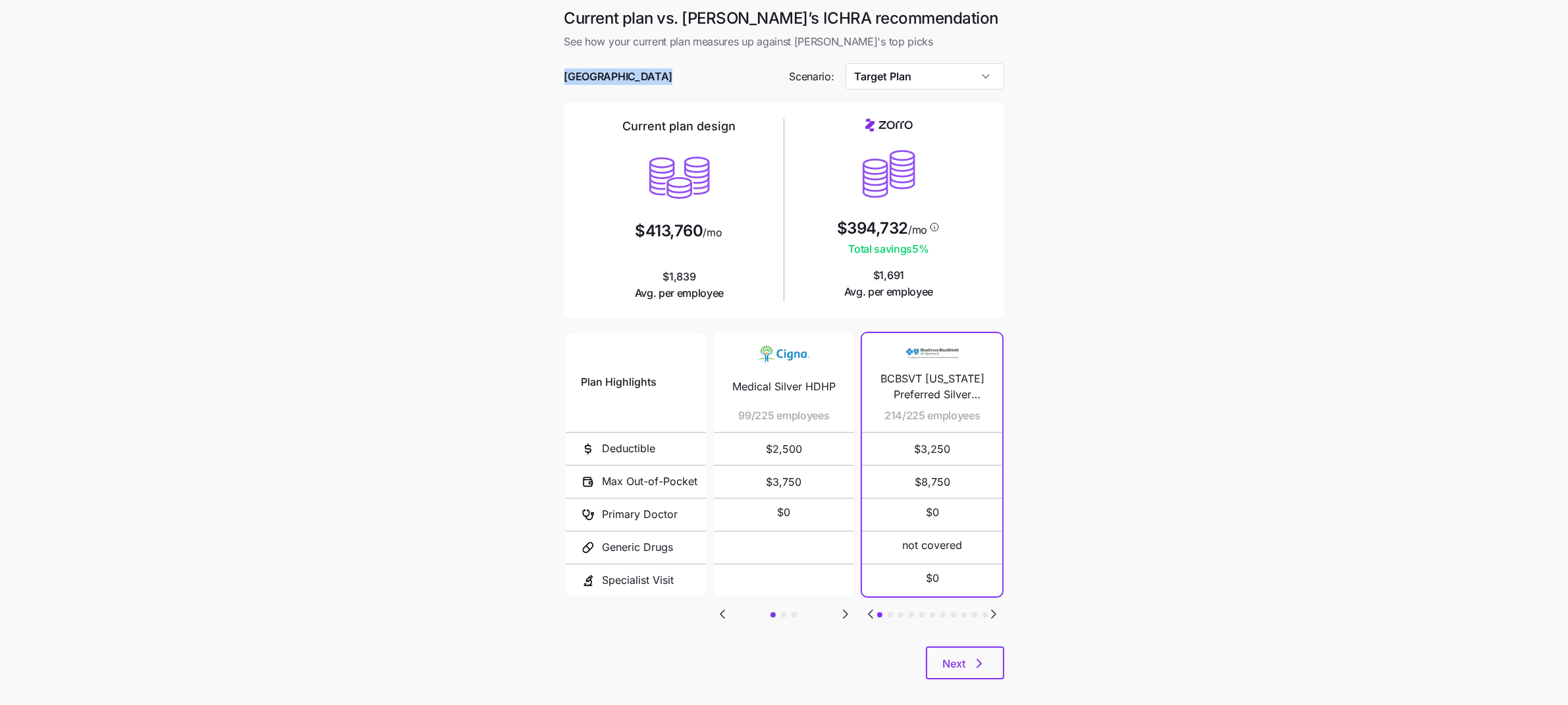
copy span "[PERSON_NAME]'s"
click at [1283, 218] on main "Current plan vs. [PERSON_NAME]’s ICHRA recommendation See how your current plan…" at bounding box center [784, 359] width 1568 height 718
click at [936, 381] on span "BCBSVT [US_STATE] Preferred Silver Reflective Plan" at bounding box center [932, 387] width 109 height 33
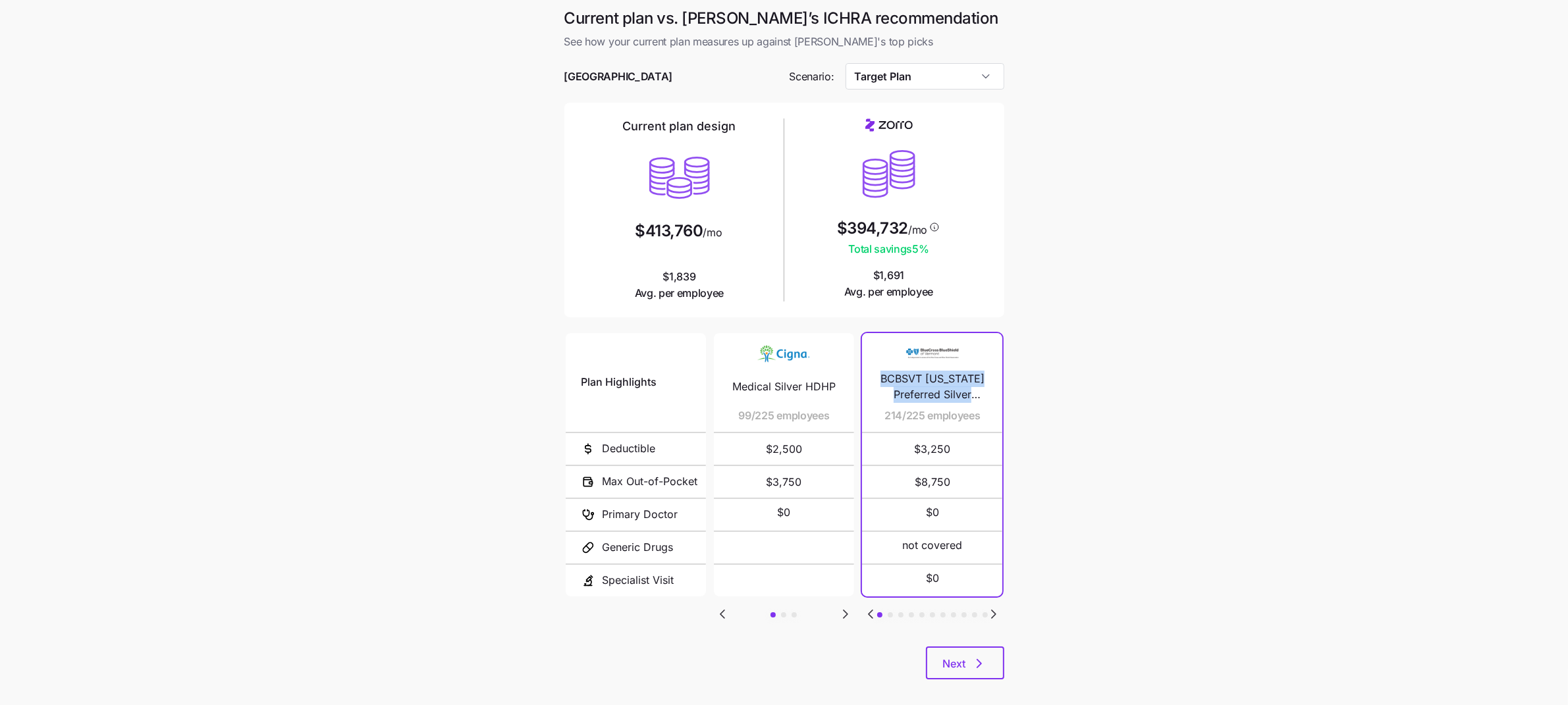
copy span "BCBSVT [US_STATE] Preferred Silver Reflective Plan"
click at [980, 644] on div "Plan Highlights Deductible Max Out-of-Pocket Primary Doctor Generic Drugs Speci…" at bounding box center [784, 488] width 440 height 316
click at [975, 659] on icon "button" at bounding box center [979, 663] width 16 height 16
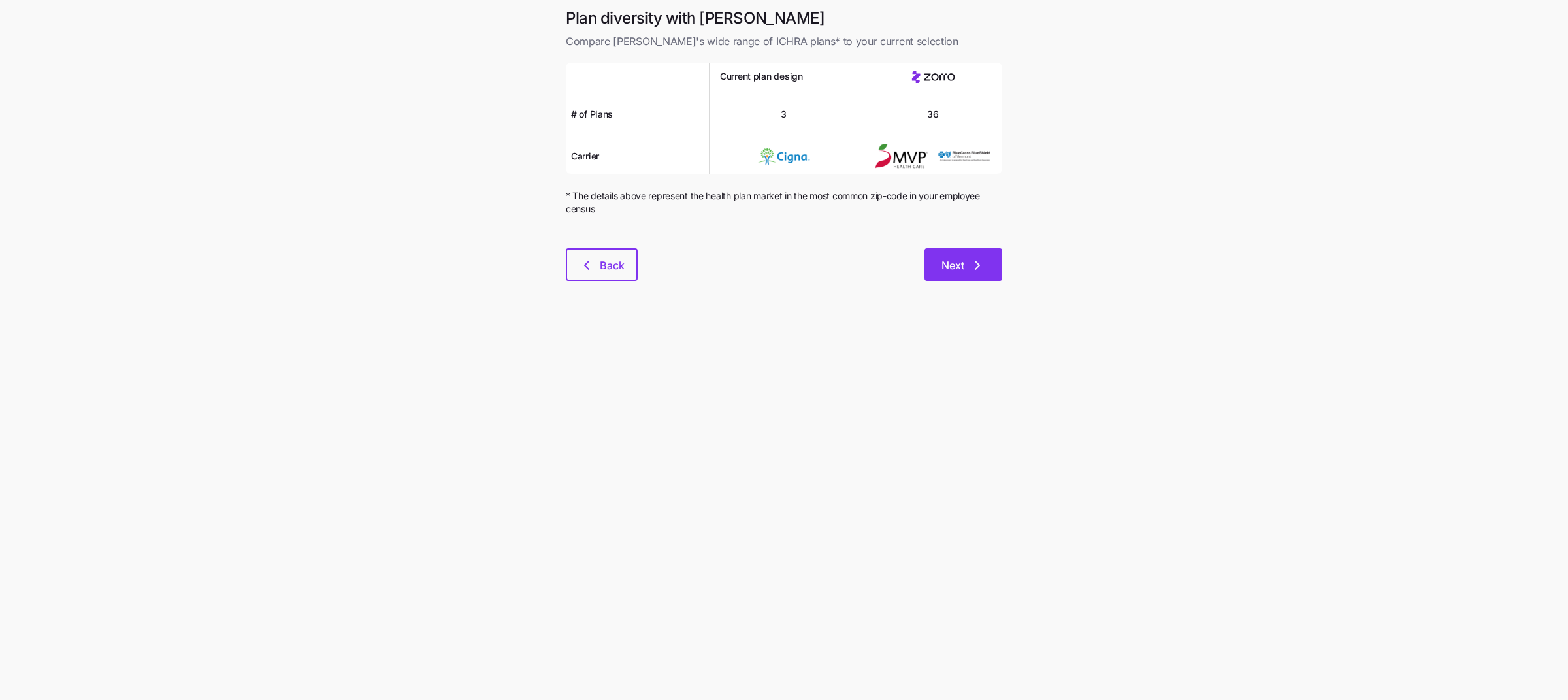
click at [968, 268] on span "Next" at bounding box center [963, 265] width 44 height 16
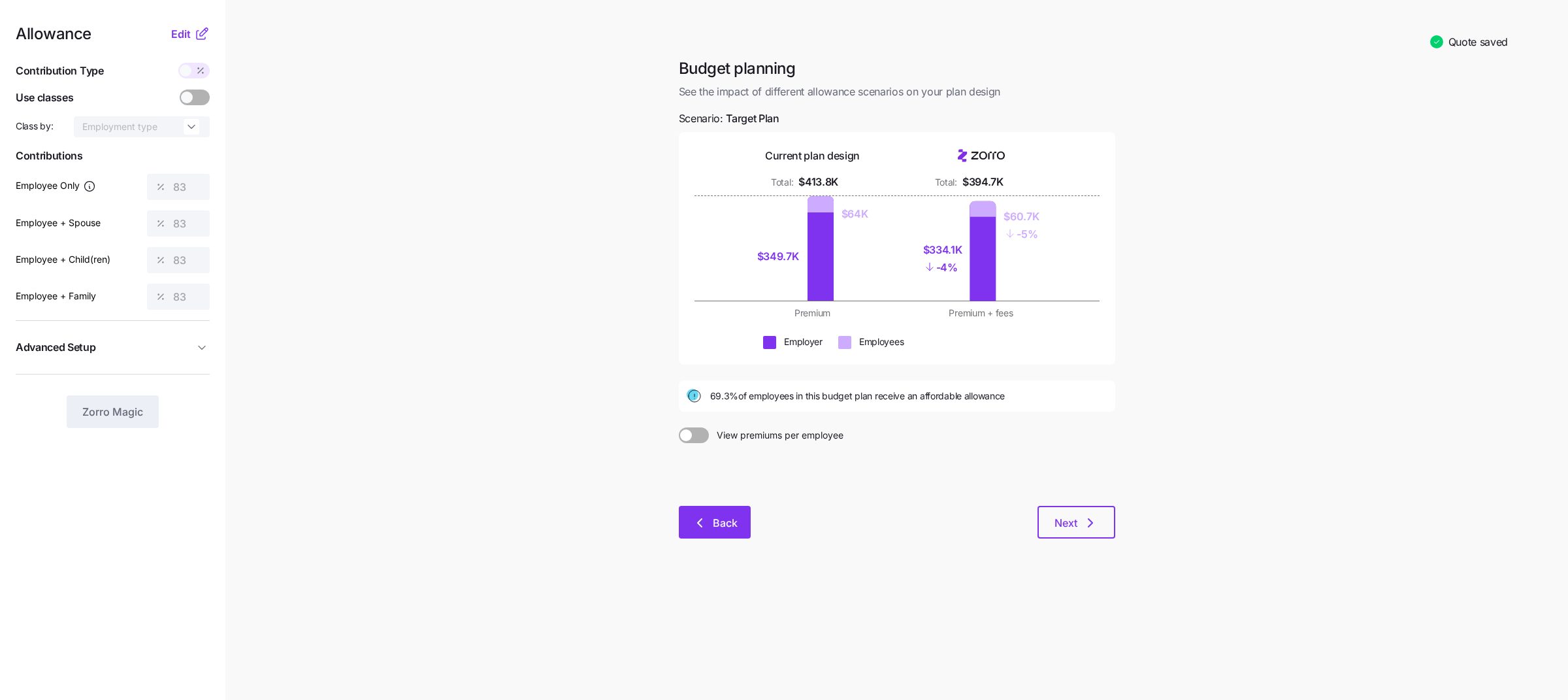
click at [732, 525] on span "Back" at bounding box center [726, 523] width 25 height 16
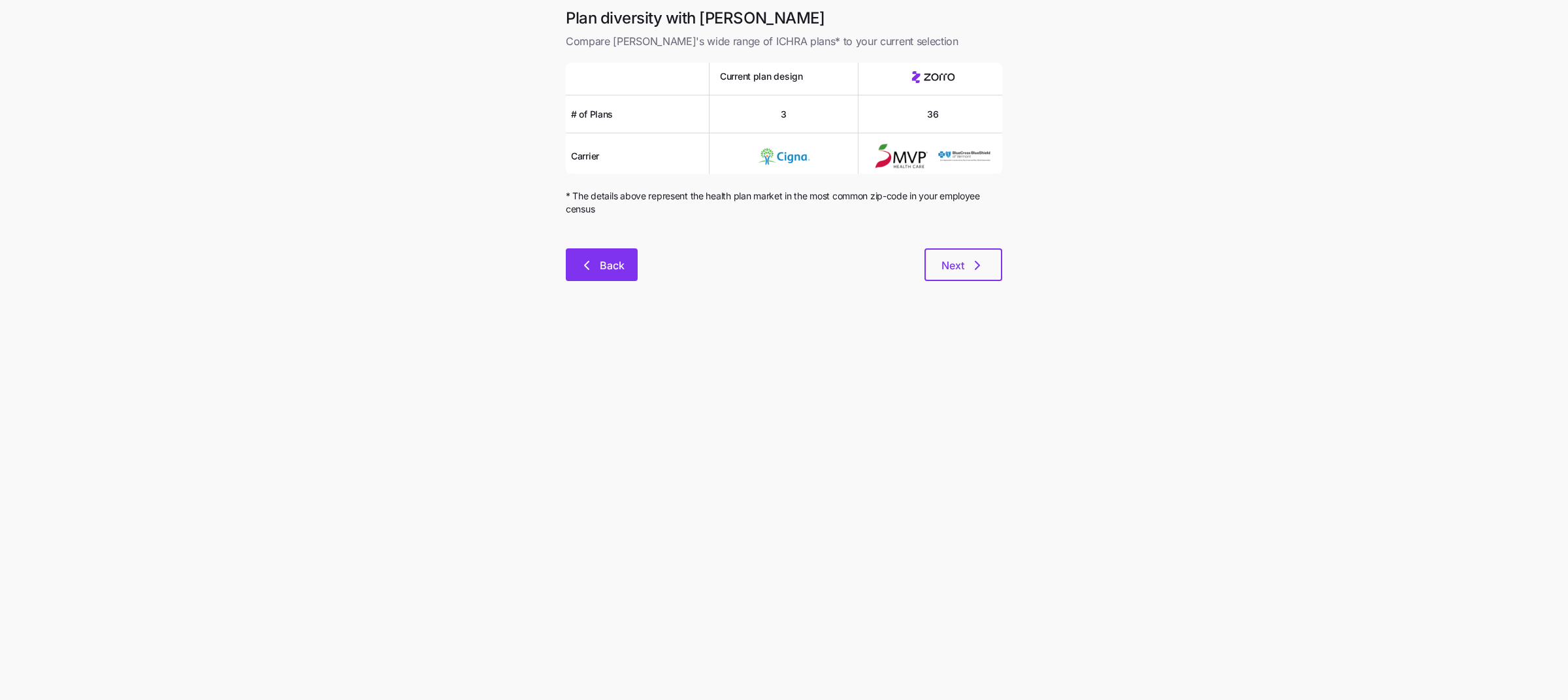
click at [612, 264] on span "Back" at bounding box center [612, 265] width 25 height 16
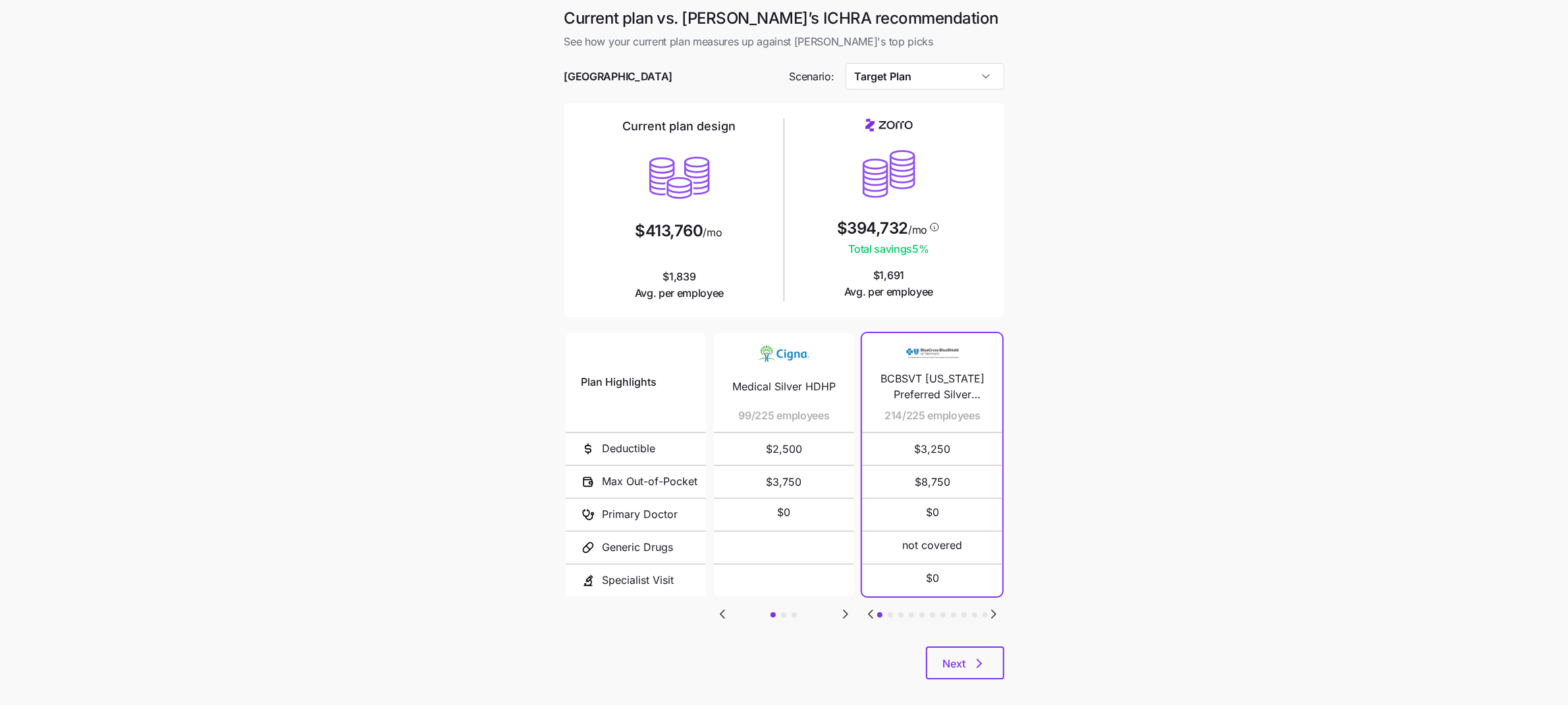
click at [1005, 653] on div "Current plan vs. [PERSON_NAME]’s ICHRA recommendation See how your current plan…" at bounding box center [784, 351] width 461 height 687
click at [991, 664] on button "Next" at bounding box center [965, 662] width 79 height 33
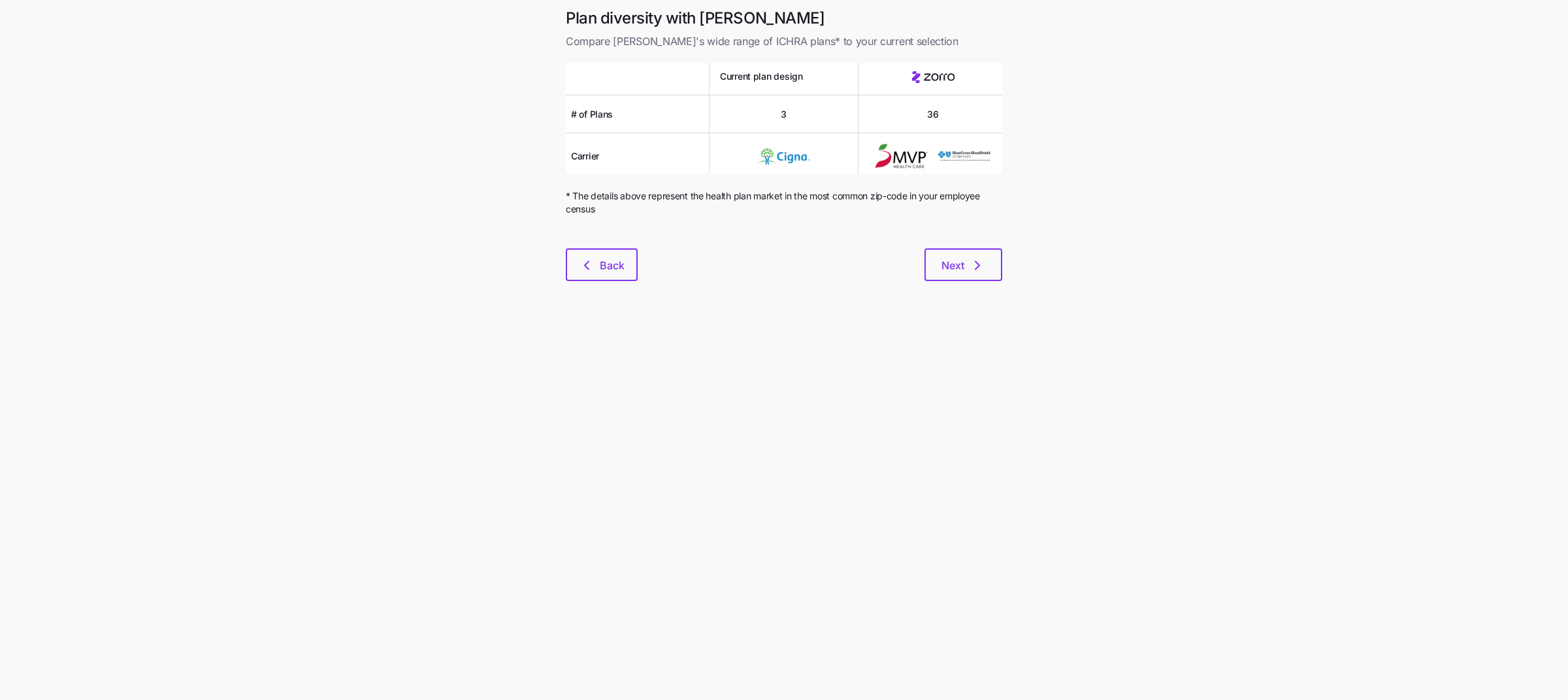
click at [915, 202] on span "* The details above represent the health plan market in the most common zip-cod…" at bounding box center [783, 202] width 436 height 27
click at [954, 276] on button "Next" at bounding box center [963, 264] width 78 height 33
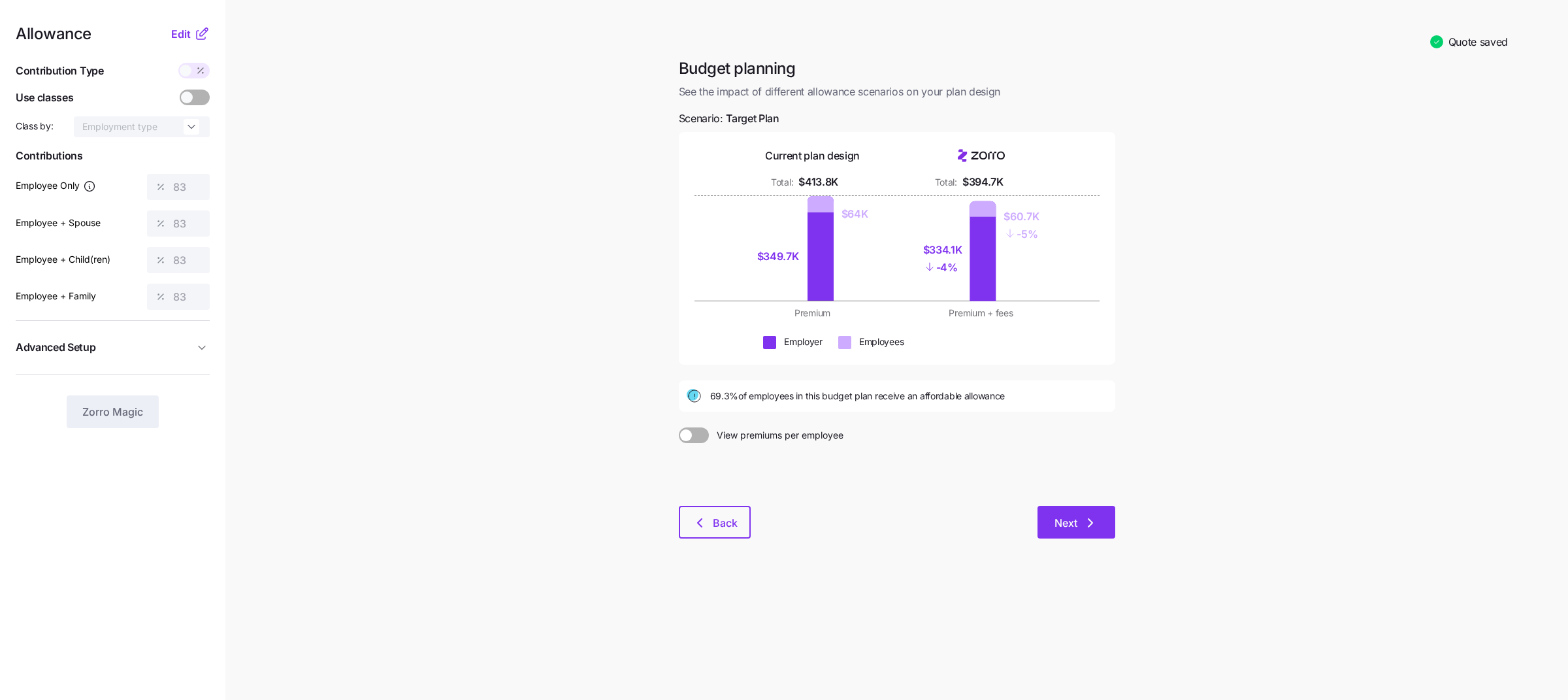
click at [1102, 518] on button "Next" at bounding box center [1076, 522] width 78 height 33
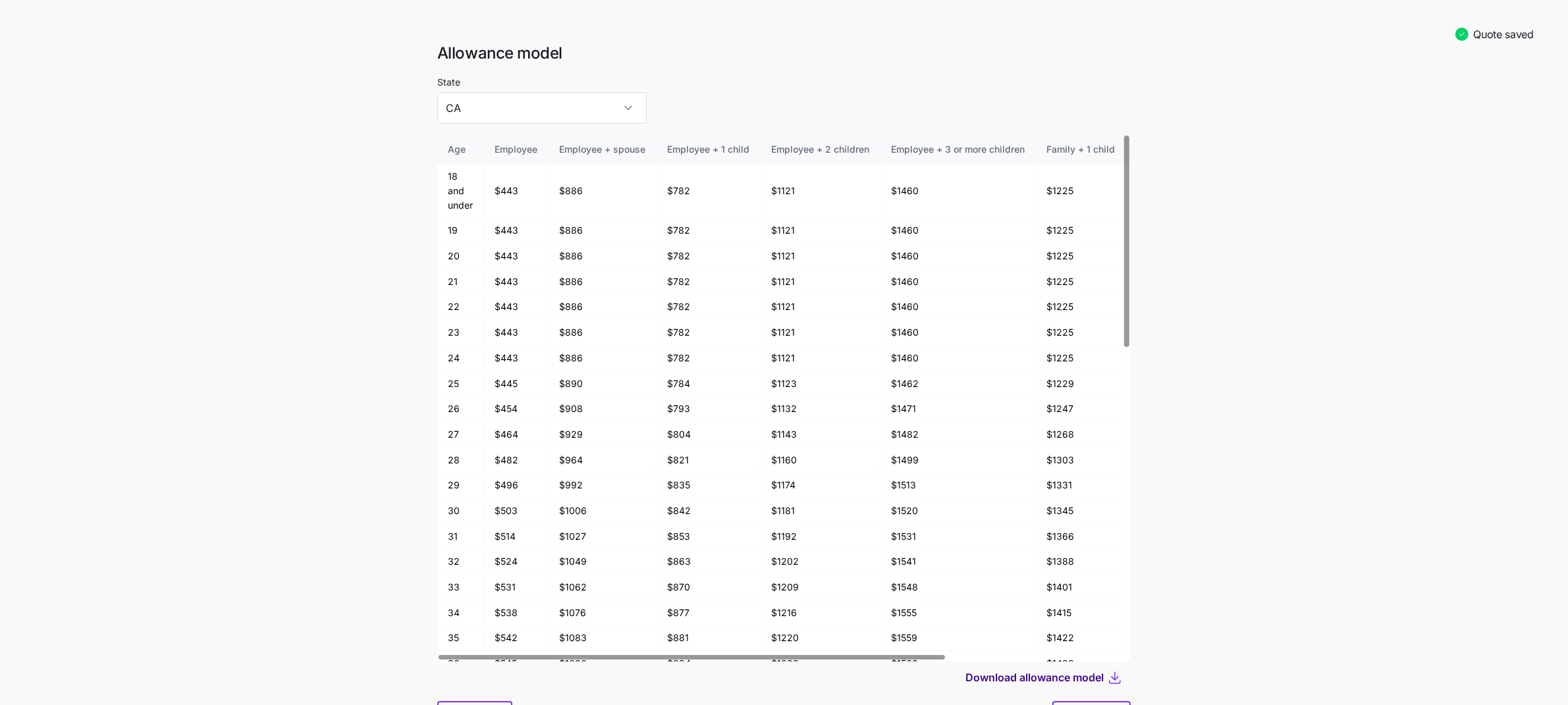
click at [1071, 678] on span "Download allowance model" at bounding box center [1034, 677] width 138 height 16
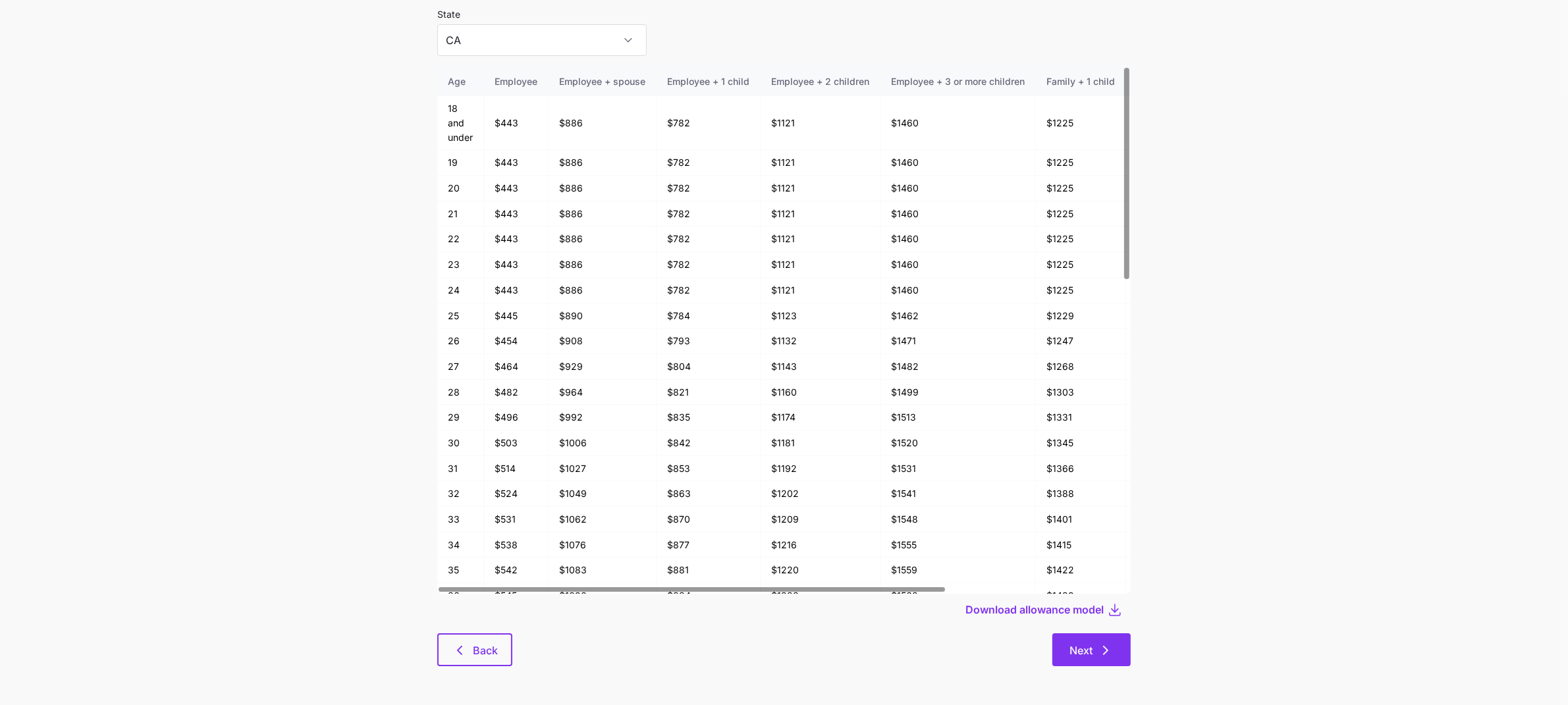
click at [1090, 657] on button "Next" at bounding box center [1092, 649] width 79 height 33
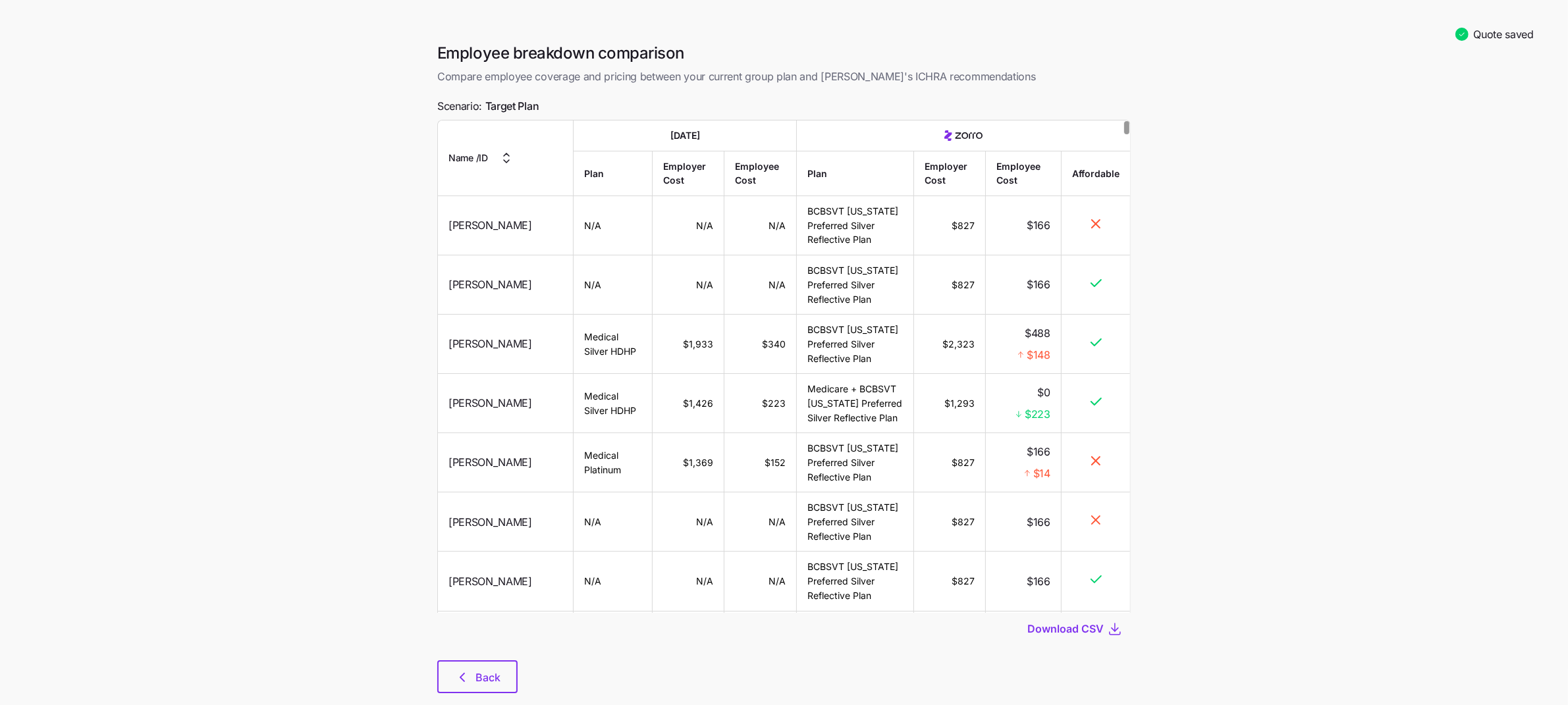
click at [1054, 640] on div "Download CSV" at bounding box center [784, 628] width 694 height 32
drag, startPoint x: 1053, startPoint y: 631, endPoint x: 1104, endPoint y: 634, distance: 51.1
click at [1054, 631] on span "Download CSV" at bounding box center [1065, 629] width 76 height 16
